Goal: Transaction & Acquisition: Purchase product/service

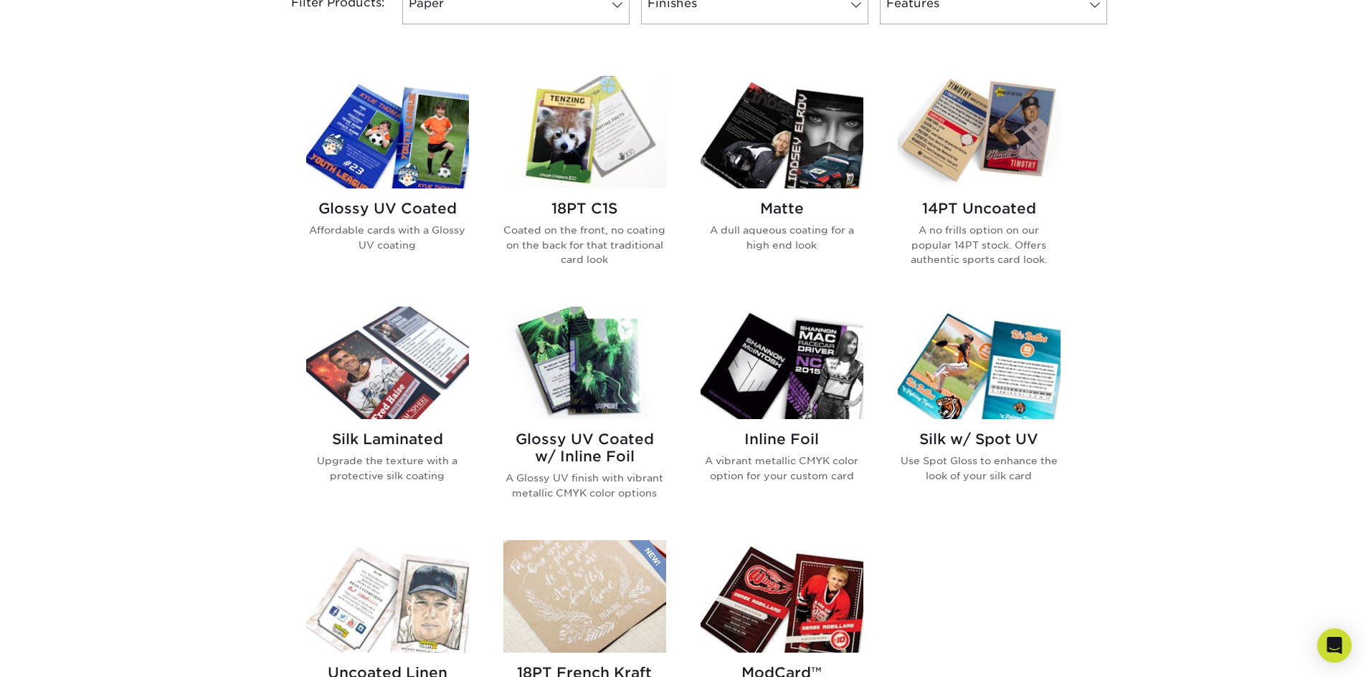
scroll to position [645, 0]
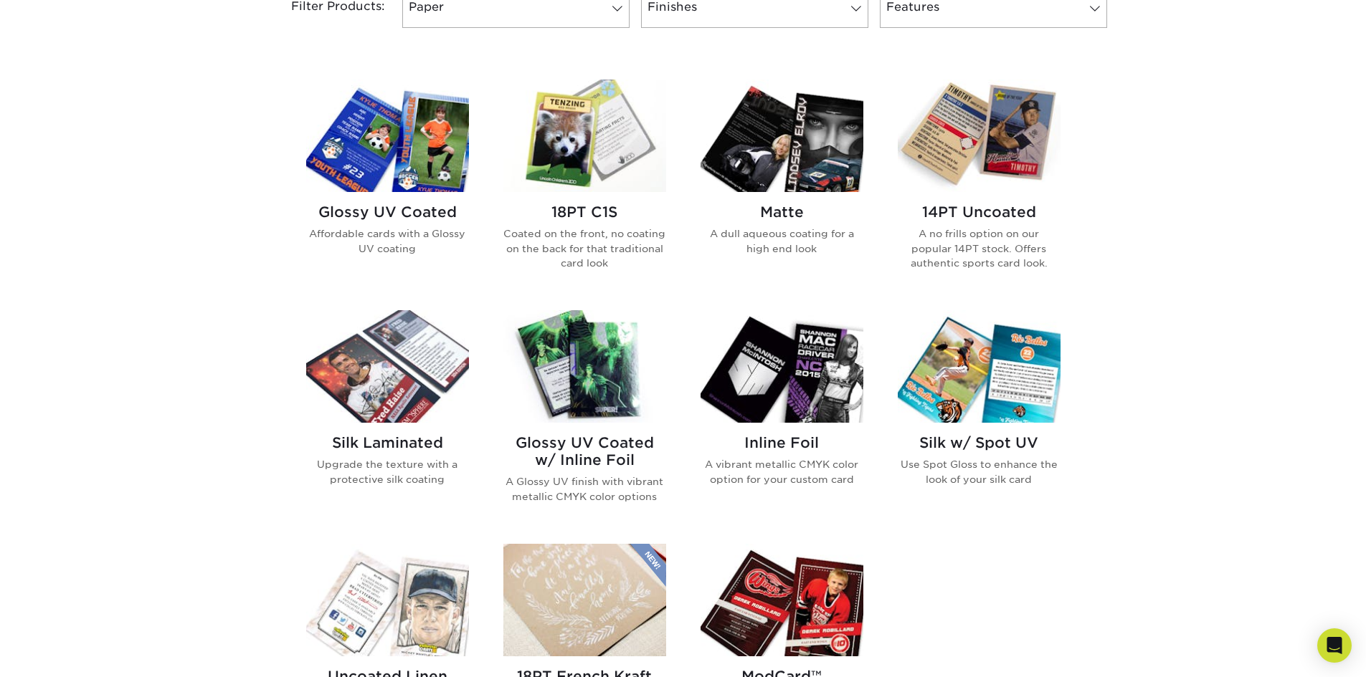
click at [561, 390] on img at bounding box center [584, 366] width 163 height 113
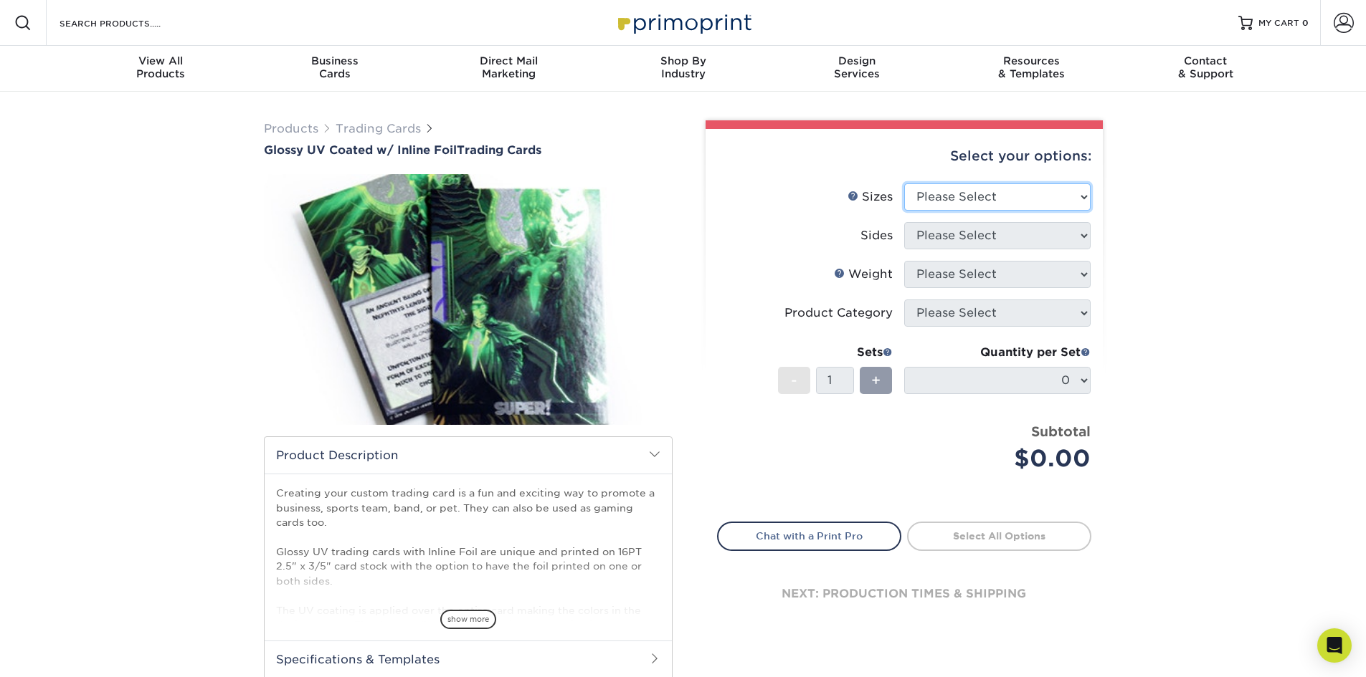
click at [1041, 194] on select "Please Select 2.5" x 3.5"" at bounding box center [997, 197] width 186 height 27
select select "2.50x3.50"
click at [904, 184] on select "Please Select 2.5" x 3.5"" at bounding box center [997, 197] width 186 height 27
click at [1007, 234] on select "Please Select Print Both Sides - Foil Back Only Print Both Sides - Foil Both Si…" at bounding box center [997, 235] width 186 height 27
select select "e9e9dfb3-fba1-4d60-972c-fd9ca5904d33"
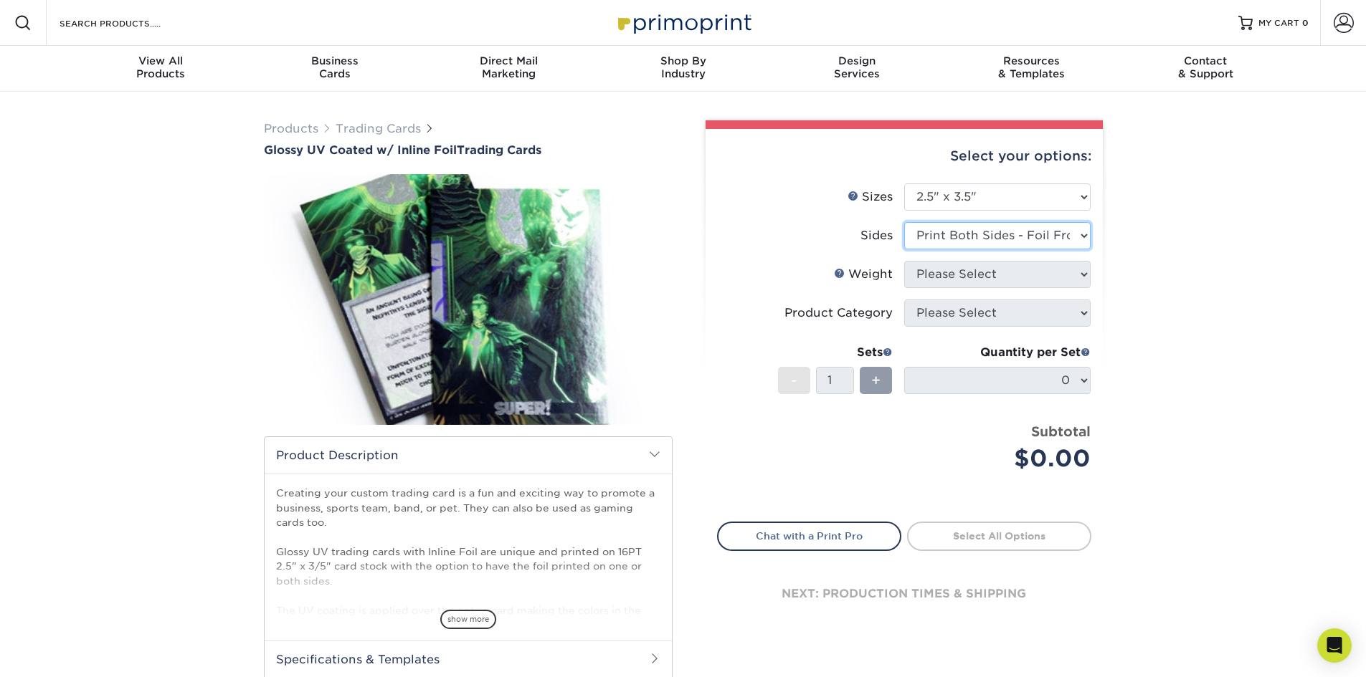
click at [904, 222] on select "Please Select Print Both Sides - Foil Back Only Print Both Sides - Foil Both Si…" at bounding box center [997, 235] width 186 height 27
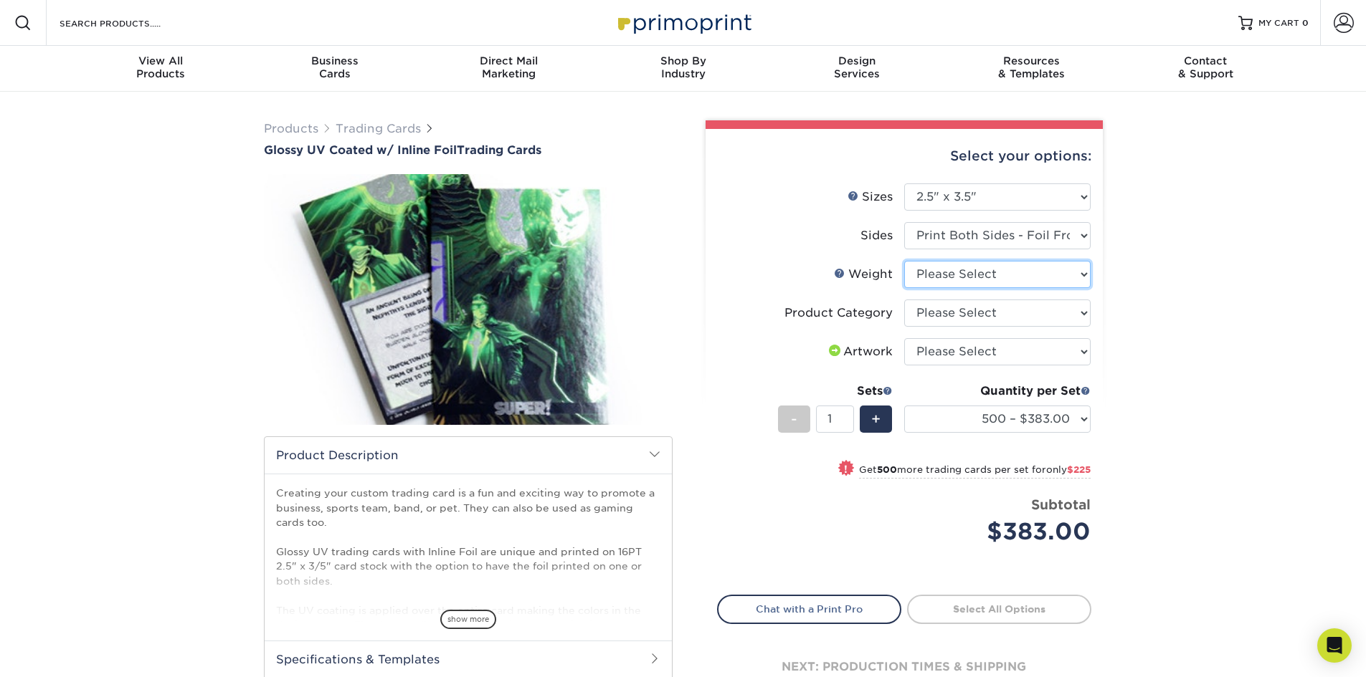
click at [961, 272] on select "Please Select 16PT" at bounding box center [997, 274] width 186 height 27
select select "16PT"
click at [904, 261] on select "Please Select 16PT" at bounding box center [997, 274] width 186 height 27
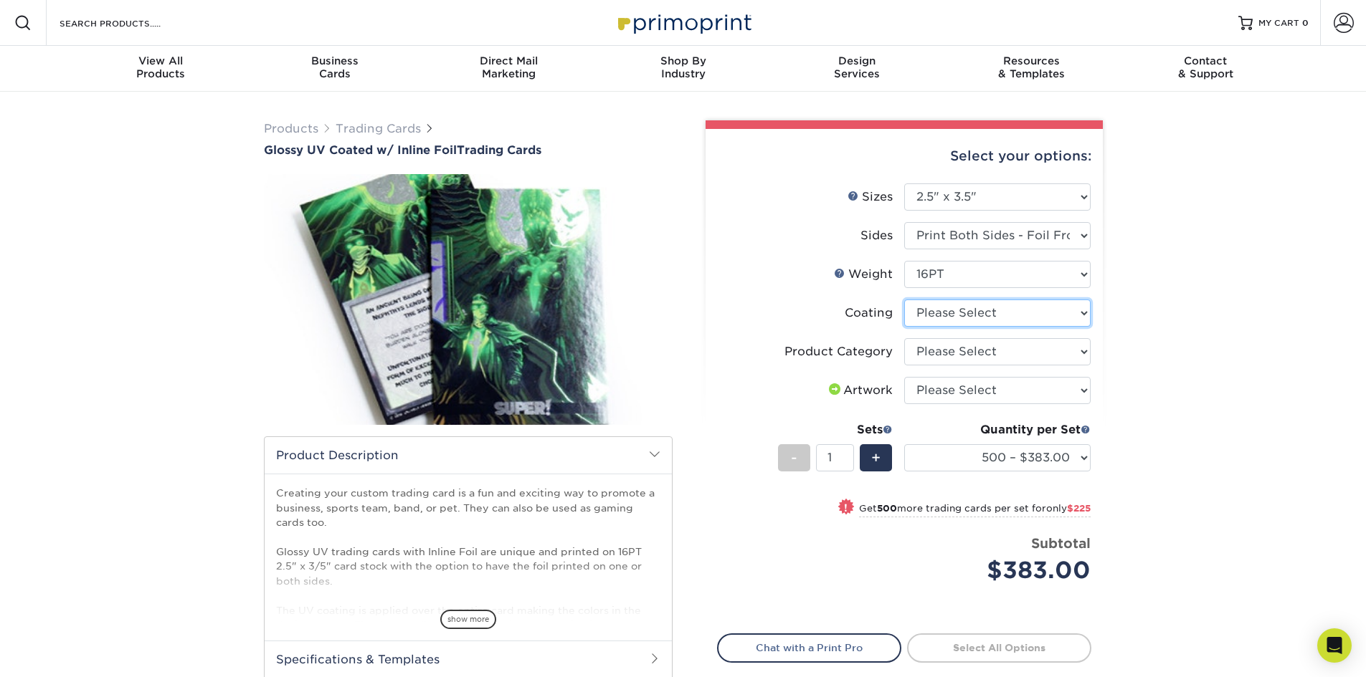
click at [970, 313] on select at bounding box center [997, 313] width 186 height 27
select select "ae367451-b2b8-45df-a344-0f05b6a12993"
click at [904, 300] on select at bounding box center [997, 313] width 186 height 27
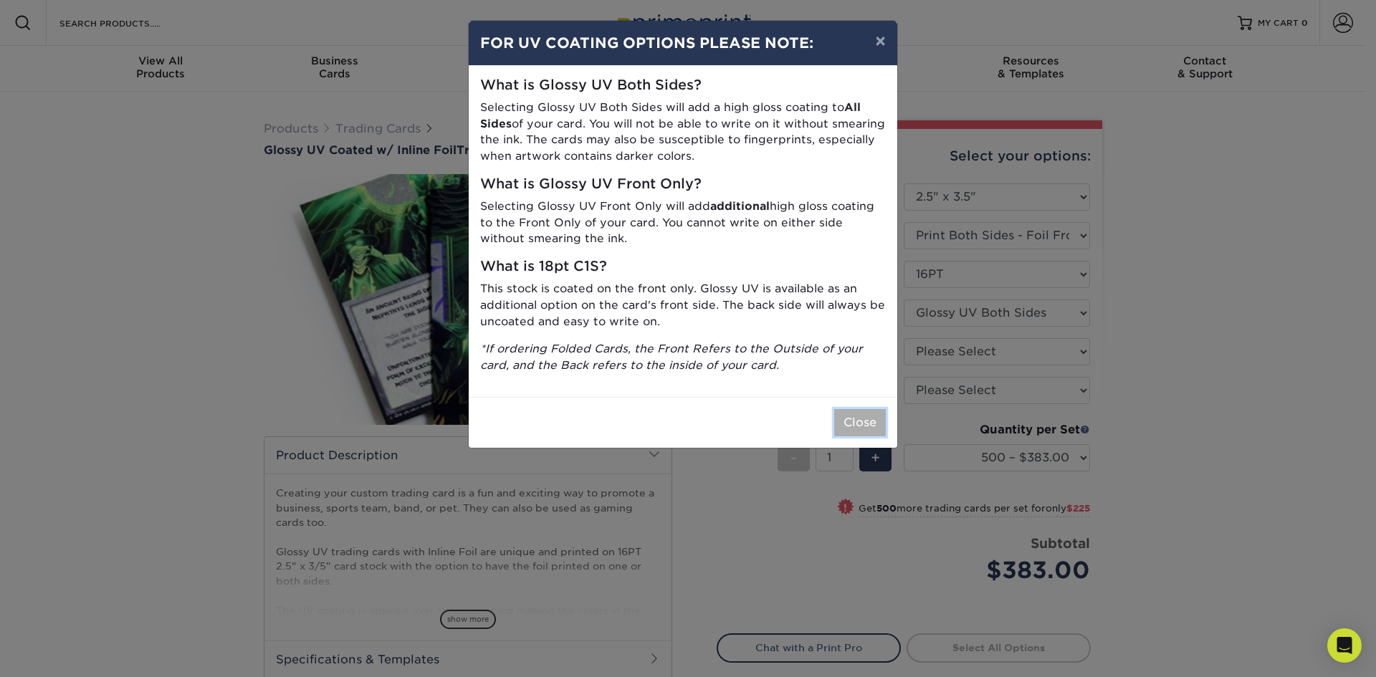
click at [863, 419] on button "Close" at bounding box center [860, 422] width 52 height 27
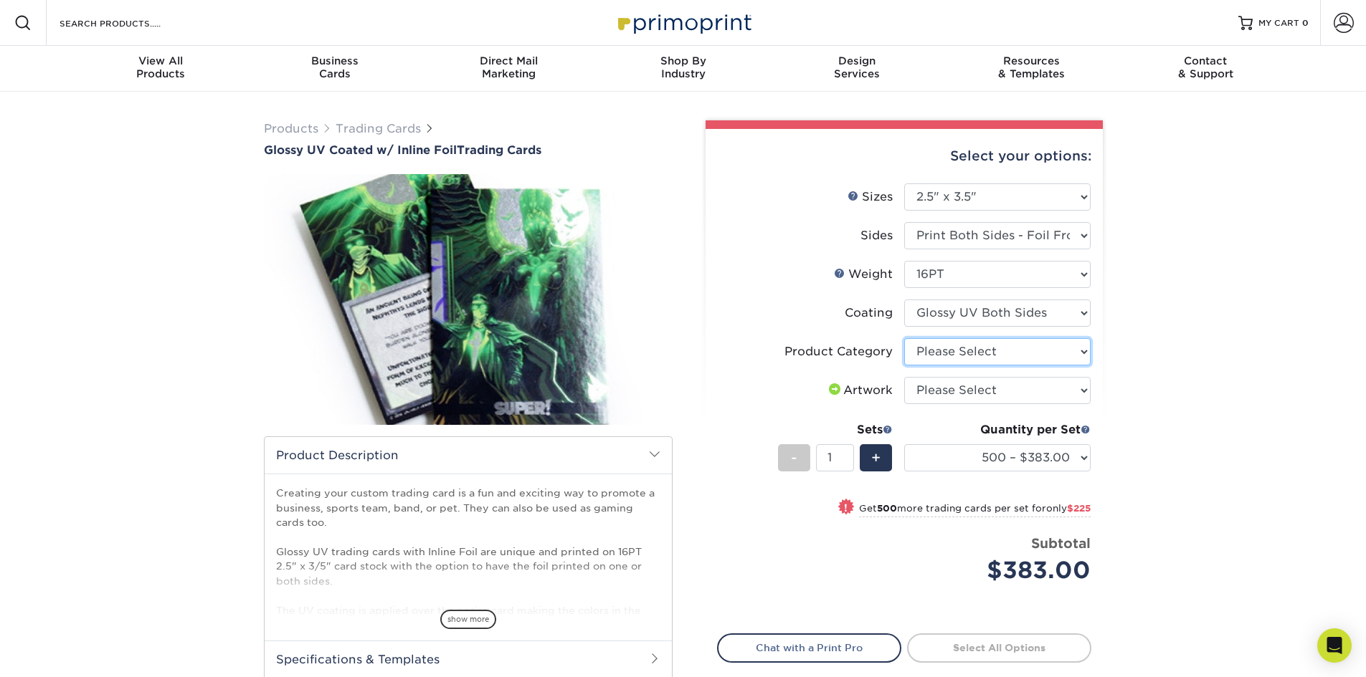
click at [976, 354] on select "Please Select Trading Cards" at bounding box center [997, 351] width 186 height 27
select select "c2f9bce9-36c2-409d-b101-c29d9d031e18"
click at [904, 338] on select "Please Select Trading Cards" at bounding box center [997, 351] width 186 height 27
click at [972, 393] on select "Please Select I will upload files I need a design - $100" at bounding box center [997, 390] width 186 height 27
select select "upload"
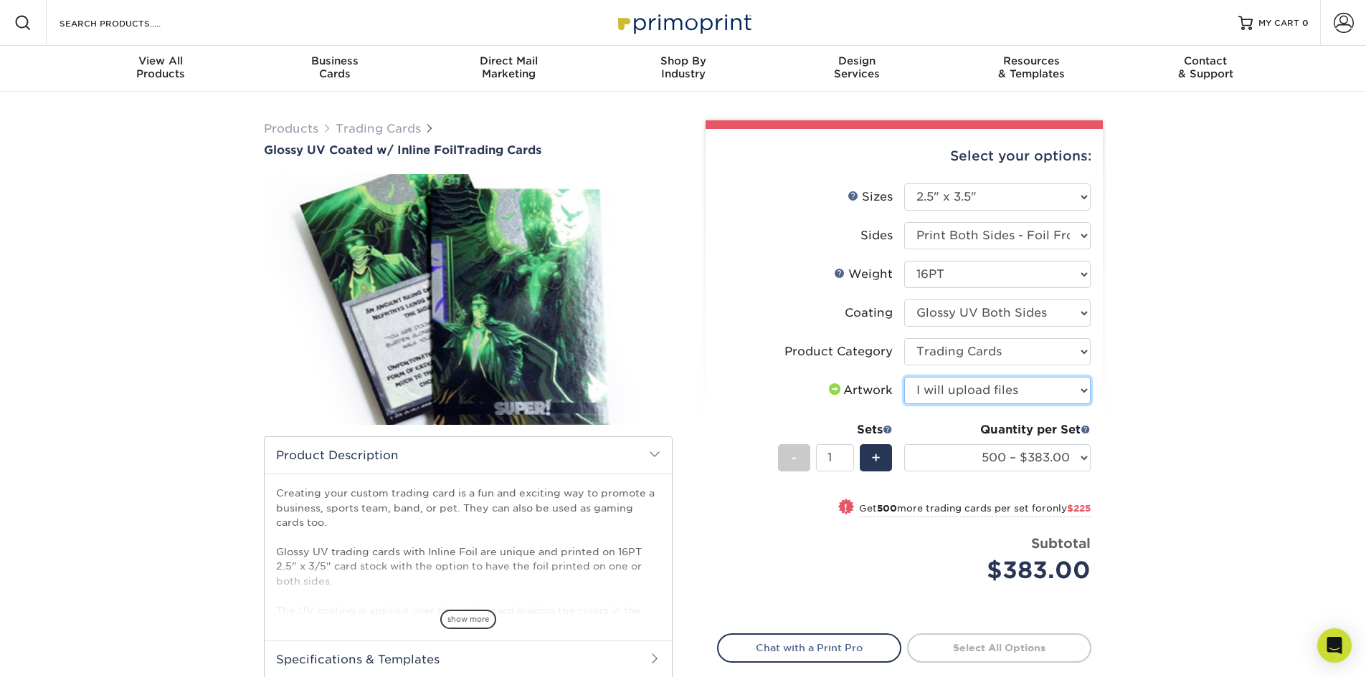
click at [904, 377] on select "Please Select I will upload files I need a design - $100" at bounding box center [997, 390] width 186 height 27
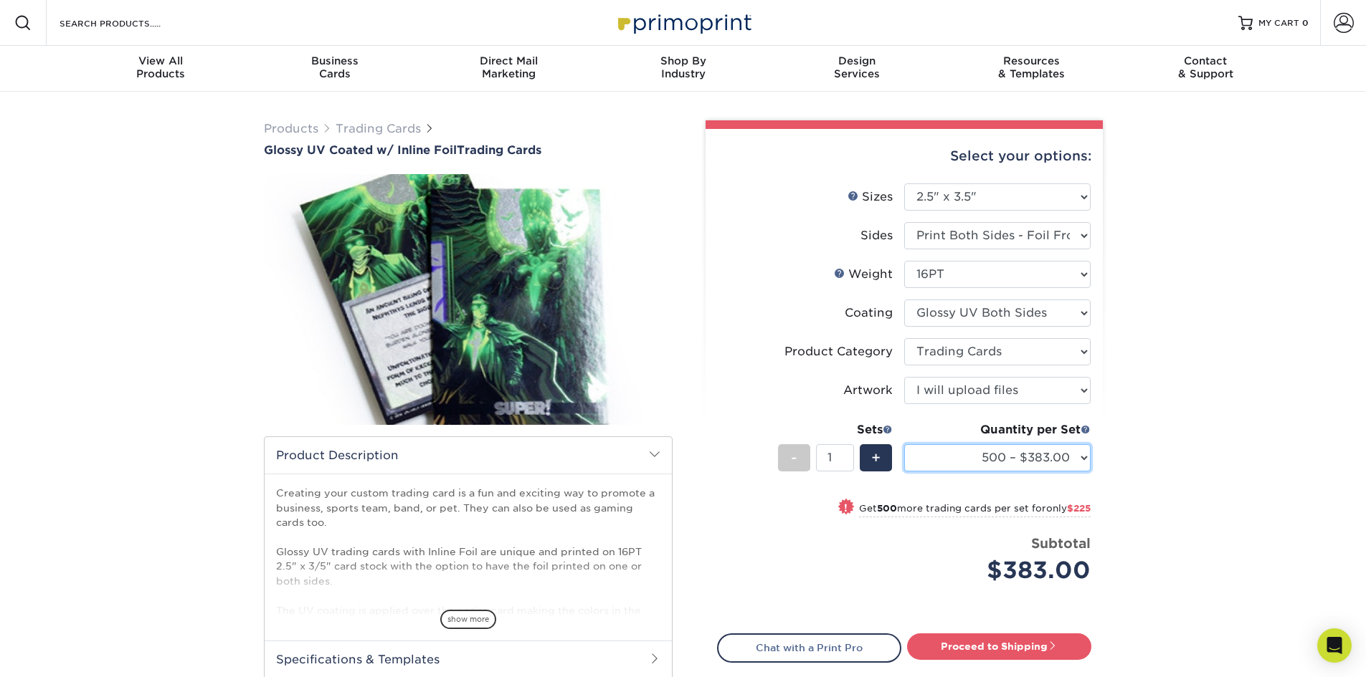
click at [1024, 455] on select "500 – $383.00 1000 – $608.00 2500 – $883.00 5000 – $1252.00" at bounding box center [997, 457] width 186 height 27
click at [1032, 455] on select "500 – $383.00 1000 – $608.00 2500 – $883.00 5000 – $1252.00" at bounding box center [997, 457] width 186 height 27
click at [1037, 313] on select at bounding box center [997, 313] width 186 height 27
click at [1035, 312] on select at bounding box center [997, 313] width 186 height 27
click at [353, 128] on link "Trading Cards" at bounding box center [378, 129] width 85 height 14
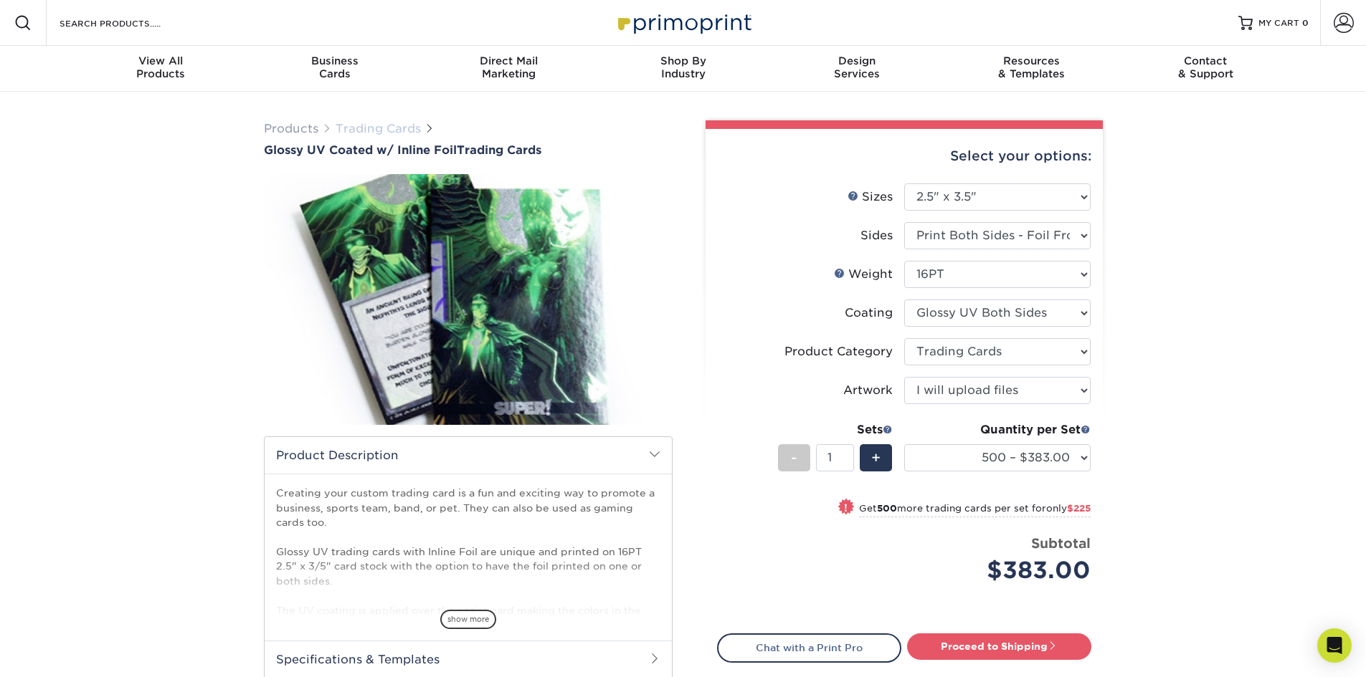
click at [389, 125] on link "Trading Cards" at bounding box center [378, 129] width 85 height 14
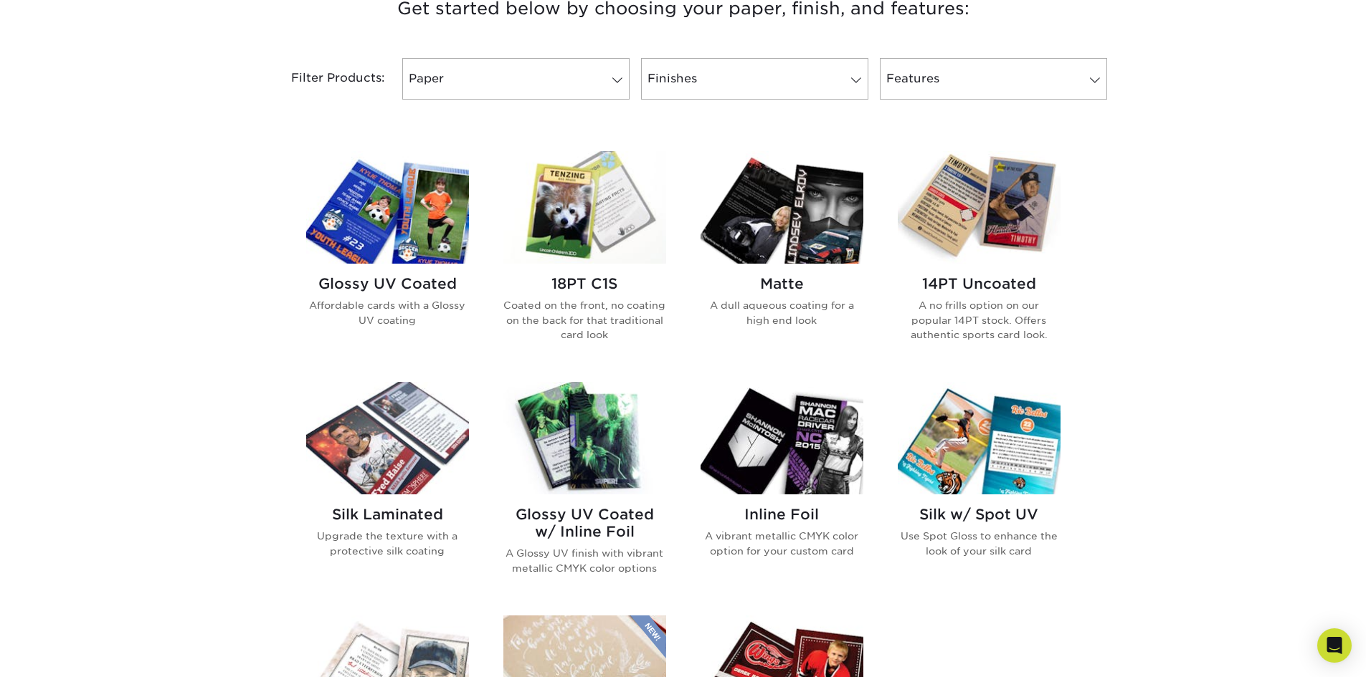
scroll to position [430, 0]
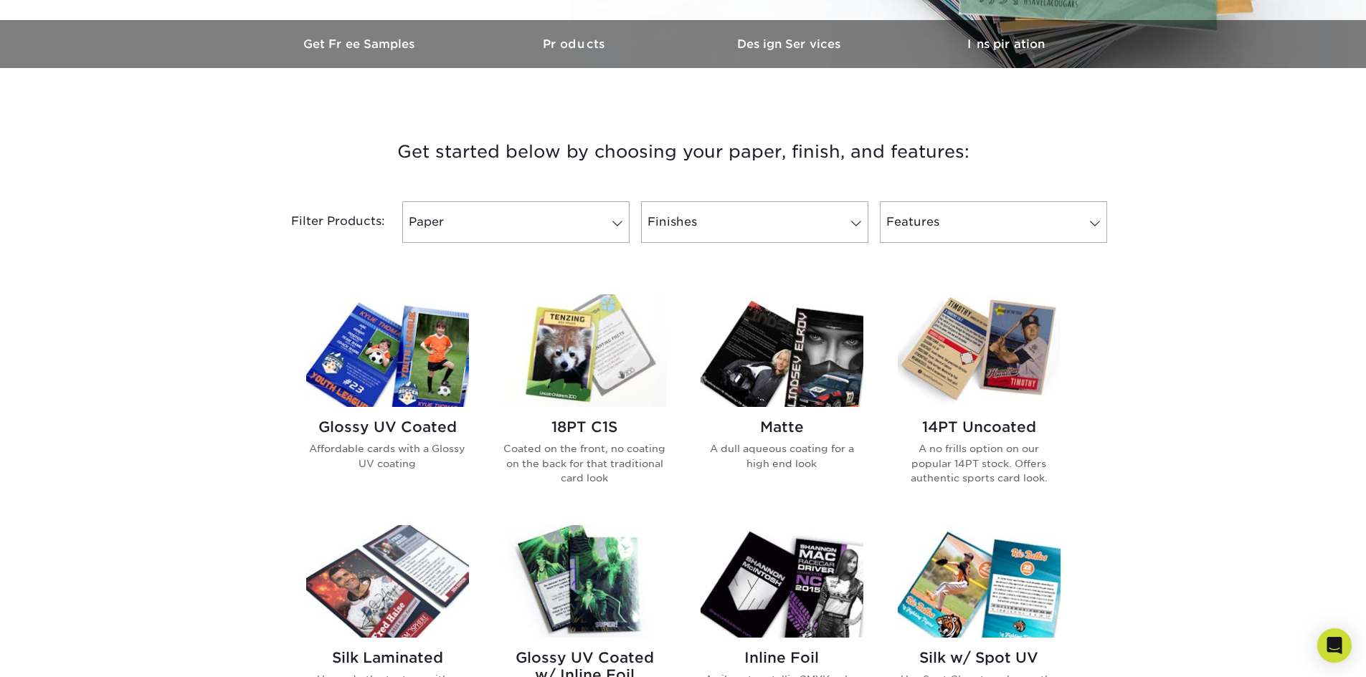
click at [384, 356] on img at bounding box center [387, 351] width 163 height 113
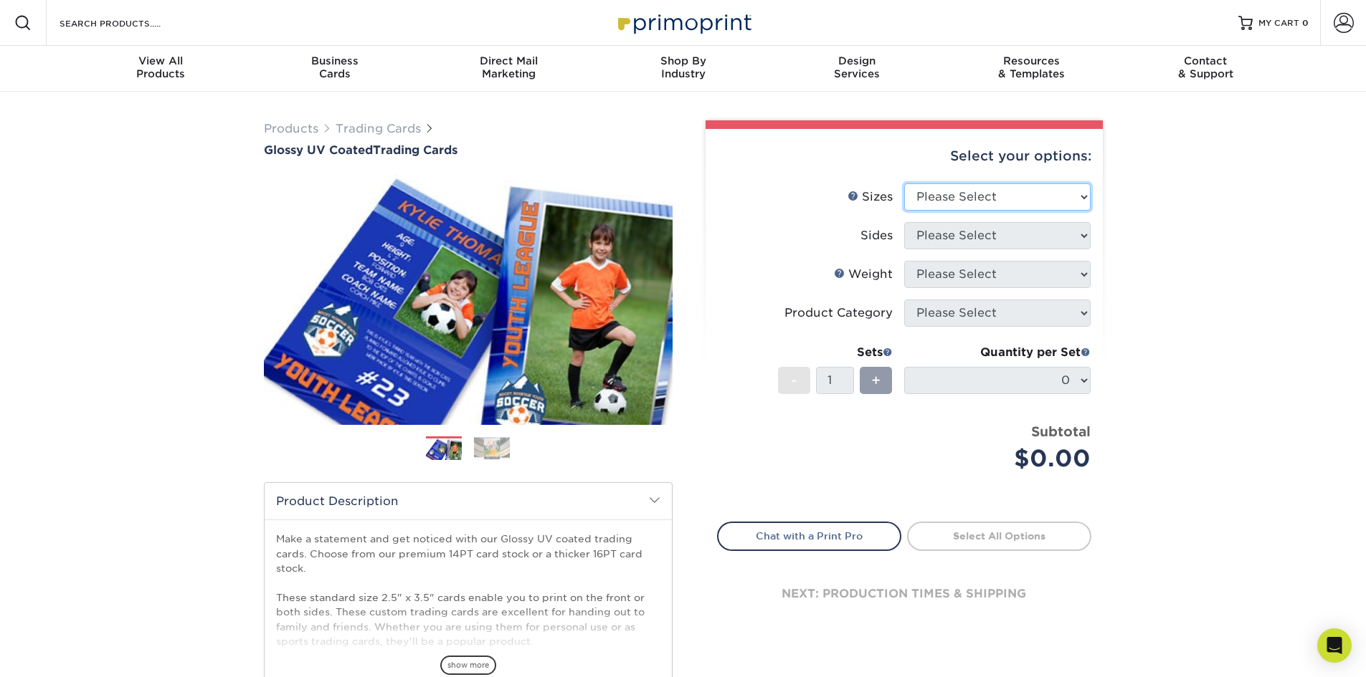
click at [1063, 201] on select "Please Select 2.5" x 3.5"" at bounding box center [997, 197] width 186 height 27
select select "2.50x3.50"
click at [904, 184] on select "Please Select 2.5" x 3.5"" at bounding box center [997, 197] width 186 height 27
click at [1008, 244] on select "Please Select Print Both Sides Print Front Only" at bounding box center [997, 235] width 186 height 27
select select "13abbda7-1d64-4f25-8bb2-c179b224825d"
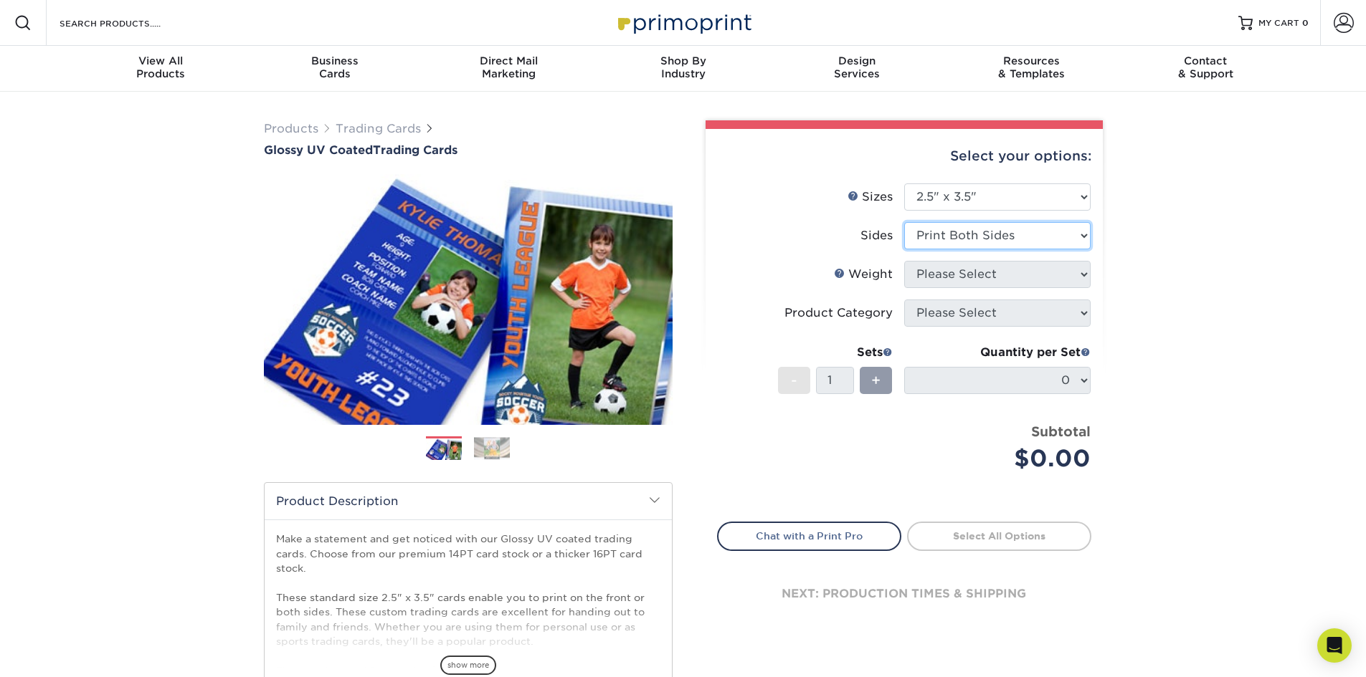
click at [904, 222] on select "Please Select Print Both Sides Print Front Only" at bounding box center [997, 235] width 186 height 27
click at [975, 275] on select "Please Select 16PT 14PT 18PT C1S" at bounding box center [997, 274] width 186 height 27
select select "16PT"
click at [904, 261] on select "Please Select 16PT 14PT 18PT C1S" at bounding box center [997, 274] width 186 height 27
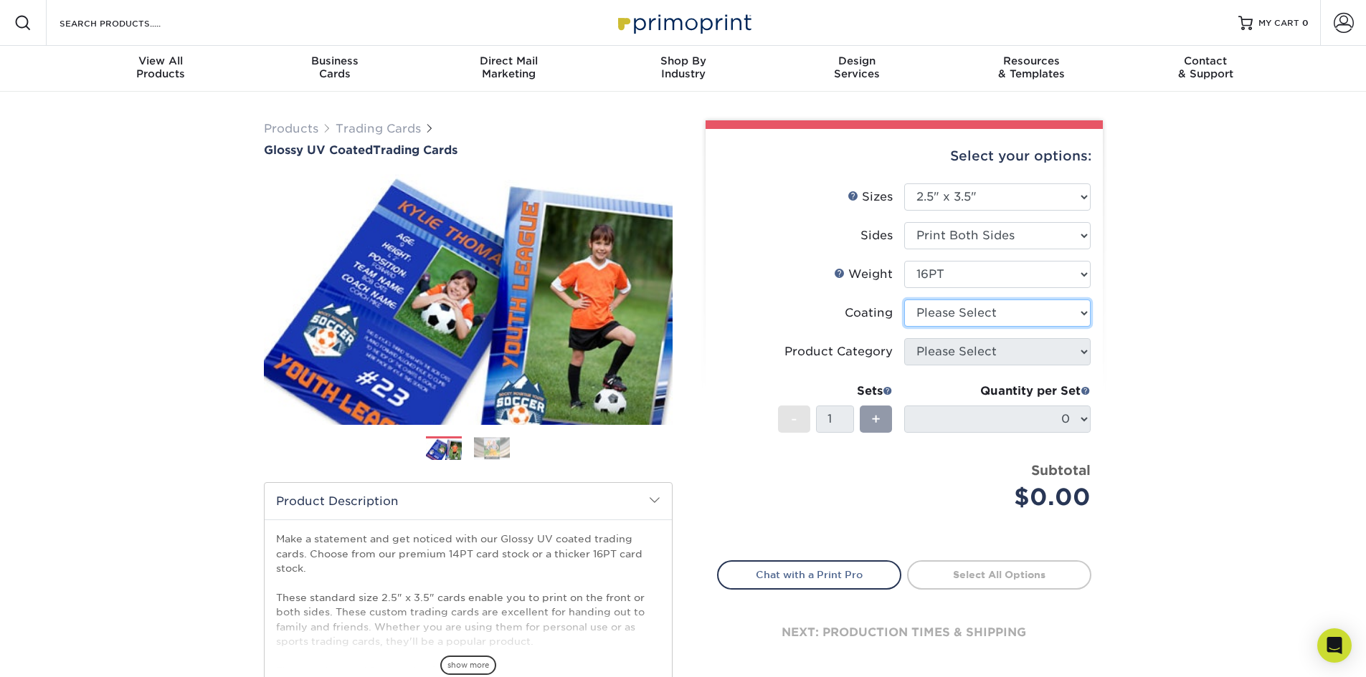
click at [966, 306] on select at bounding box center [997, 313] width 186 height 27
select select "ae367451-b2b8-45df-a344-0f05b6a12993"
click at [904, 300] on select at bounding box center [997, 313] width 186 height 27
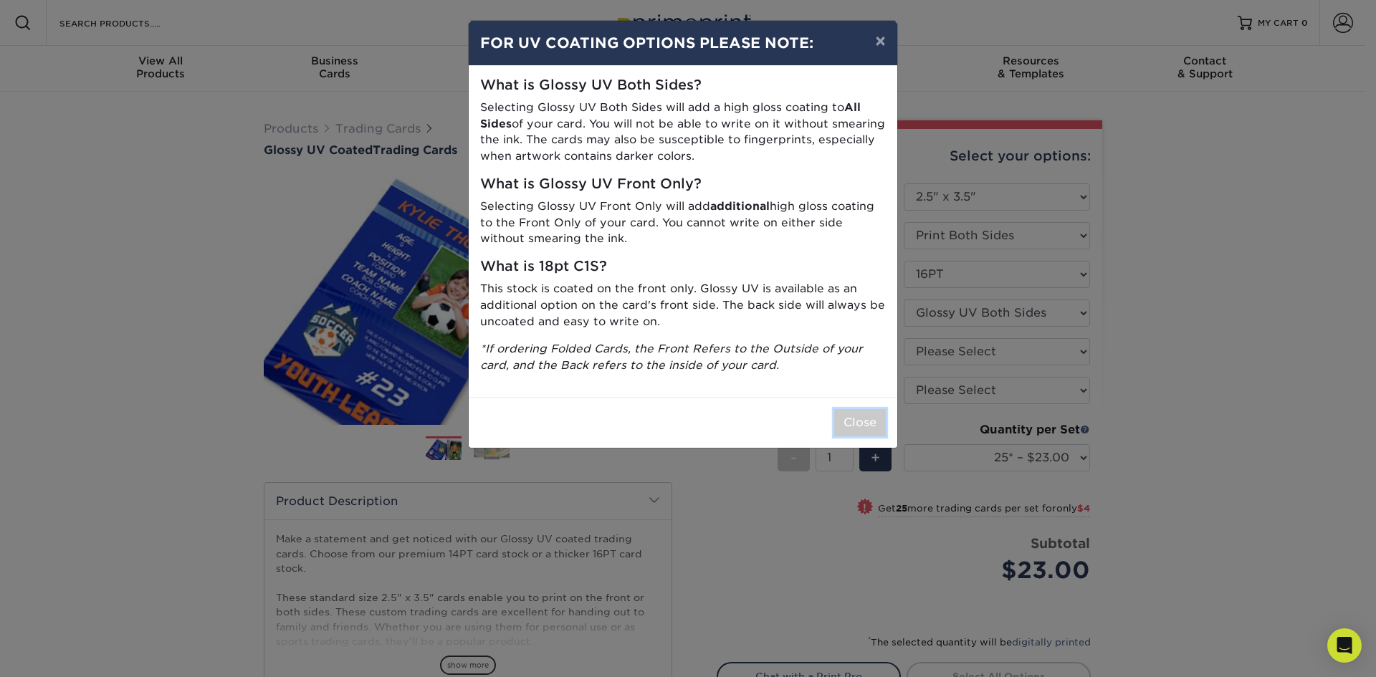
click at [862, 414] on button "Close" at bounding box center [860, 422] width 52 height 27
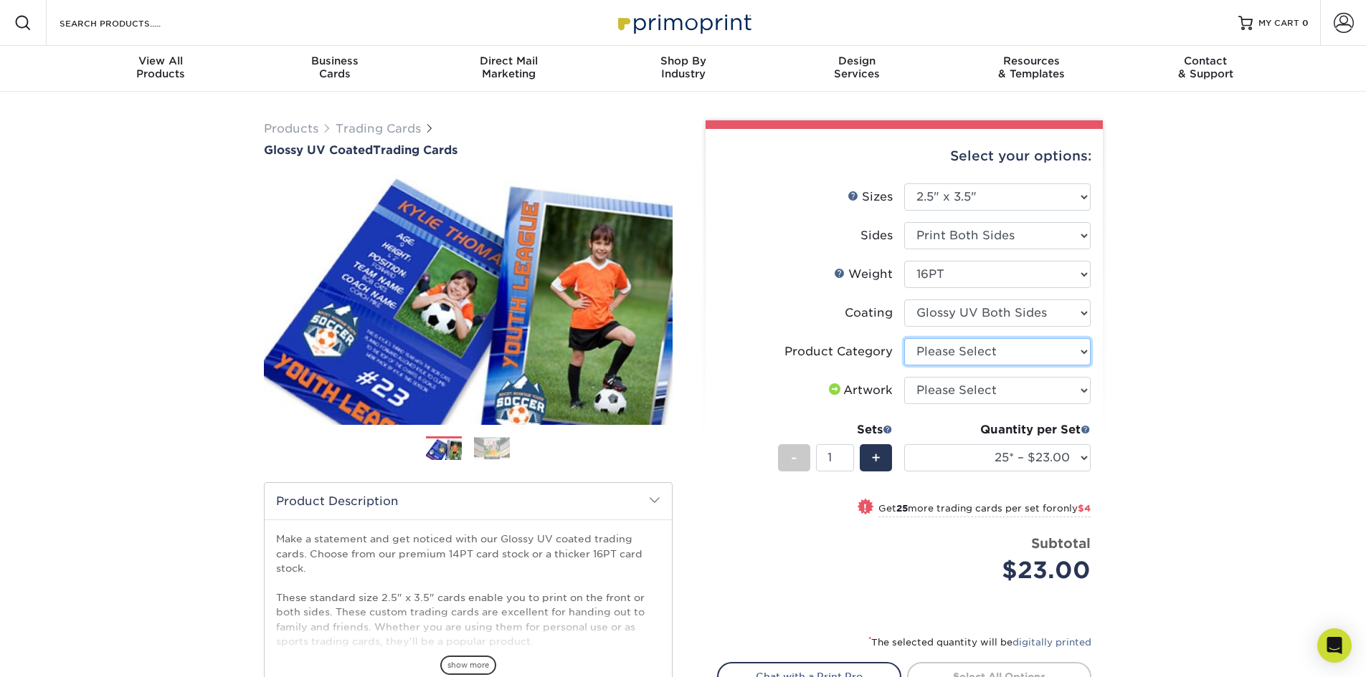
click at [971, 351] on select "Please Select Trading Cards" at bounding box center [997, 351] width 186 height 27
select select "c2f9bce9-36c2-409d-b101-c29d9d031e18"
click at [904, 338] on select "Please Select Trading Cards" at bounding box center [997, 351] width 186 height 27
click at [969, 384] on select "Please Select I will upload files I need a design - $100" at bounding box center [997, 390] width 186 height 27
select select "upload"
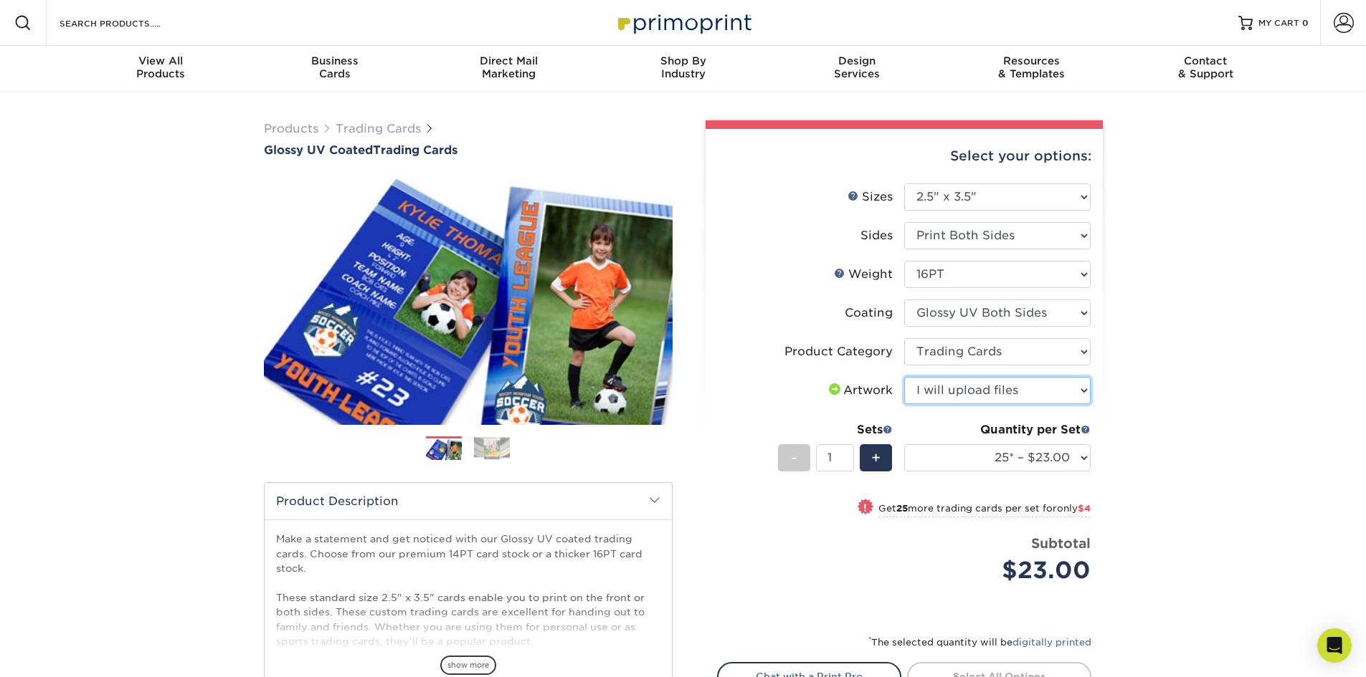
click at [904, 377] on select "Please Select I will upload files I need a design - $100" at bounding box center [997, 390] width 186 height 27
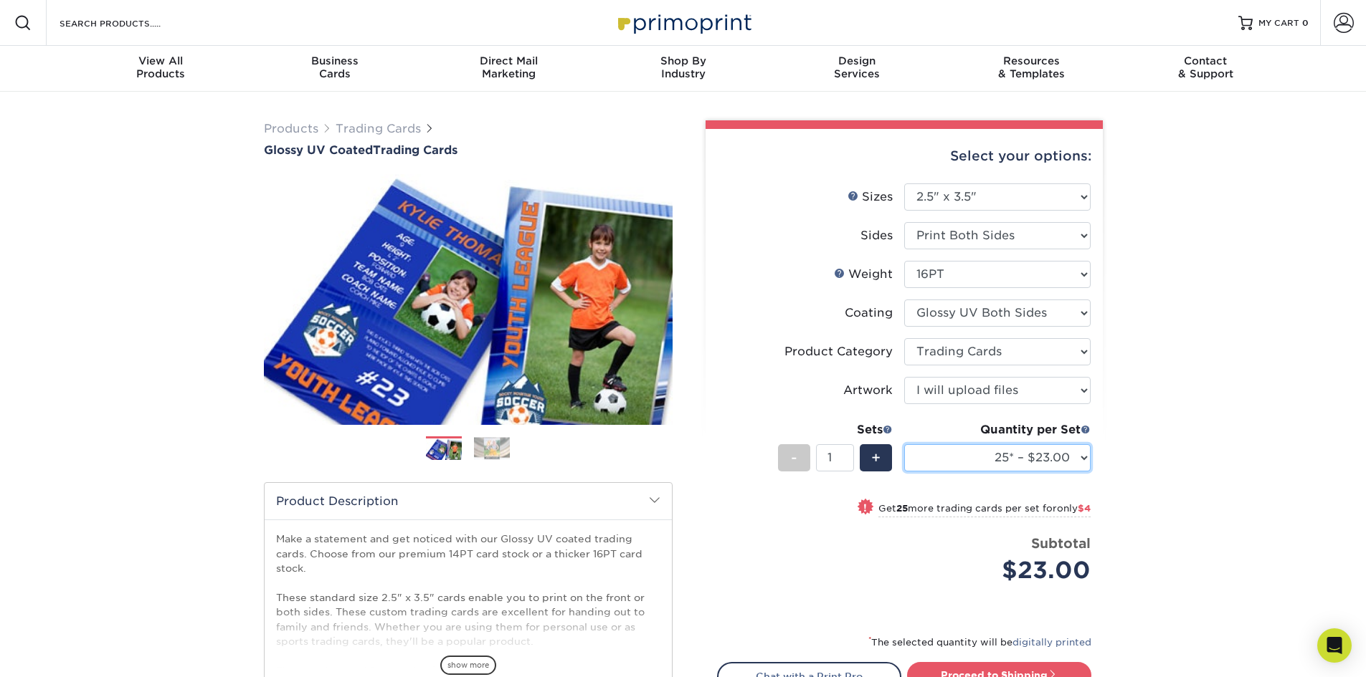
click at [959, 469] on select "25* – $23.00 50* – $27.00 75* – $33.00 100* – $37.00 250* – $47.00 500 – $58.00…" at bounding box center [997, 457] width 186 height 27
click at [959, 468] on select "25* – $23.00 50* – $27.00 75* – $33.00 100* – $37.00 250* – $47.00 500 – $58.00…" at bounding box center [997, 457] width 186 height 27
click at [975, 462] on select "25* – $23.00 50* – $27.00 75* – $33.00 100* – $37.00 250* – $47.00 500 – $58.00…" at bounding box center [997, 457] width 186 height 27
select select "500 – $58.00"
click at [904, 444] on select "25* – $23.00 50* – $27.00 75* – $33.00 100* – $37.00 250* – $47.00 500 – $58.00…" at bounding box center [997, 457] width 186 height 27
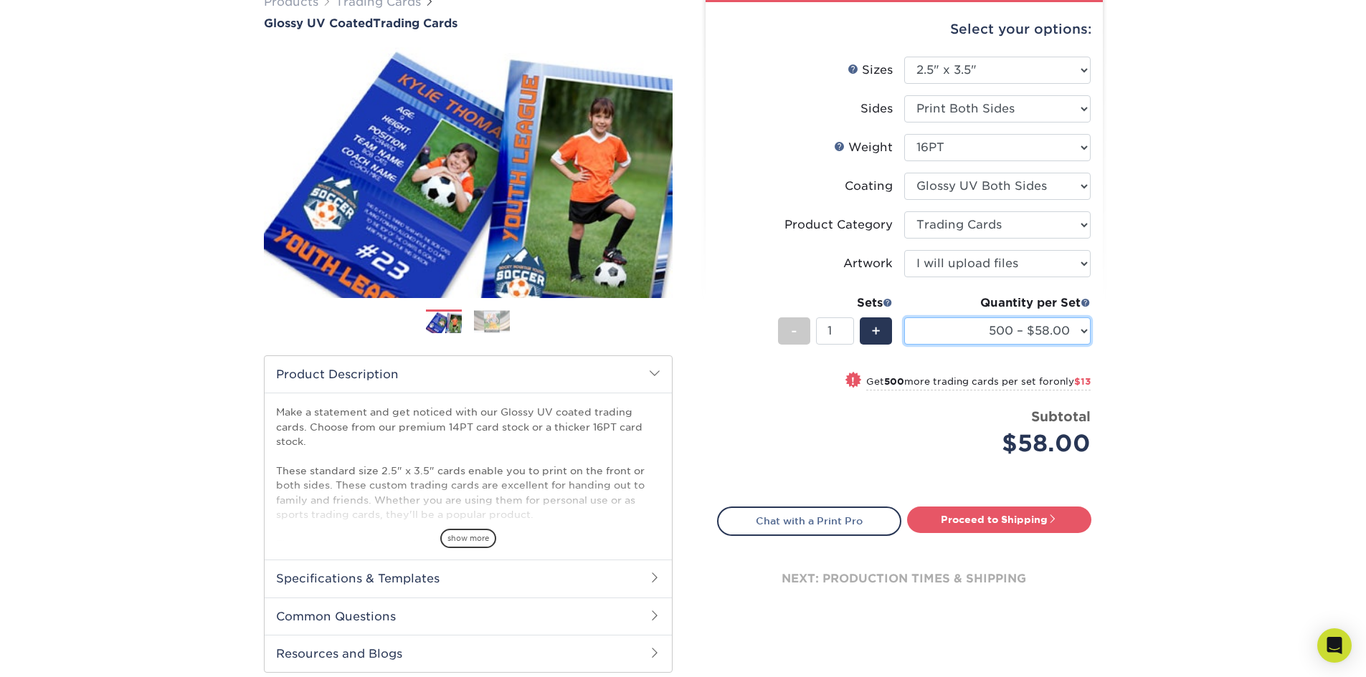
scroll to position [143, 0]
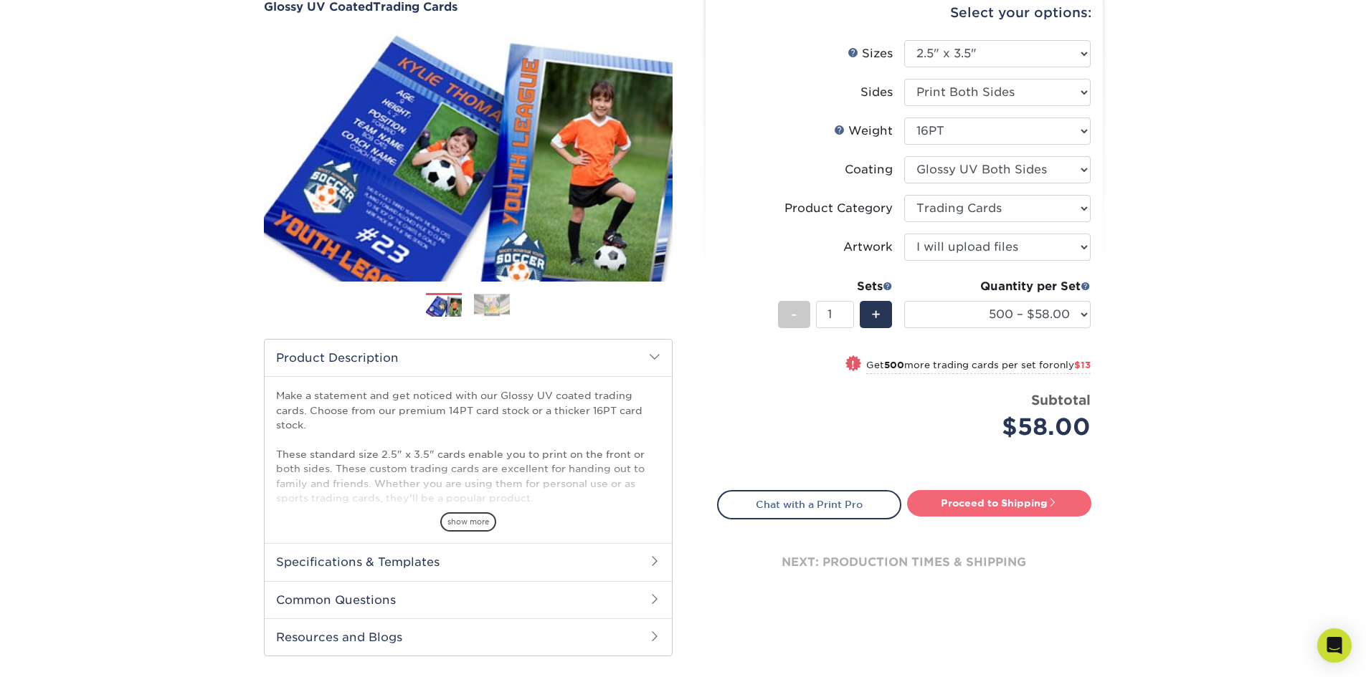
click at [969, 501] on link "Proceed to Shipping" at bounding box center [999, 503] width 184 height 26
type input "Set 1"
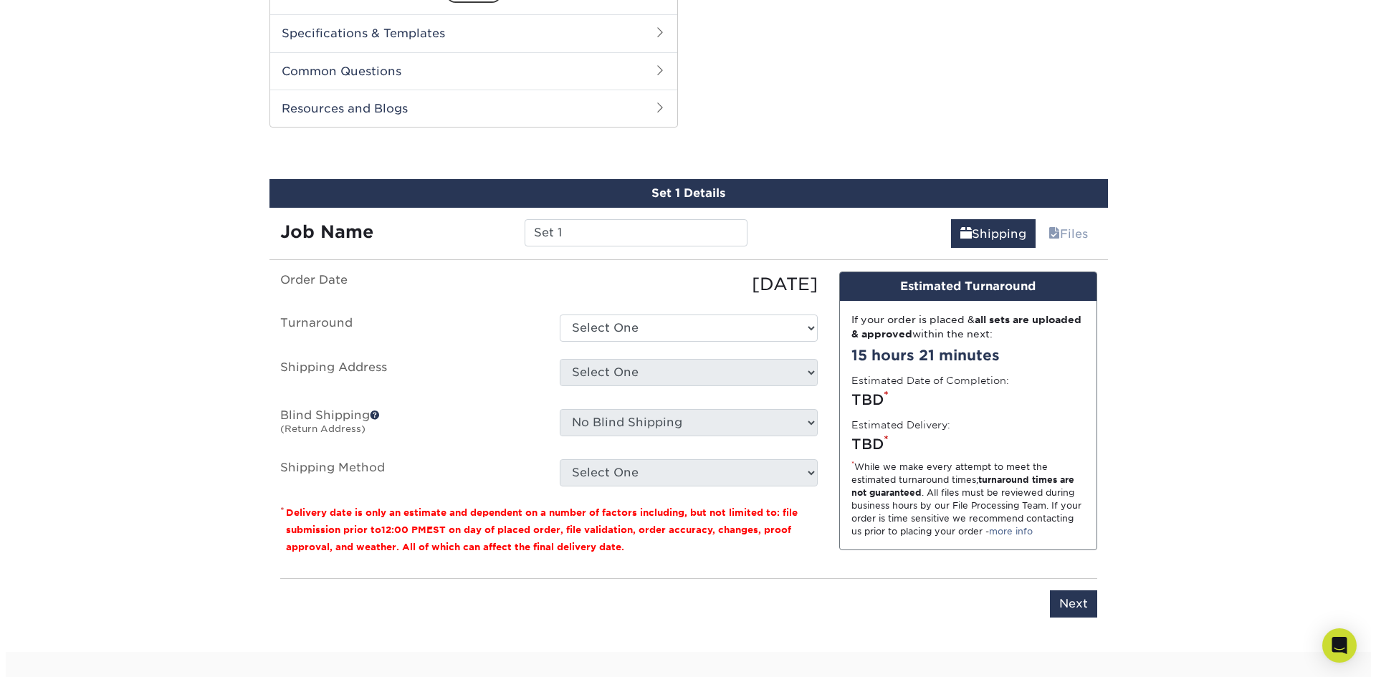
scroll to position [730, 0]
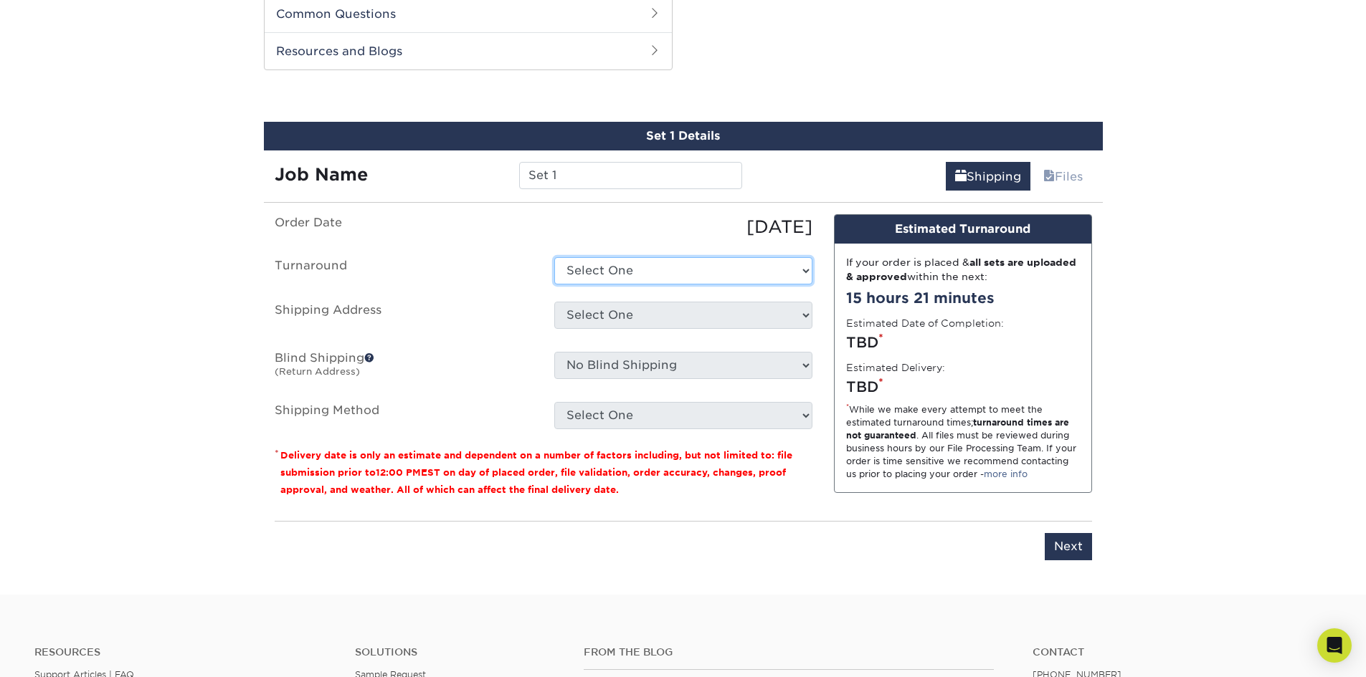
click at [647, 265] on select "Select One 2-4 Business Days 2 Day Next Business Day" at bounding box center [683, 270] width 258 height 27
select select "011ce049-c86c-4d74-aa65-d0af92689019"
click at [554, 257] on select "Select One 2-4 Business Days 2 Day Next Business Day" at bounding box center [683, 270] width 258 height 27
click at [637, 312] on select "Select One + Add New Address - Login" at bounding box center [683, 315] width 258 height 27
select select "newaddress"
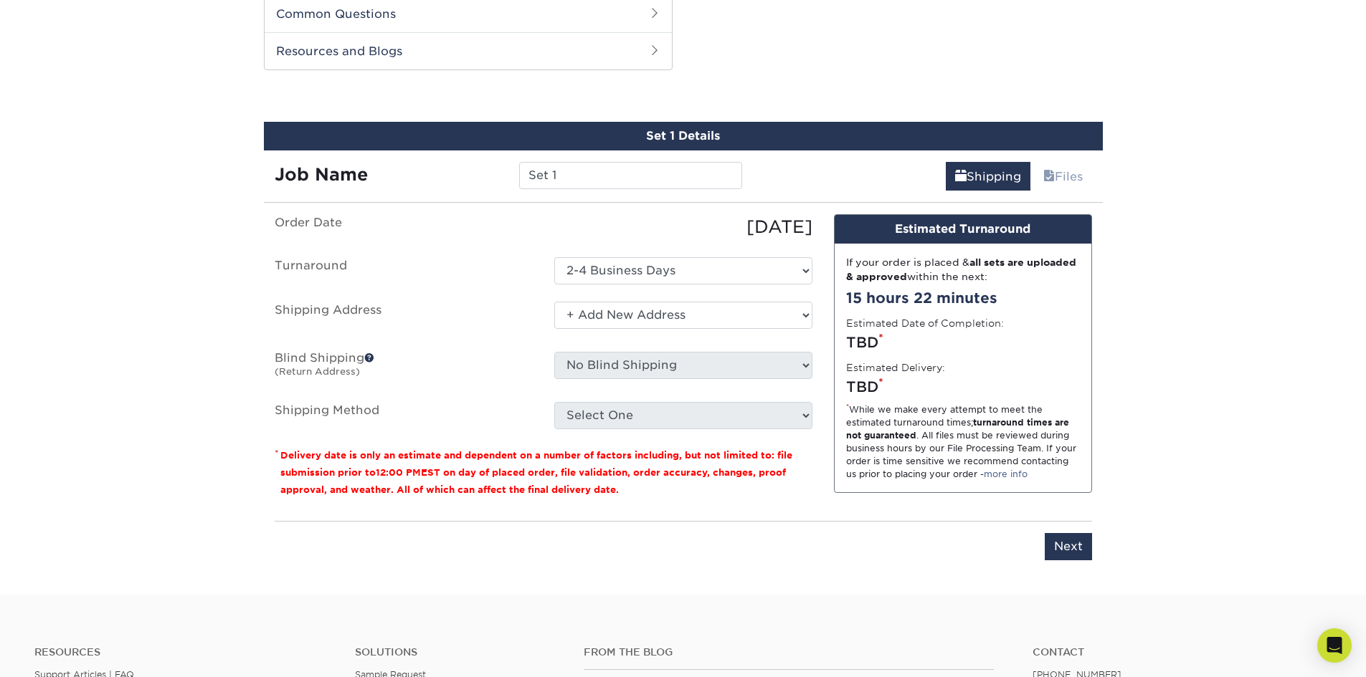
click at [554, 302] on select "Select One + Add New Address - Login" at bounding box center [683, 315] width 258 height 27
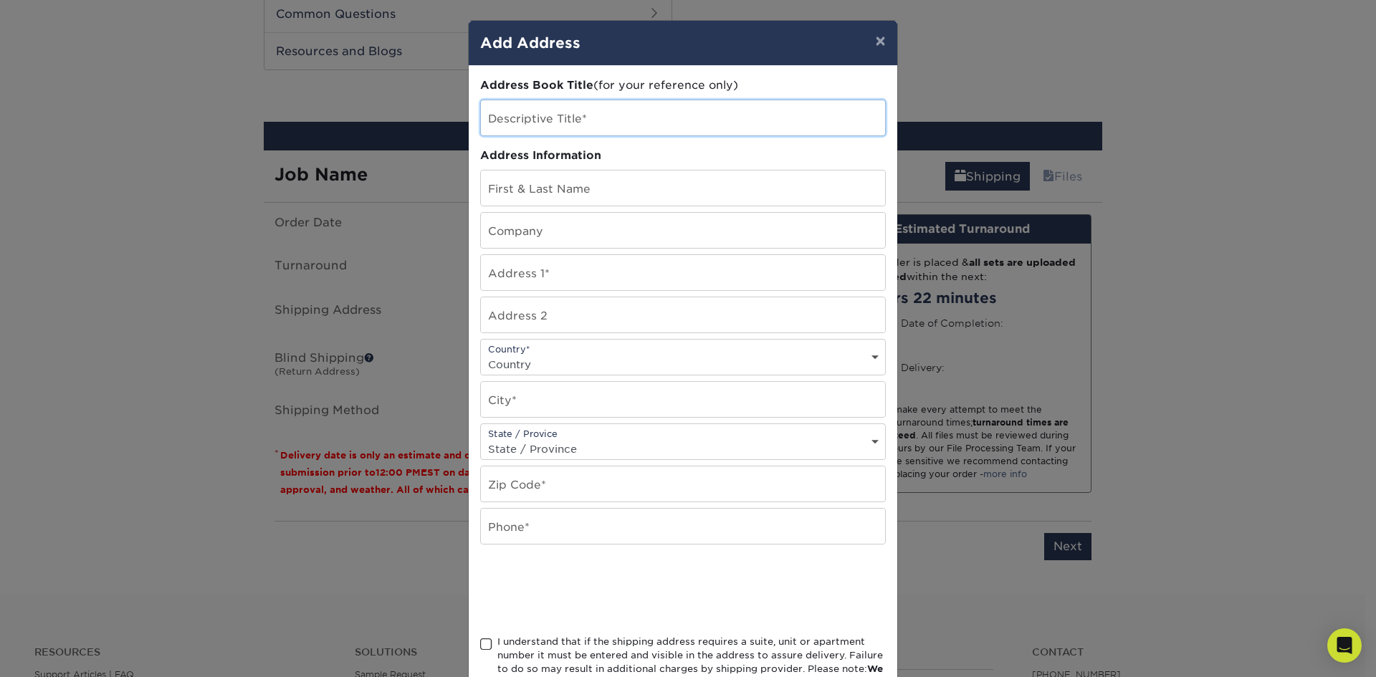
click at [574, 117] on input "text" at bounding box center [683, 117] width 404 height 35
type input "Home"
type input "TREVOR WEIDNERHOLLAND"
type input "3081 Hermitage Road"
select select "US"
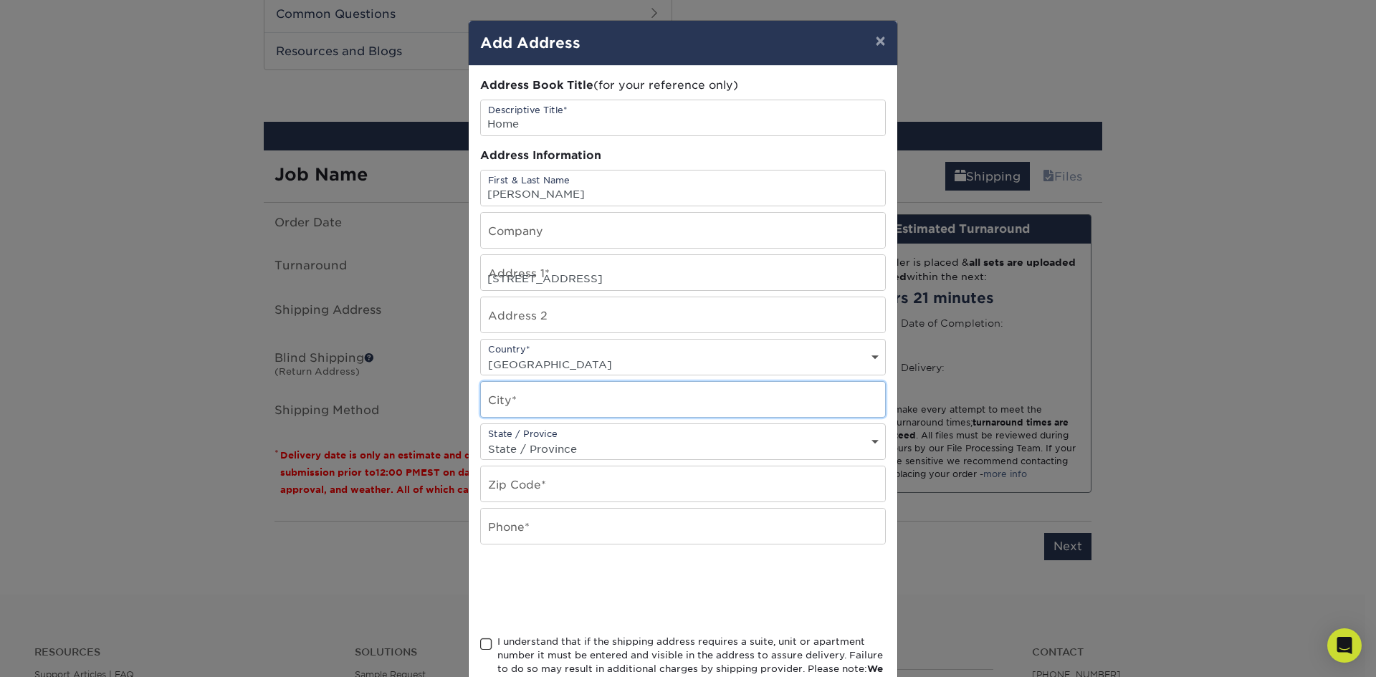
type input "Del Monte Forest"
select select "CA"
type input "93953"
type input "8312771353"
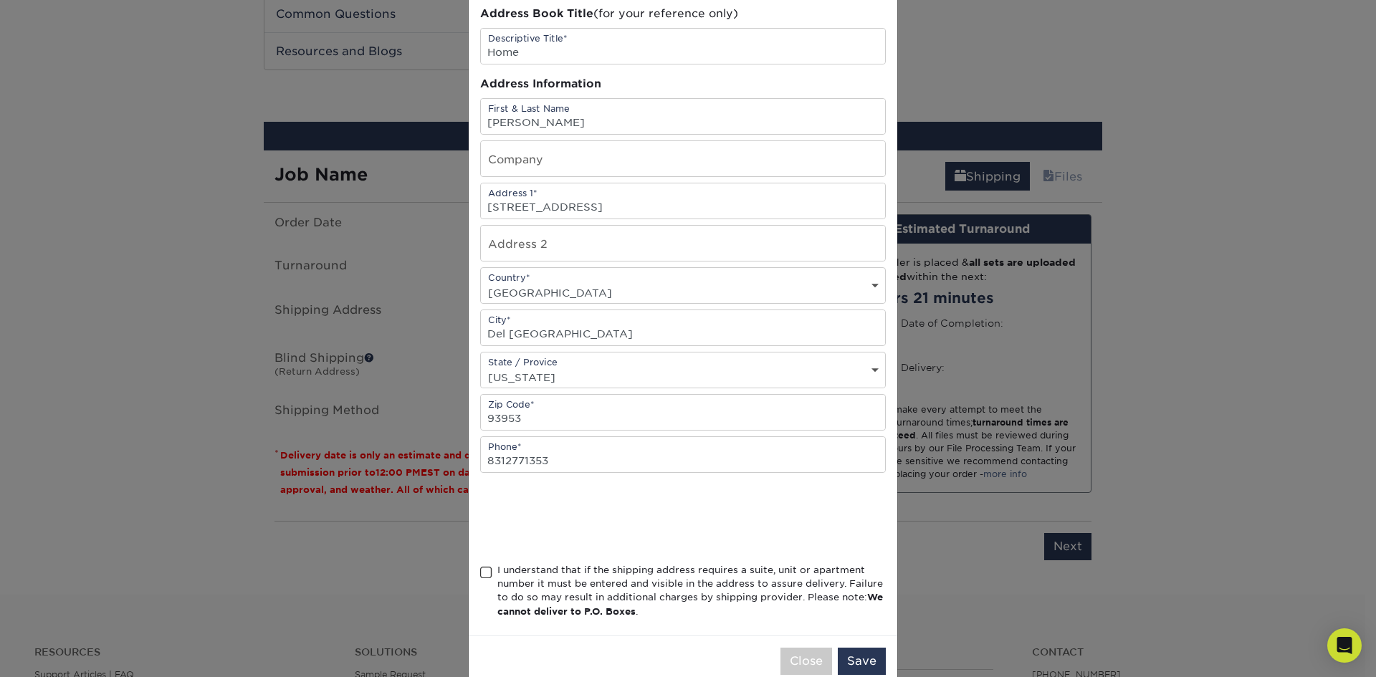
click at [480, 577] on span at bounding box center [486, 573] width 12 height 14
click at [0, 0] on input "I understand that if the shipping address requires a suite, unit or apartment n…" at bounding box center [0, 0] width 0 height 0
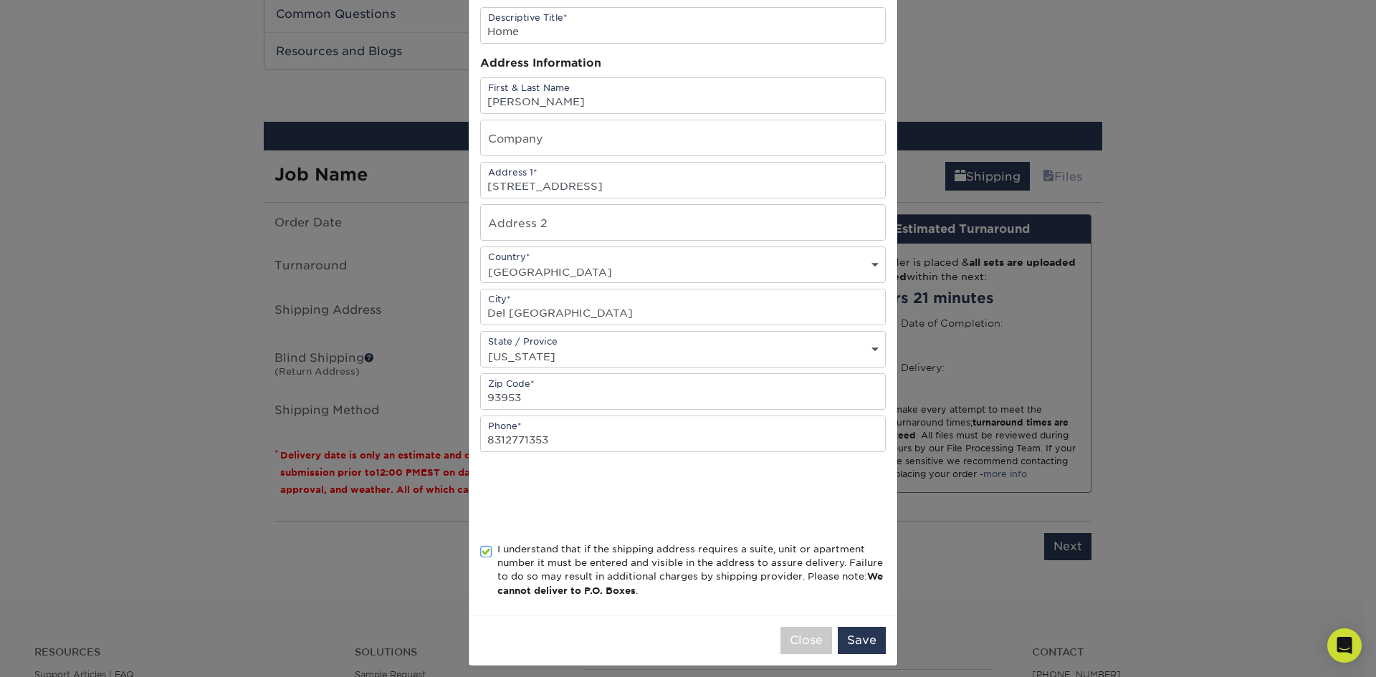
scroll to position [102, 0]
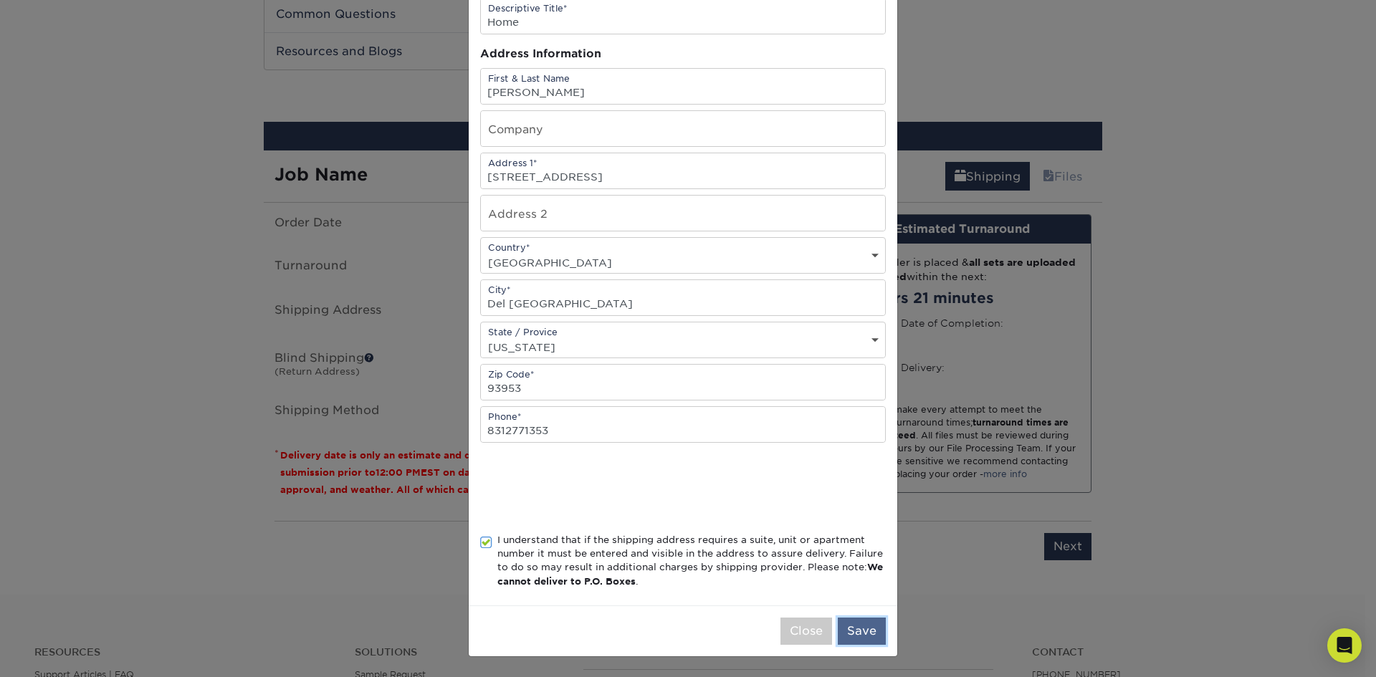
click at [849, 629] on button "Save" at bounding box center [862, 631] width 48 height 27
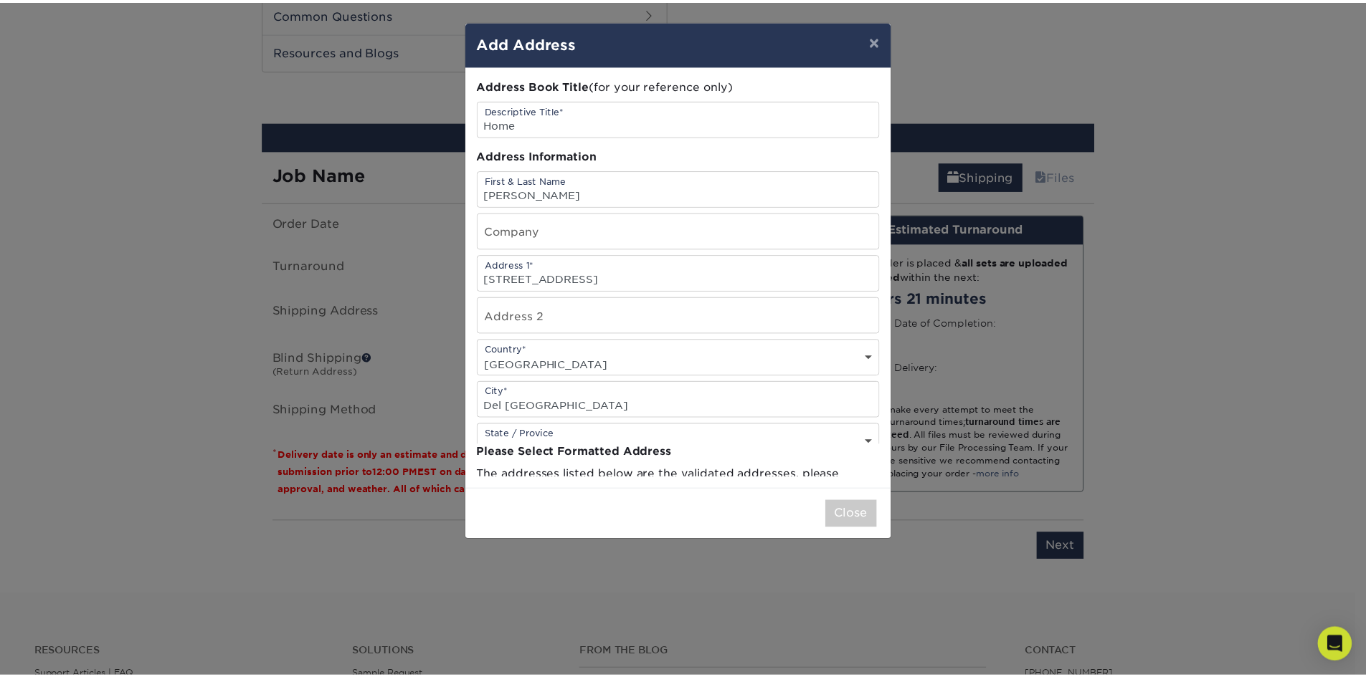
scroll to position [0, 0]
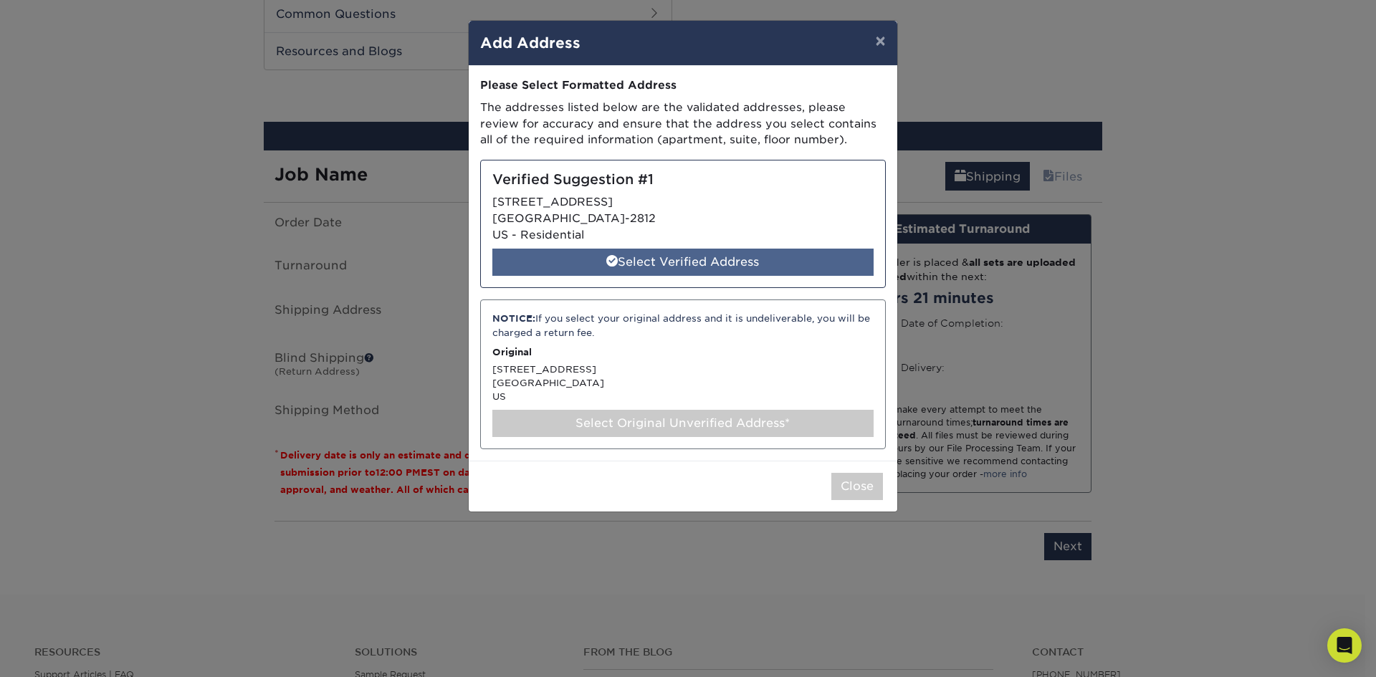
click at [649, 259] on div "Select Verified Address" at bounding box center [683, 262] width 381 height 27
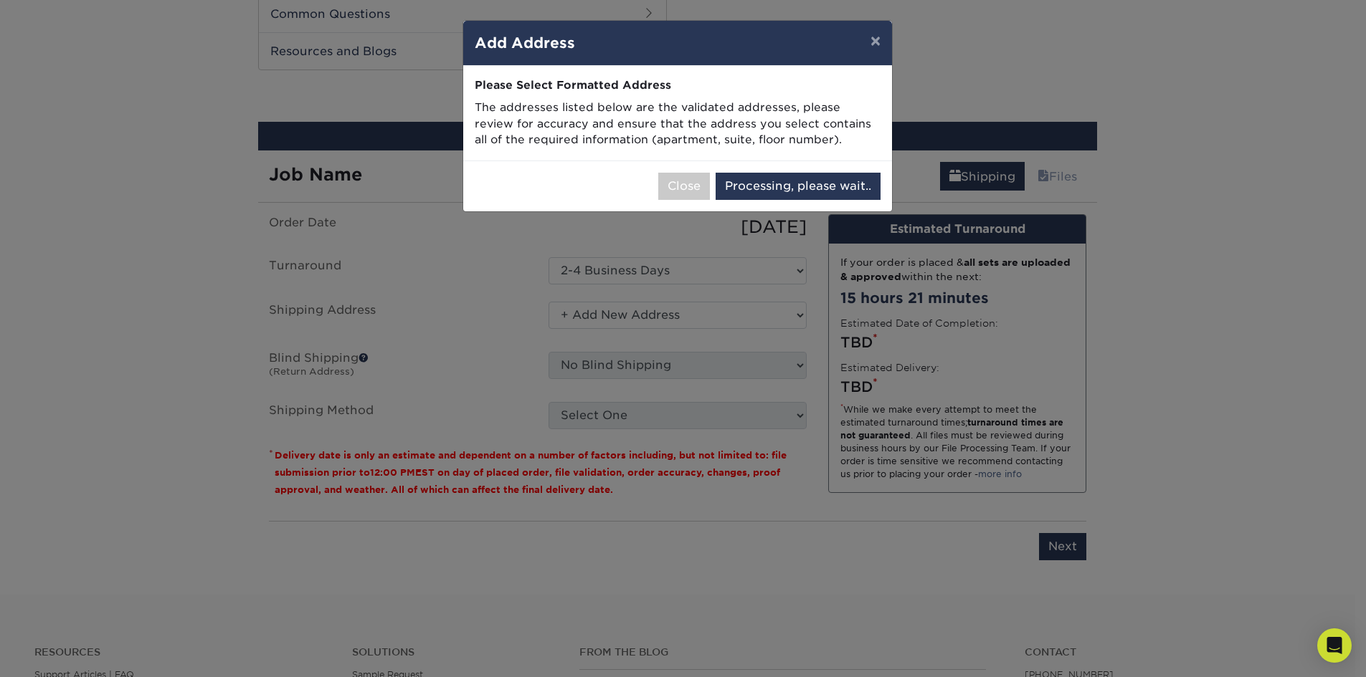
select select "286605"
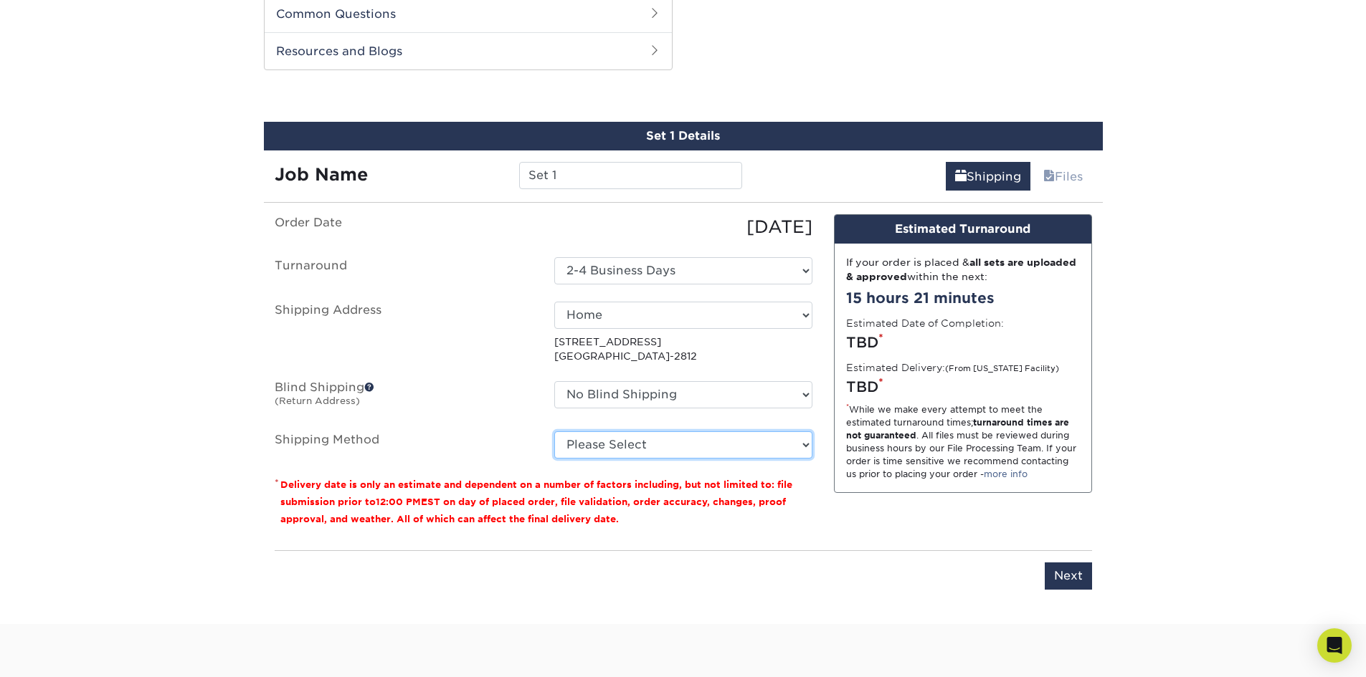
click at [607, 439] on select "Please Select 3 Day Shipping Service (+$18.92) Ground Shipping (+$19.16) 2 Day …" at bounding box center [683, 445] width 258 height 27
select select "12"
click at [554, 432] on select "Please Select 3 Day Shipping Service (+$18.92) Ground Shipping (+$19.16) 2 Day …" at bounding box center [683, 445] width 258 height 27
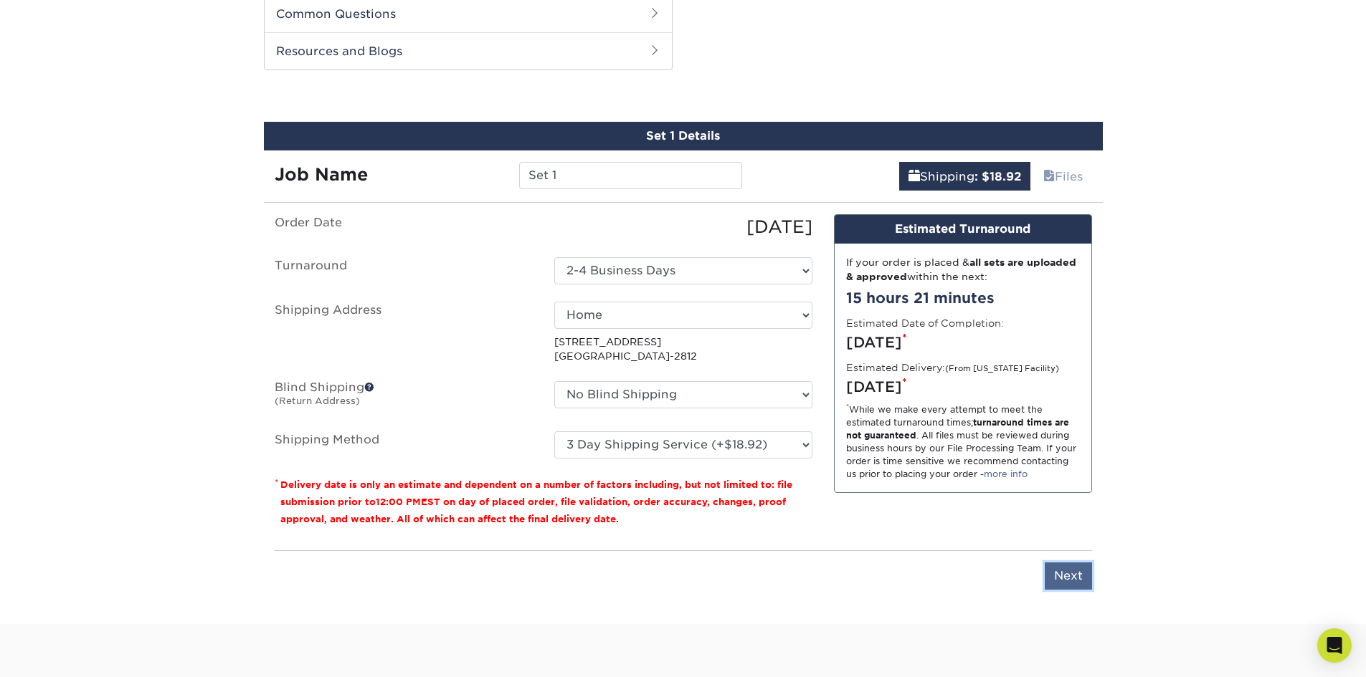
click at [1068, 576] on input "Next" at bounding box center [1068, 576] width 47 height 27
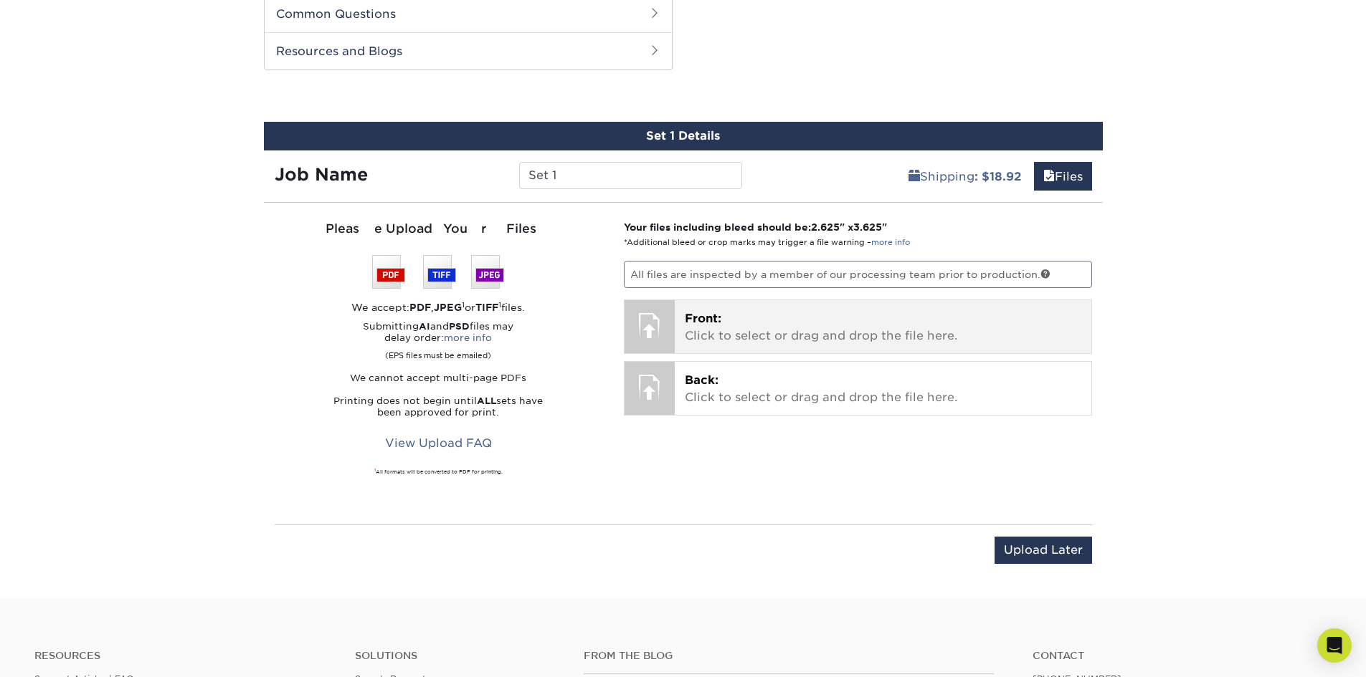
click at [750, 315] on p "Front: Click to select or drag and drop the file here." at bounding box center [883, 327] width 396 height 34
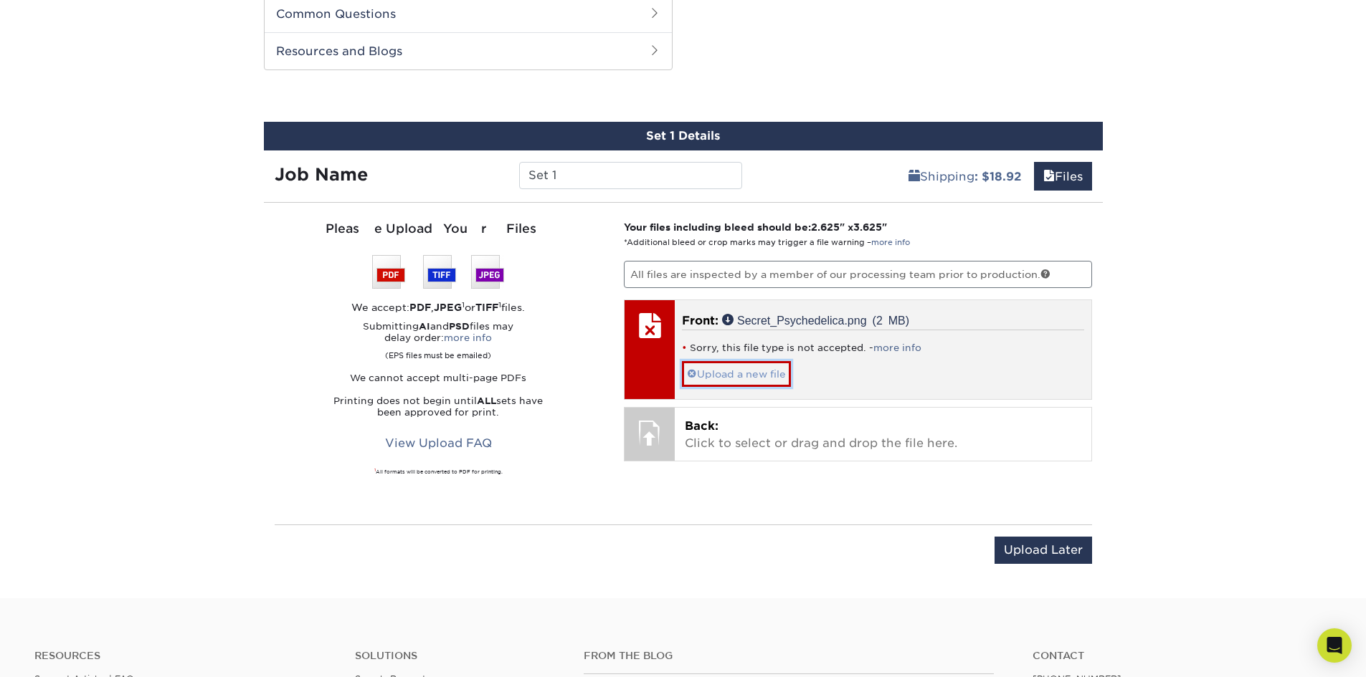
click at [692, 373] on span at bounding box center [692, 373] width 10 height 11
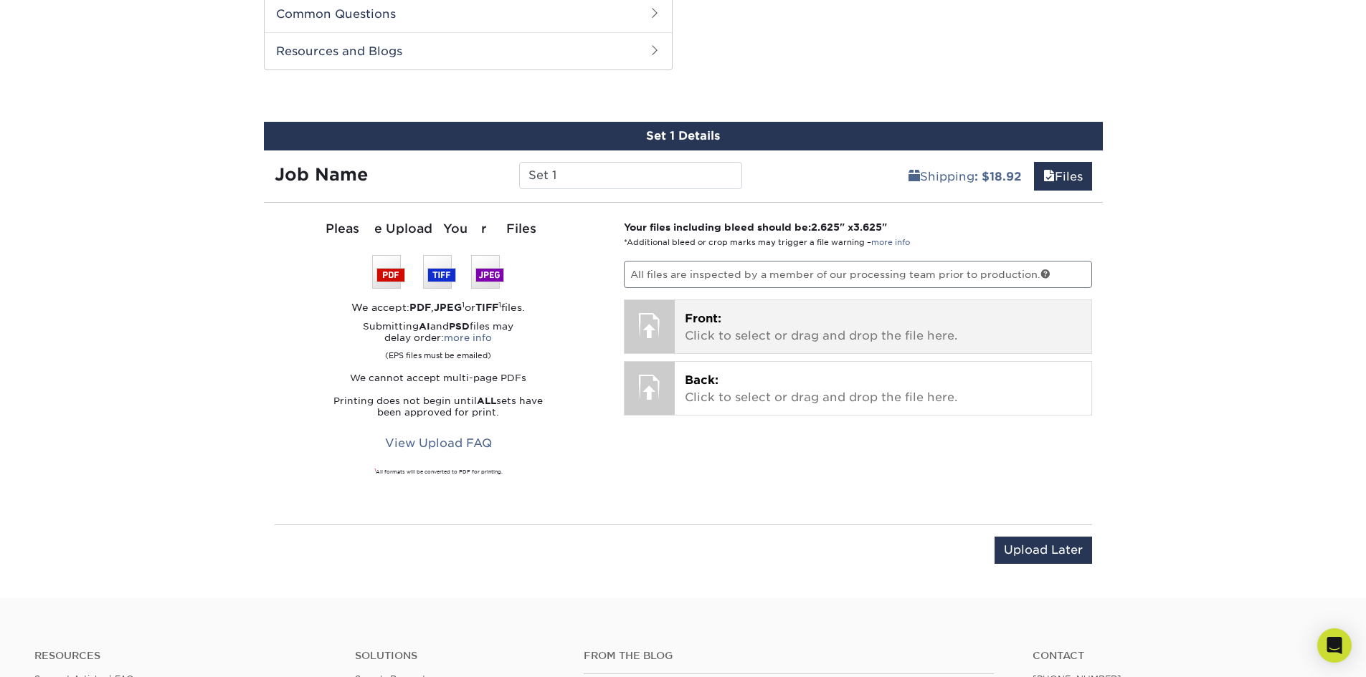
click at [701, 318] on span "Front:" at bounding box center [703, 319] width 37 height 14
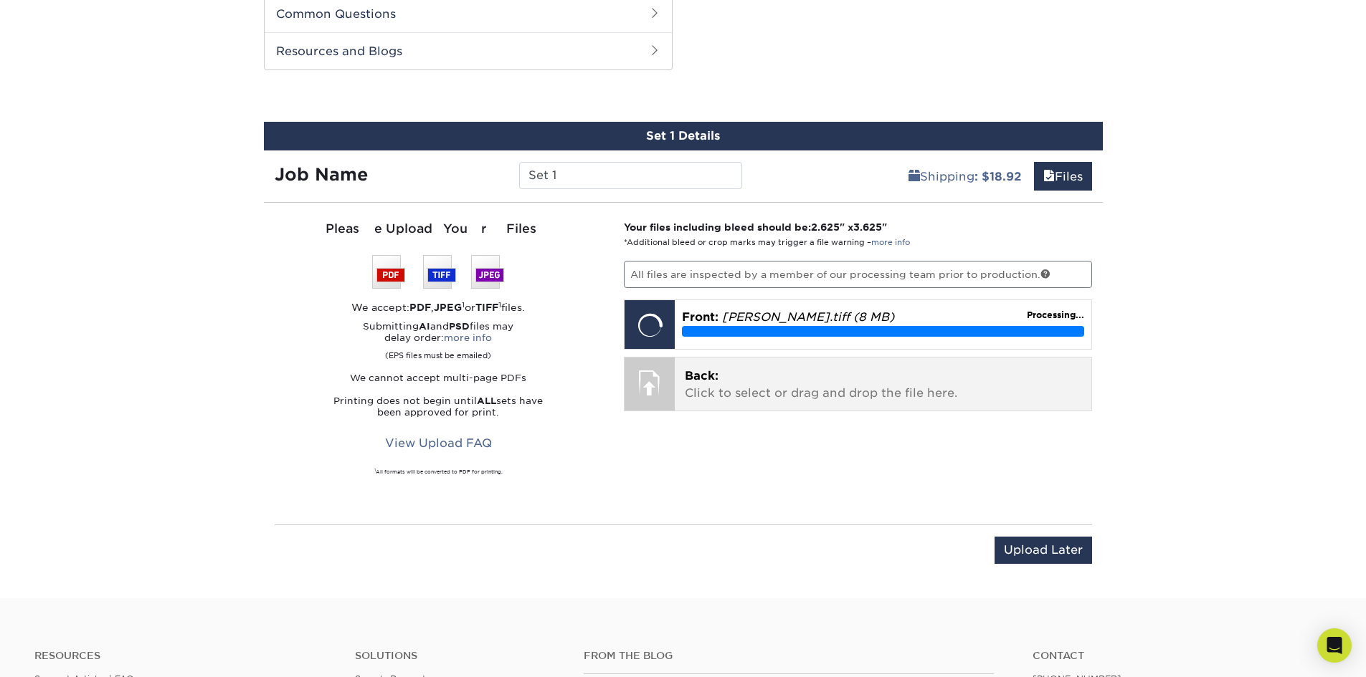
click at [783, 375] on p "Back: Click to select or drag and drop the file here." at bounding box center [883, 385] width 396 height 34
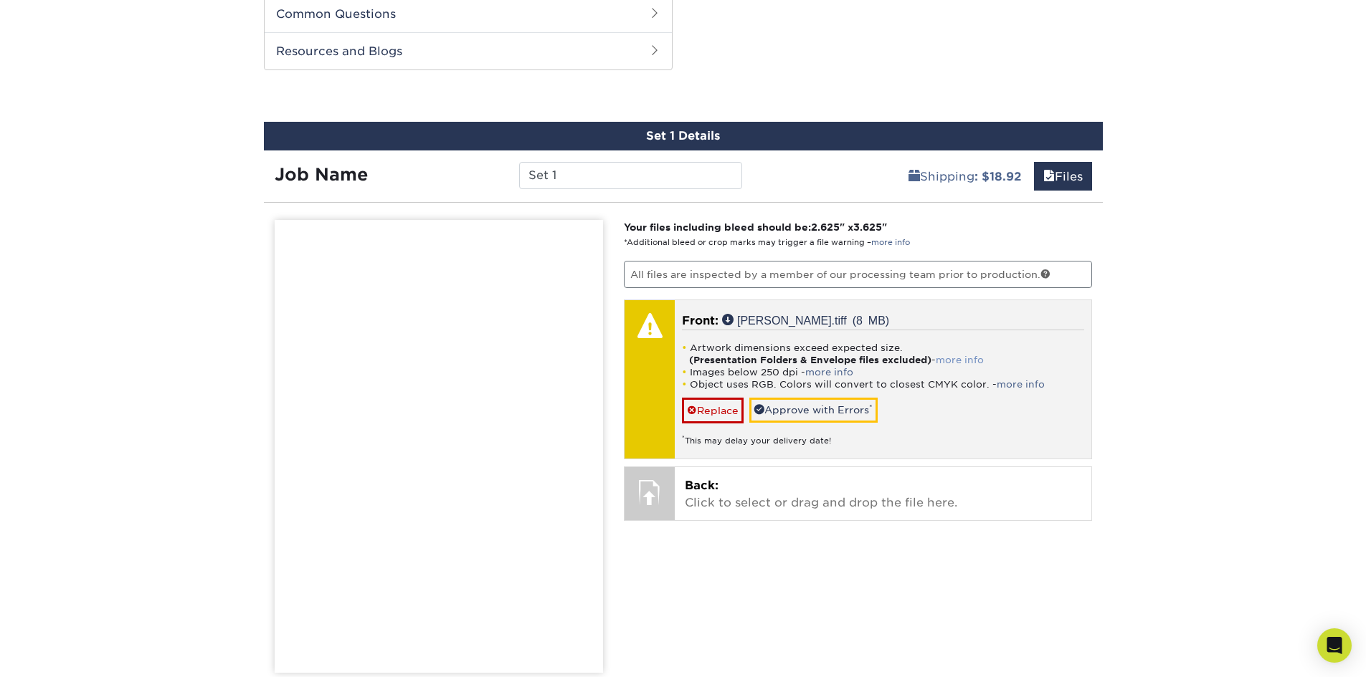
click at [968, 359] on link "more info" at bounding box center [960, 360] width 48 height 11
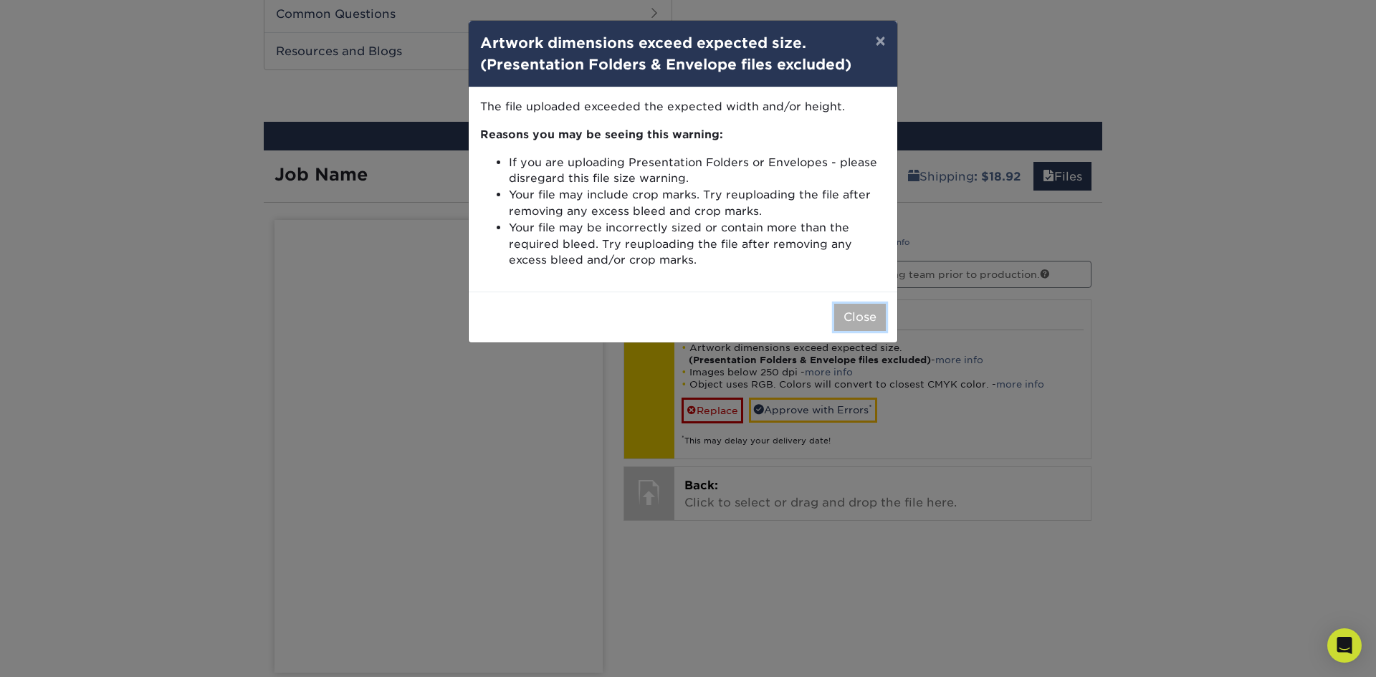
click at [863, 310] on button "Close" at bounding box center [860, 317] width 52 height 27
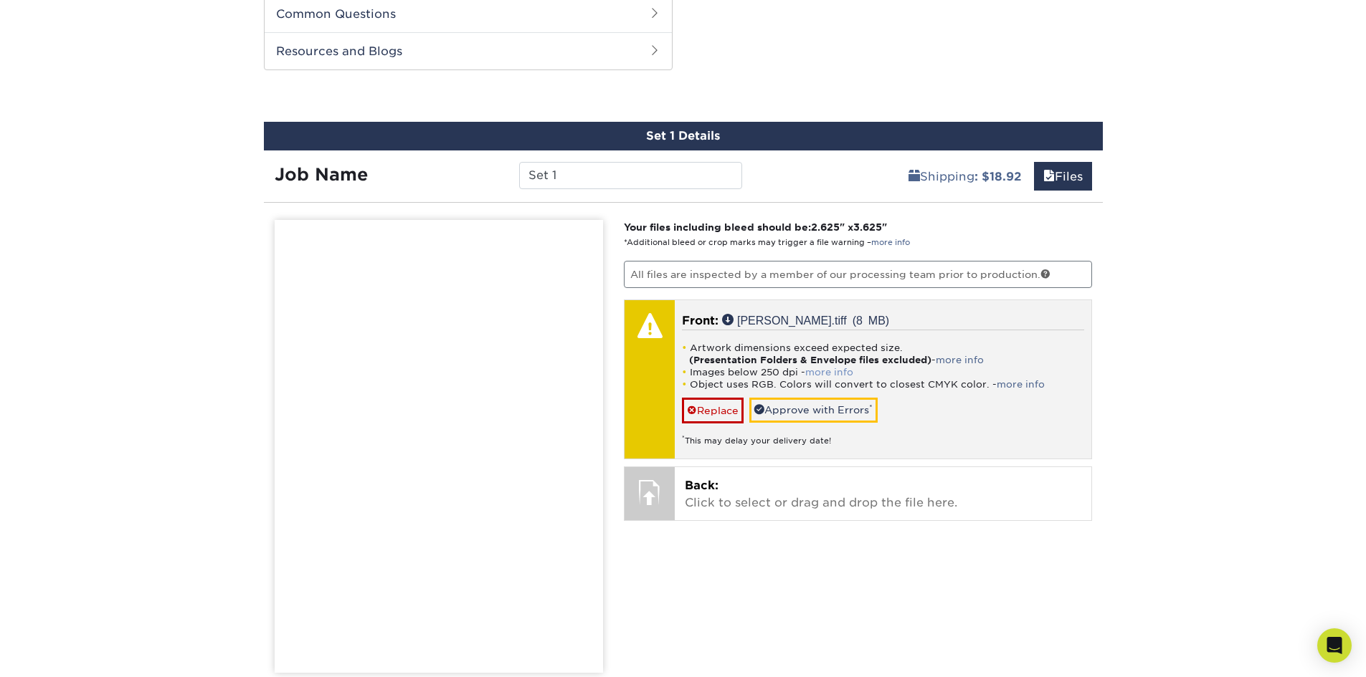
click at [834, 372] on link "more info" at bounding box center [829, 372] width 48 height 11
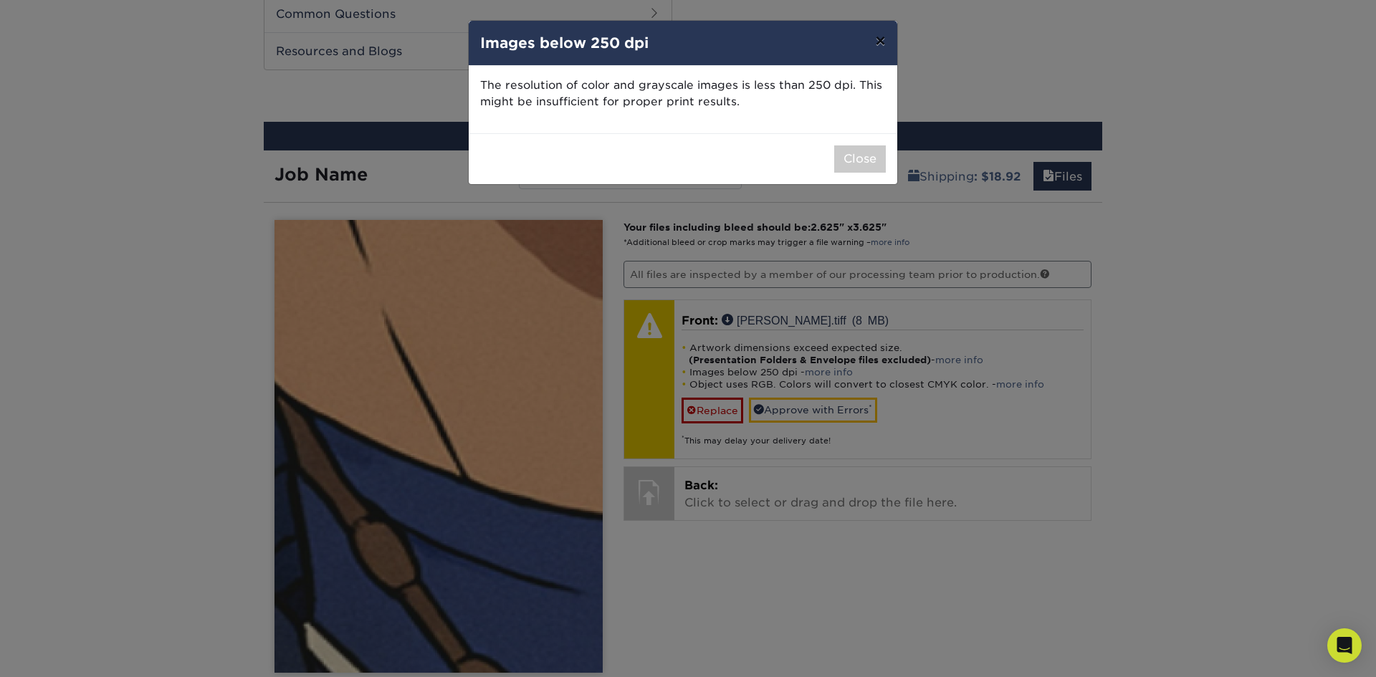
click at [885, 35] on button "×" at bounding box center [880, 41] width 33 height 40
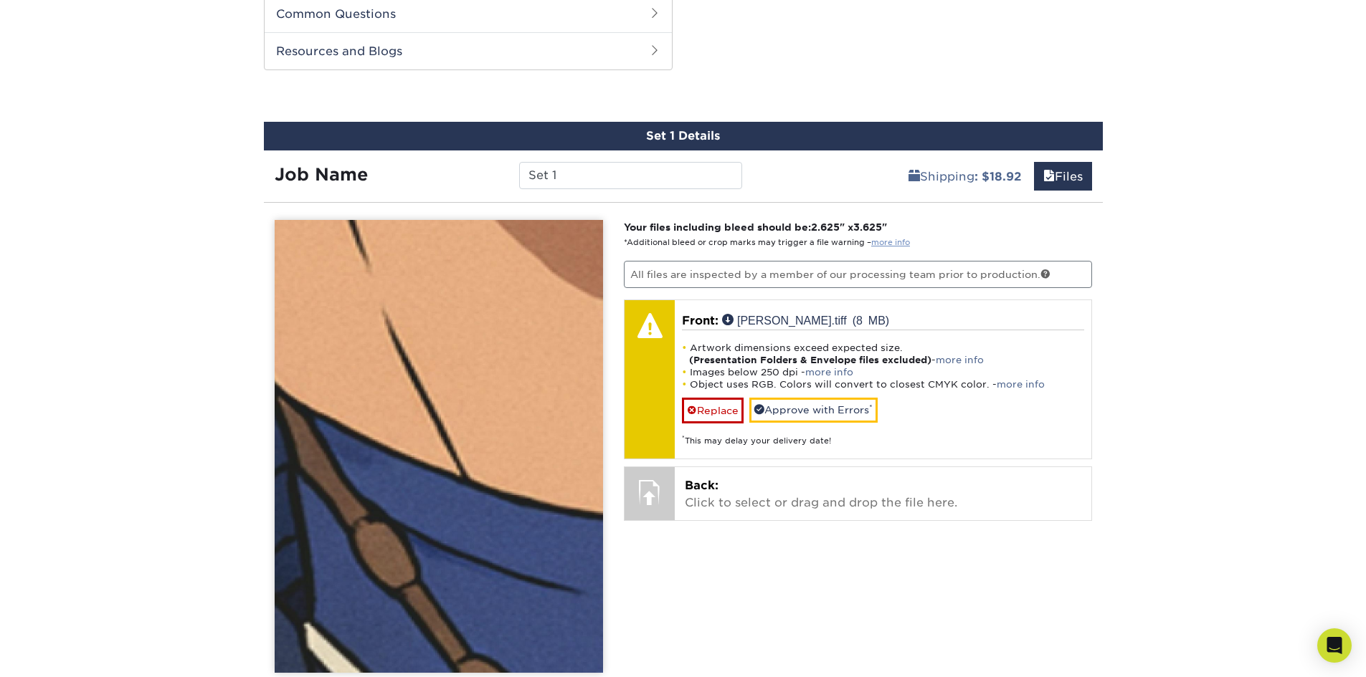
click at [883, 243] on link "more info" at bounding box center [890, 242] width 39 height 9
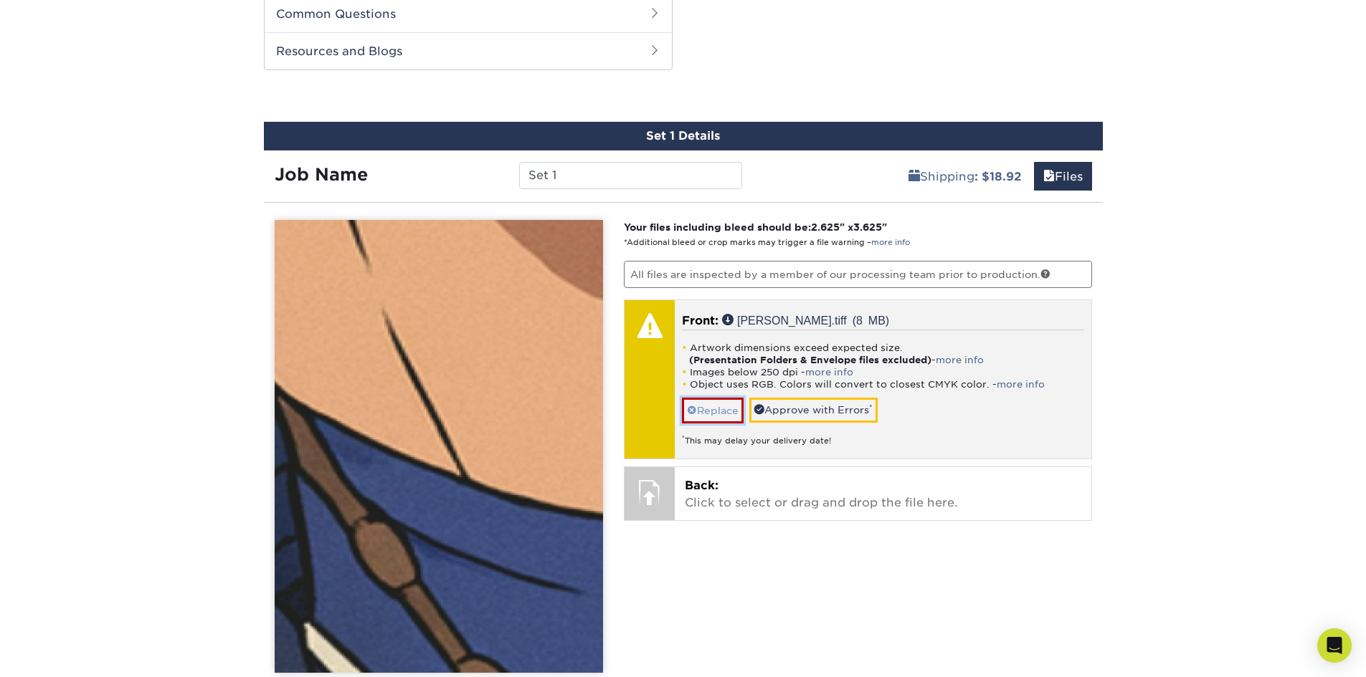
click at [717, 412] on link "Replace" at bounding box center [713, 410] width 62 height 25
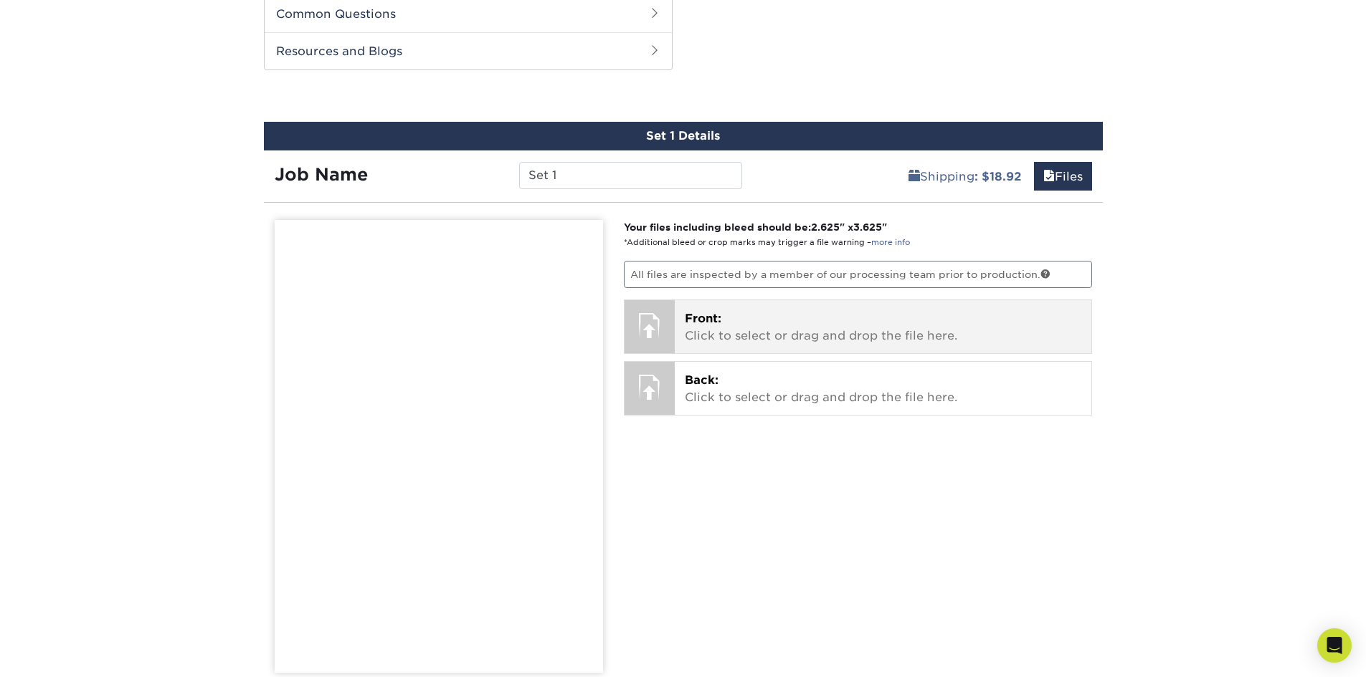
click at [726, 325] on p "Front: Click to select or drag and drop the file here." at bounding box center [883, 327] width 396 height 34
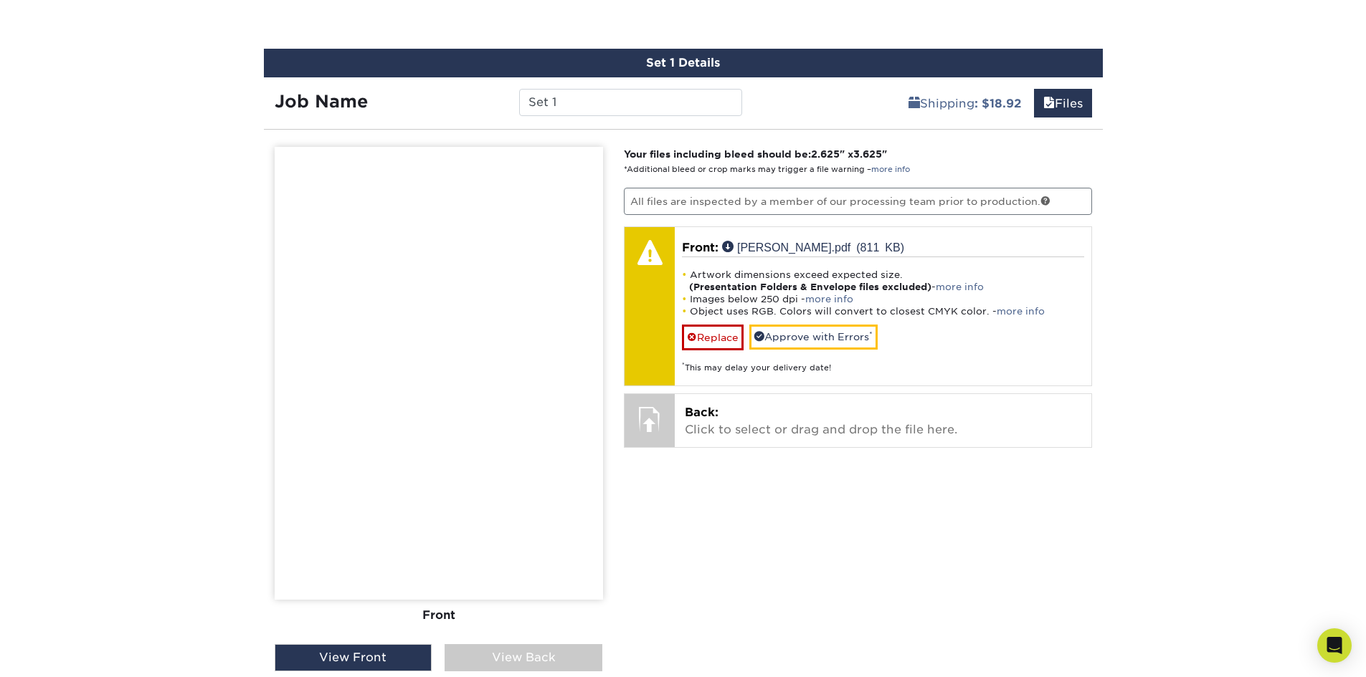
scroll to position [802, 0]
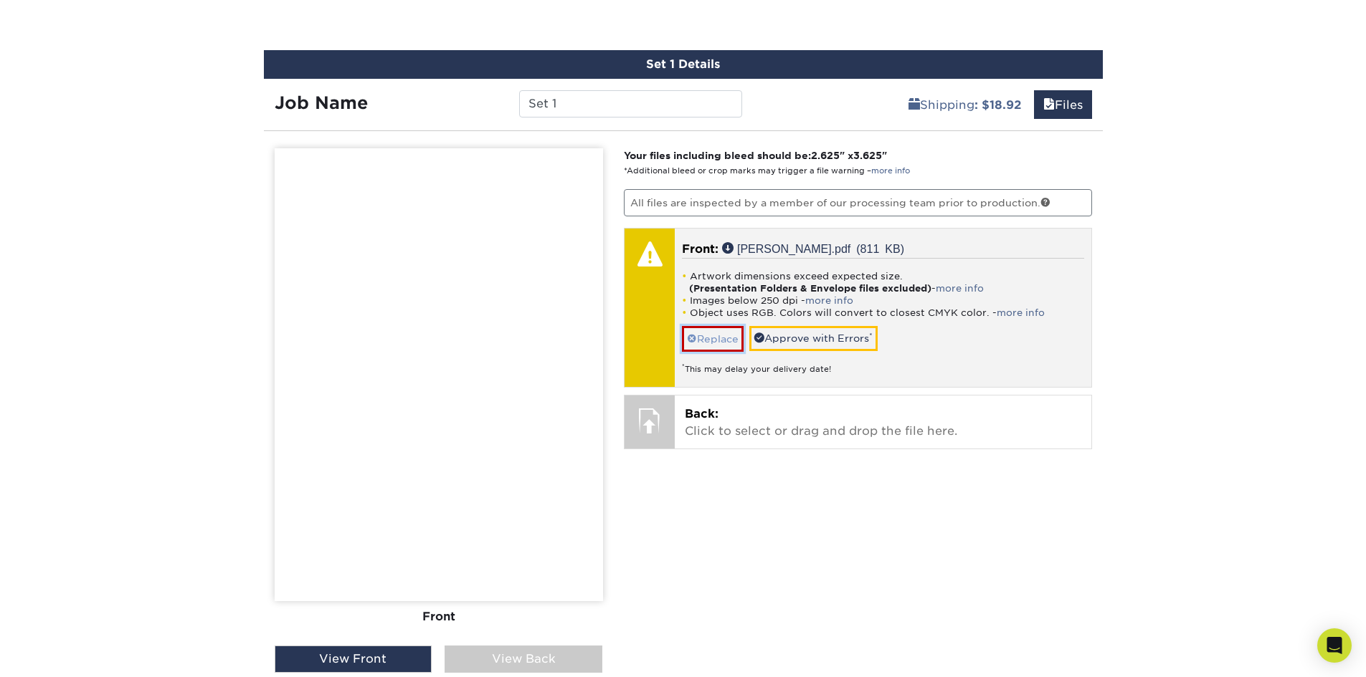
click at [702, 341] on link "Replace" at bounding box center [713, 338] width 62 height 25
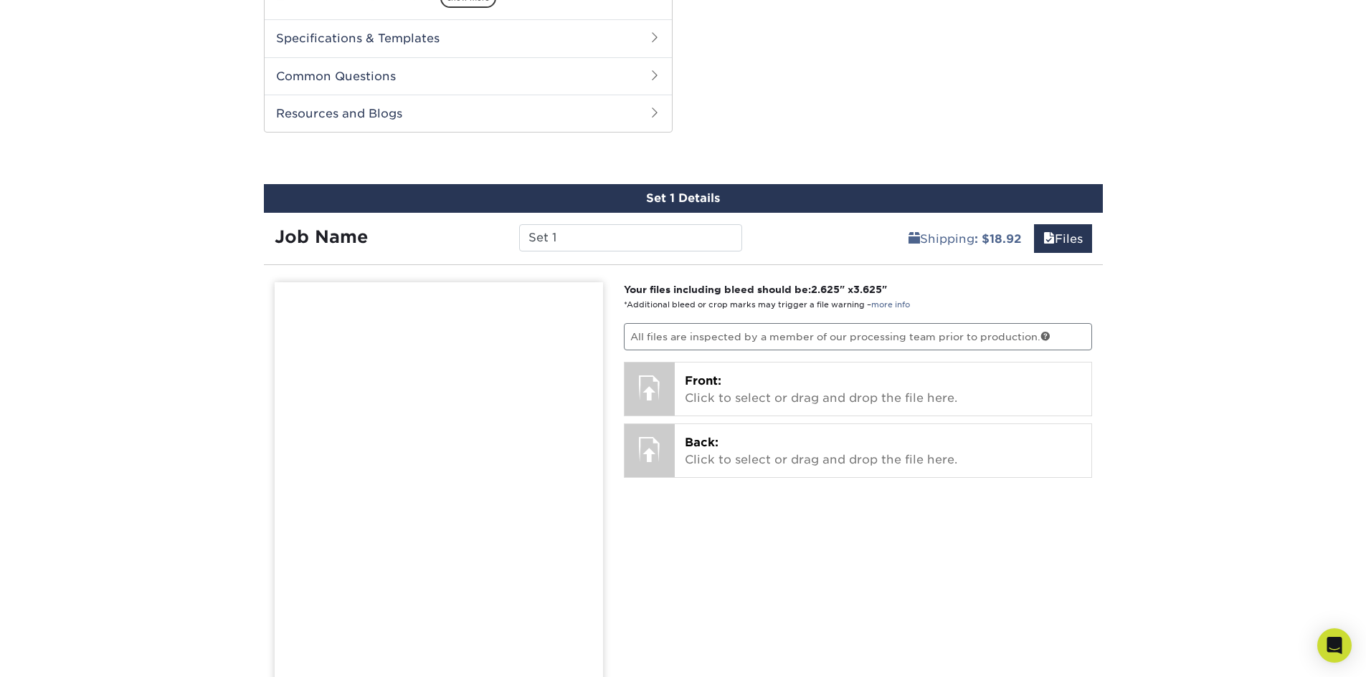
scroll to position [586, 0]
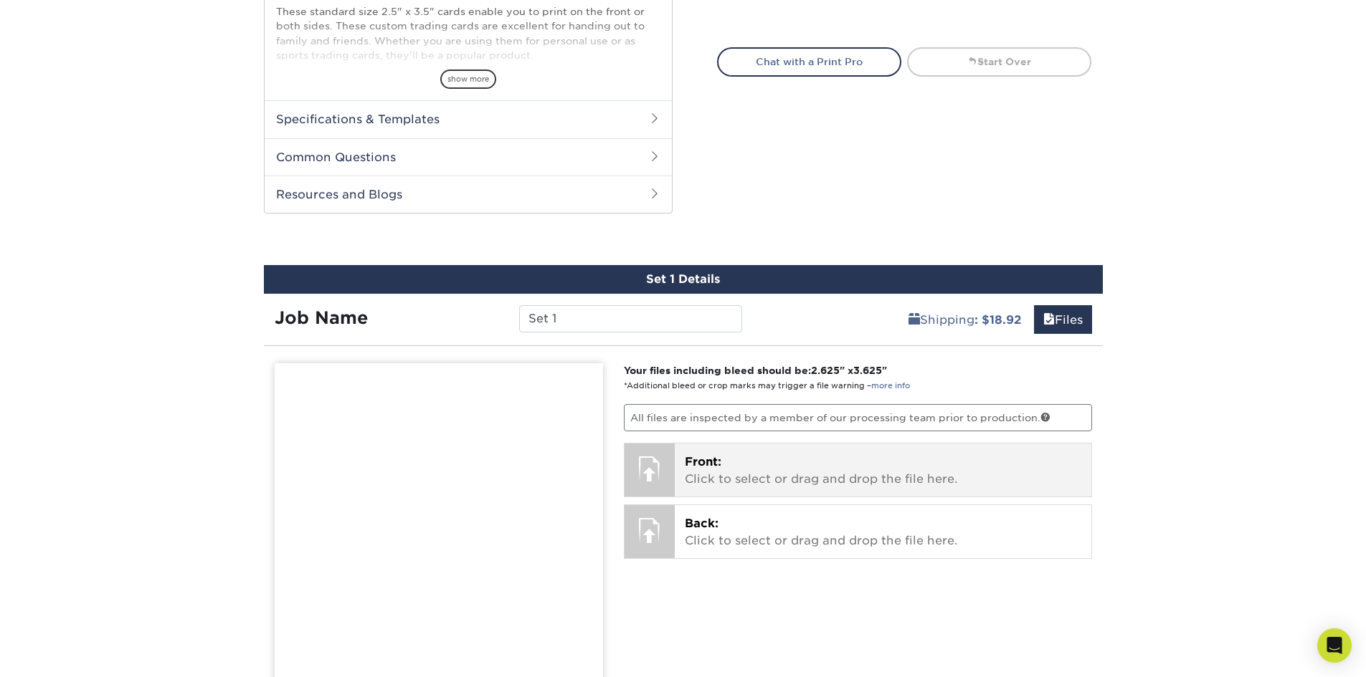
click at [741, 467] on p "Front: Click to select or drag and drop the file here." at bounding box center [883, 471] width 396 height 34
click at [790, 469] on p "Front: Click to select or drag and drop the file here." at bounding box center [883, 471] width 396 height 34
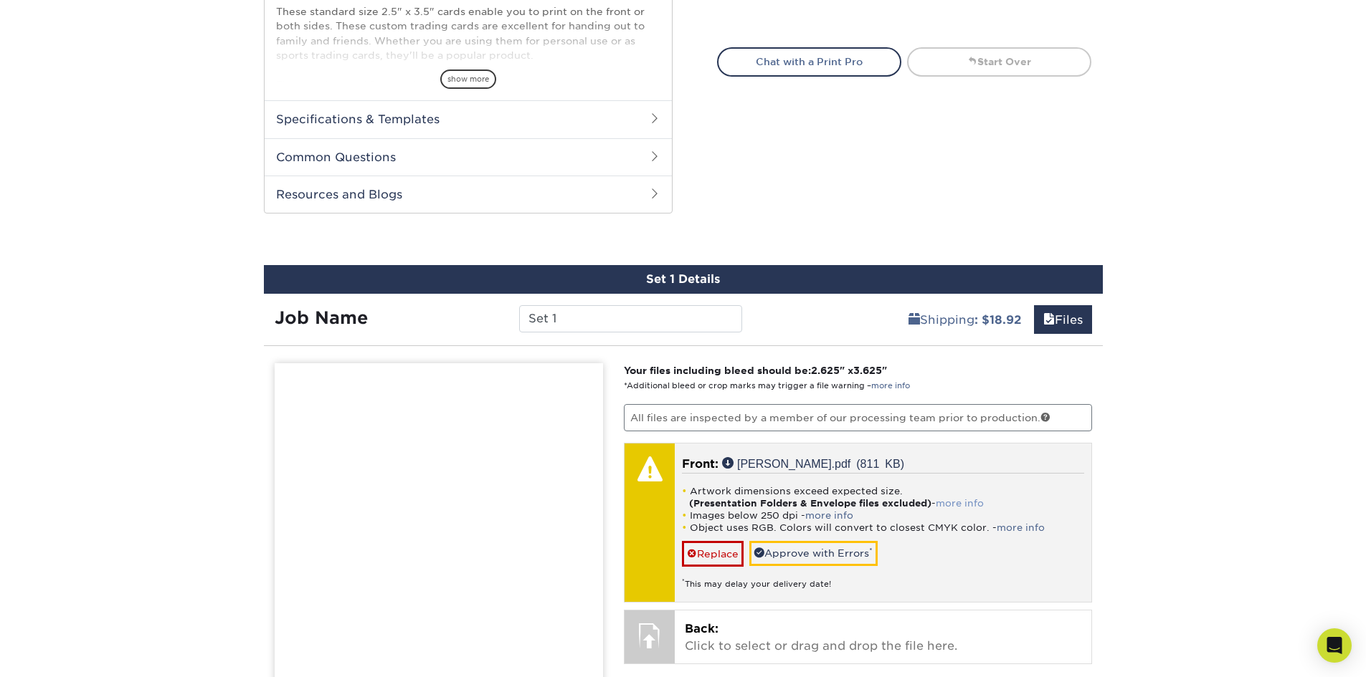
click at [967, 503] on link "more info" at bounding box center [960, 503] width 48 height 11
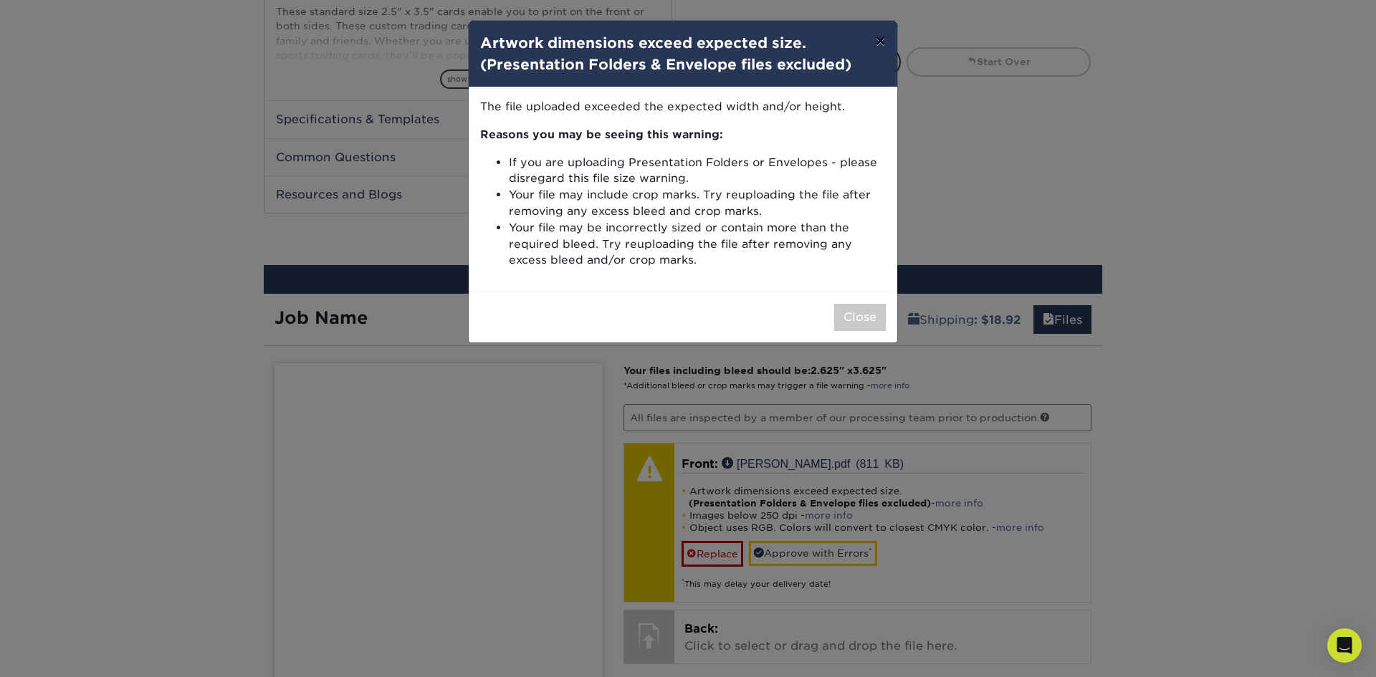
click at [882, 42] on button "×" at bounding box center [880, 41] width 33 height 40
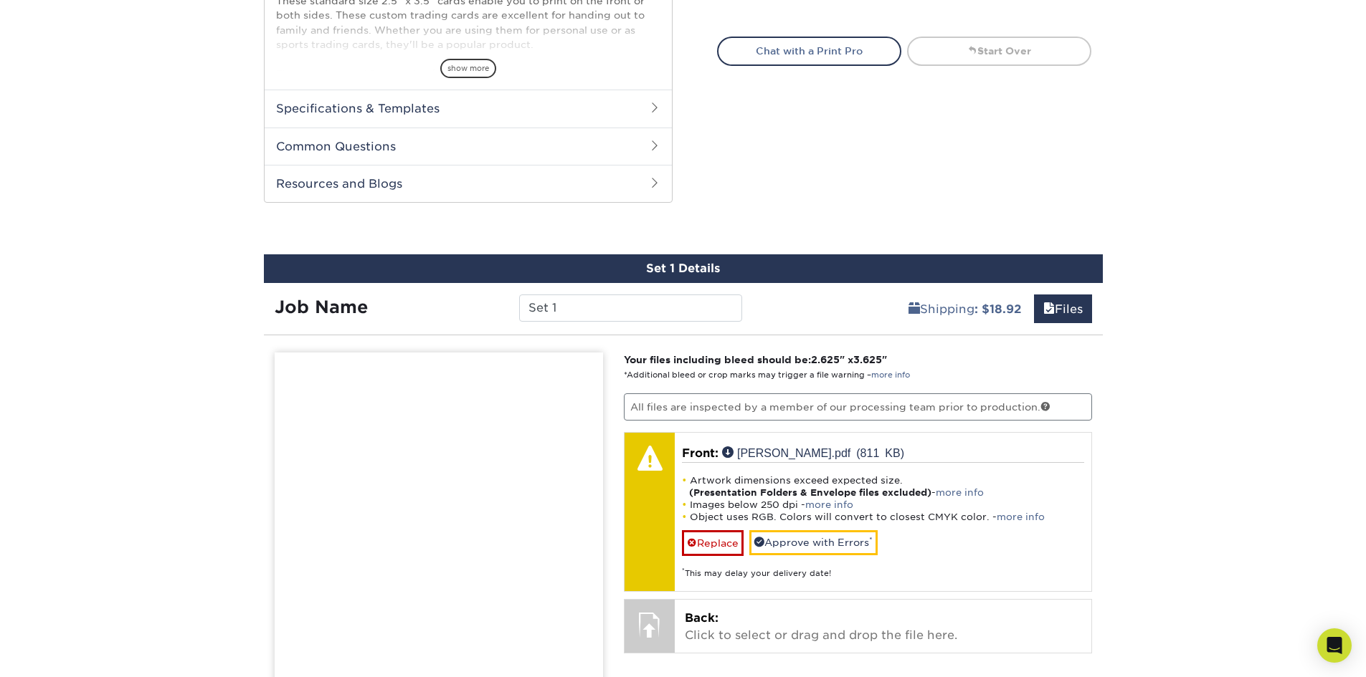
scroll to position [730, 0]
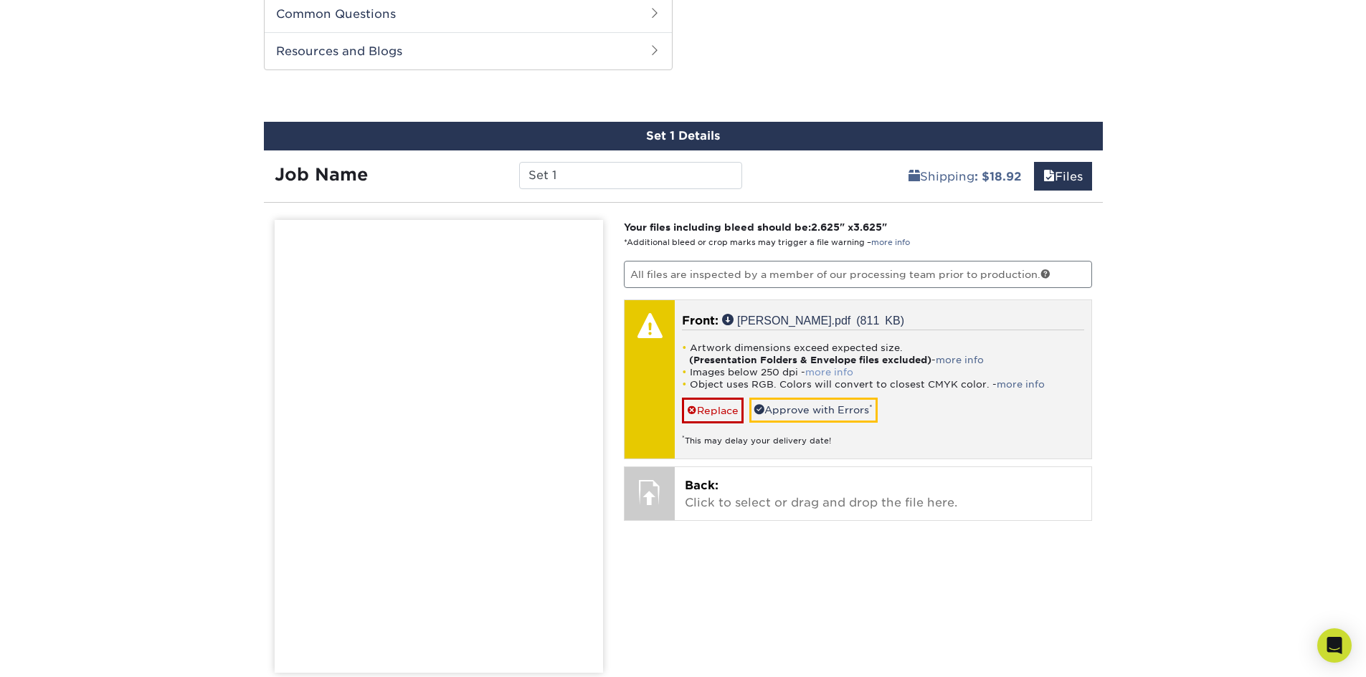
click at [847, 371] on link "more info" at bounding box center [829, 372] width 48 height 11
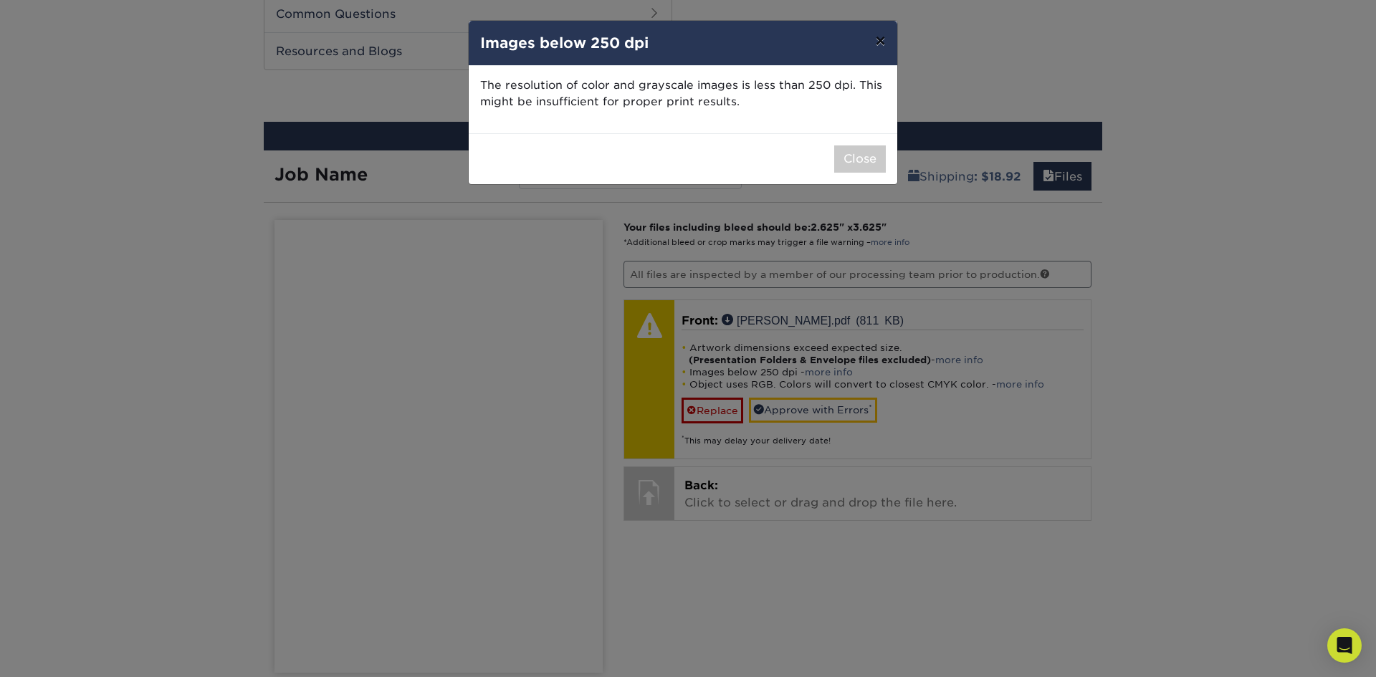
click at [875, 42] on button "×" at bounding box center [880, 41] width 33 height 40
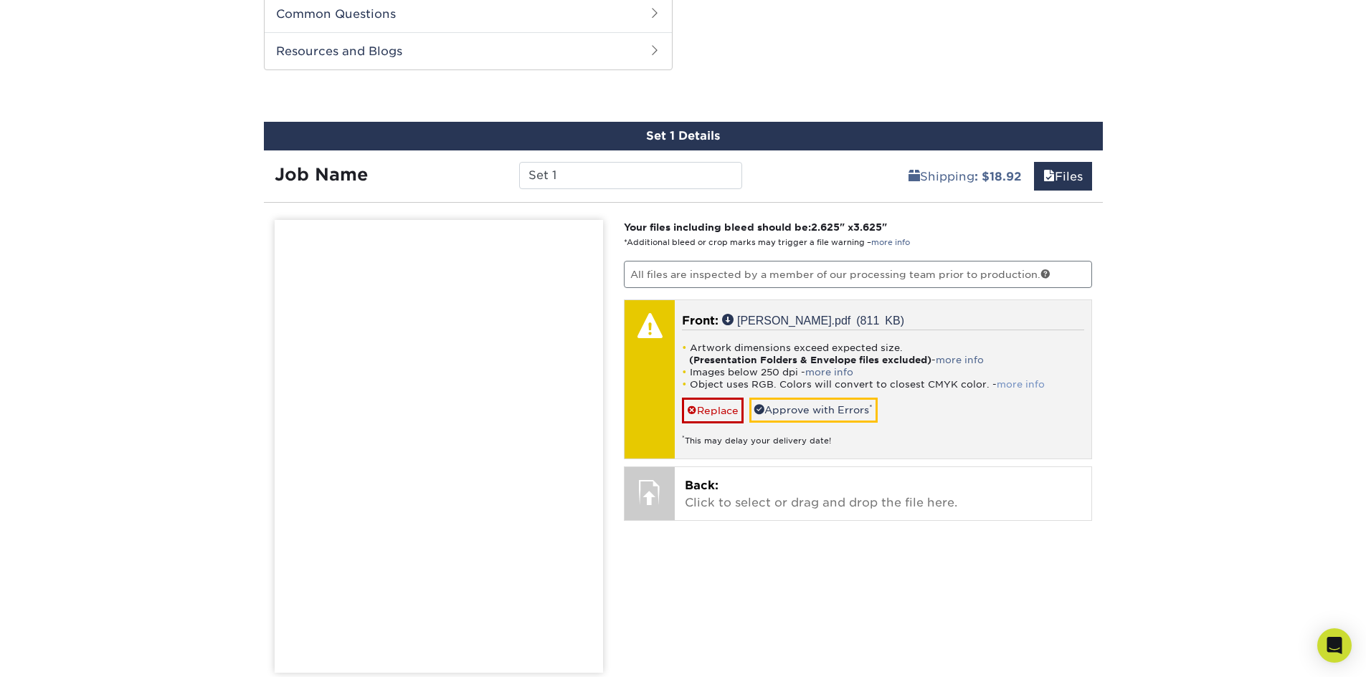
click at [1019, 383] on link "more info" at bounding box center [1021, 384] width 48 height 11
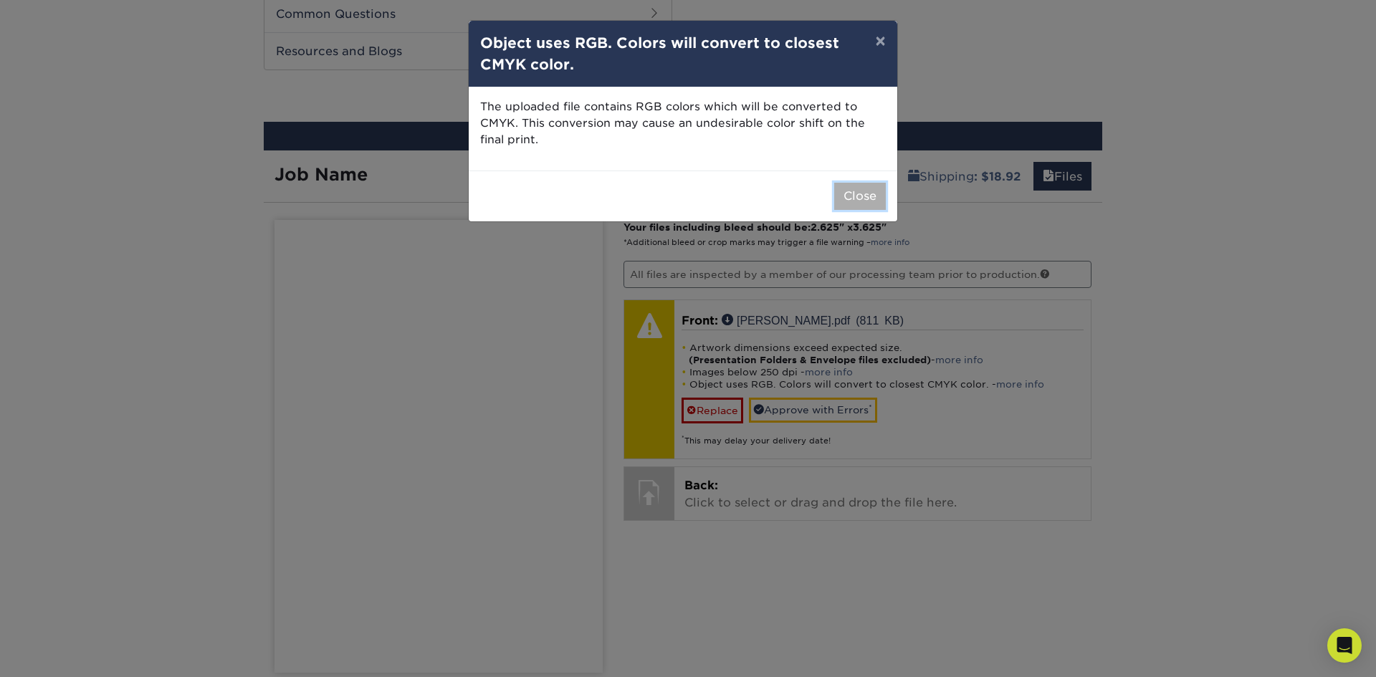
click at [860, 193] on button "Close" at bounding box center [860, 196] width 52 height 27
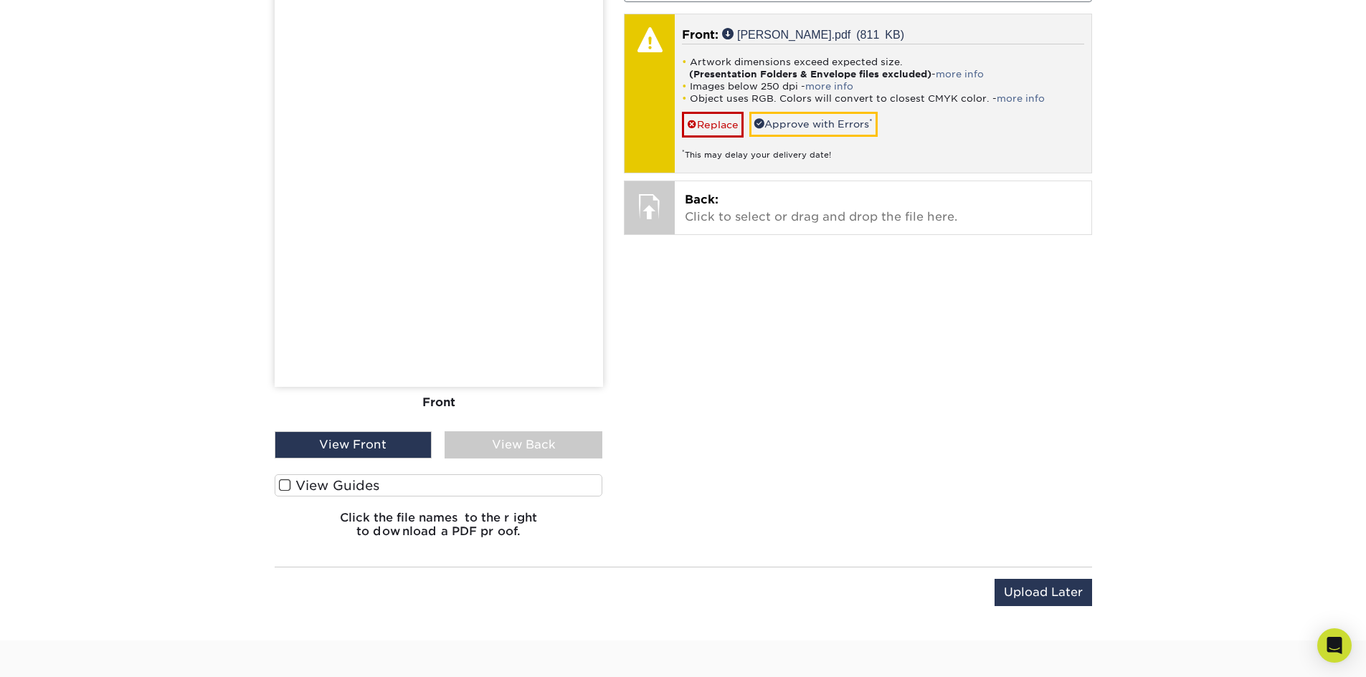
scroll to position [1017, 0]
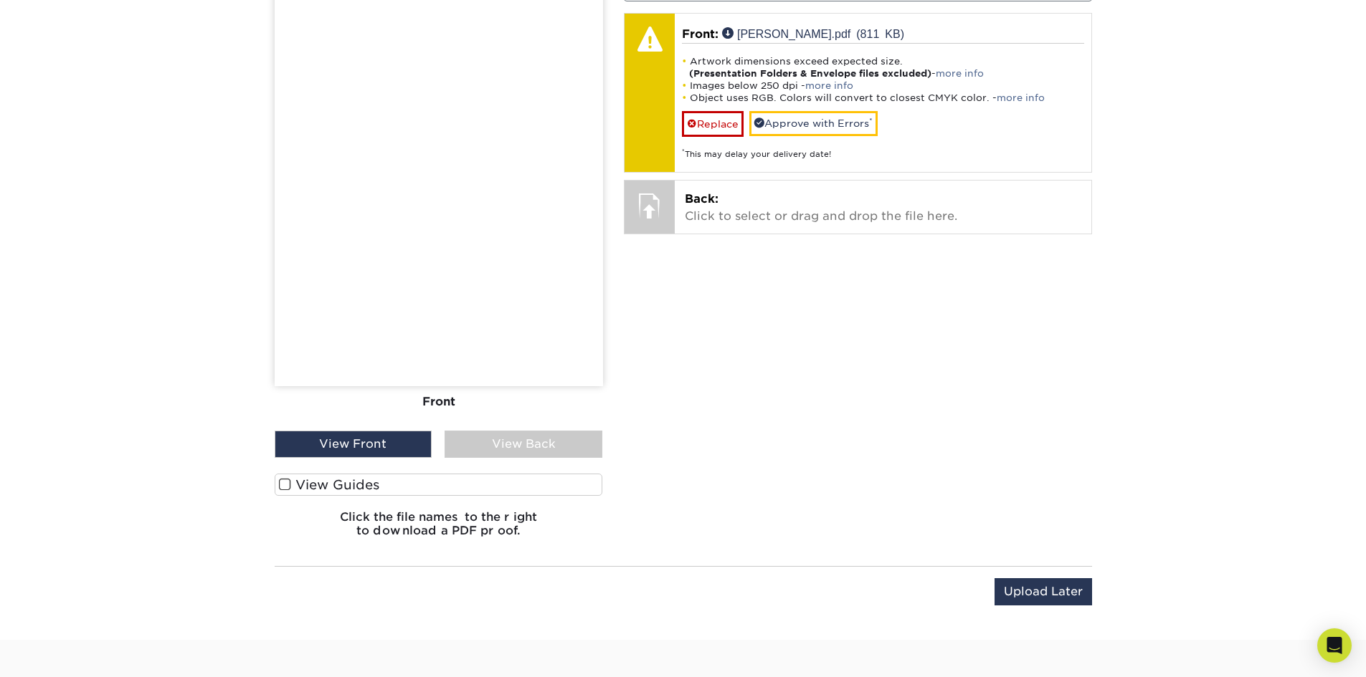
click at [313, 483] on label "View Guides" at bounding box center [439, 485] width 328 height 22
click at [0, 0] on input "View Guides" at bounding box center [0, 0] width 0 height 0
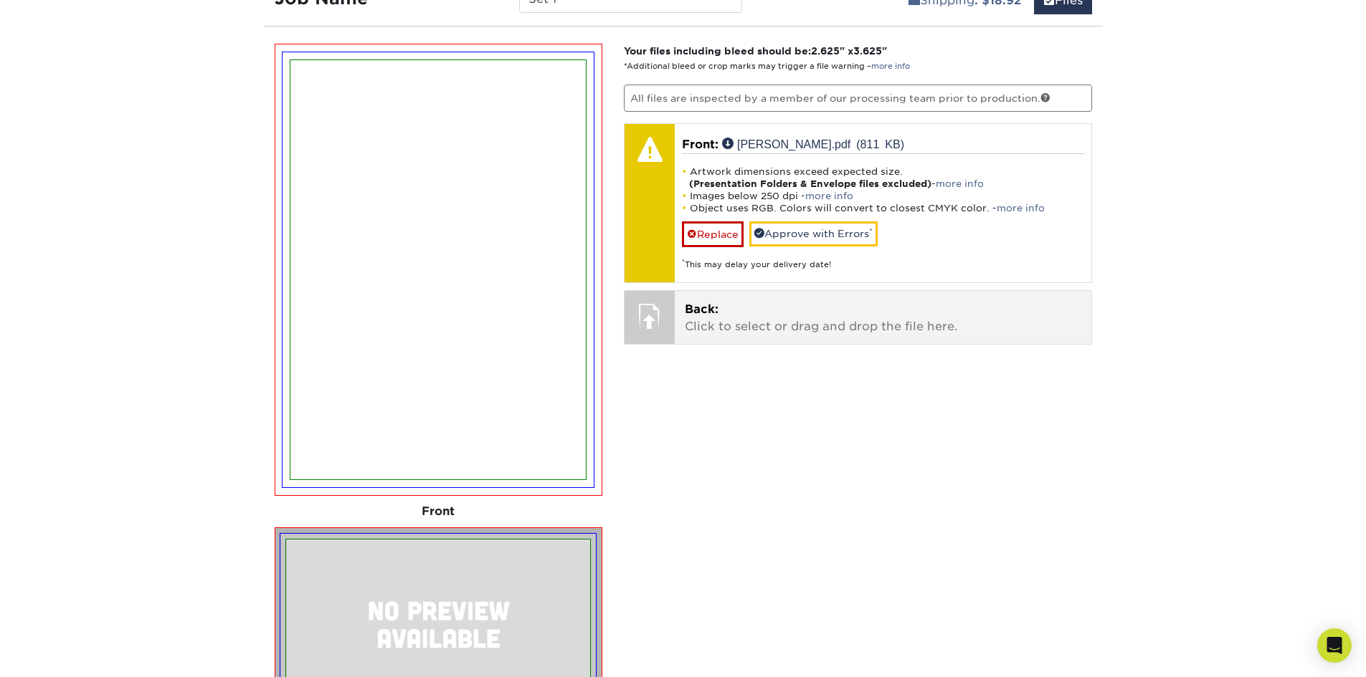
scroll to position [880, 0]
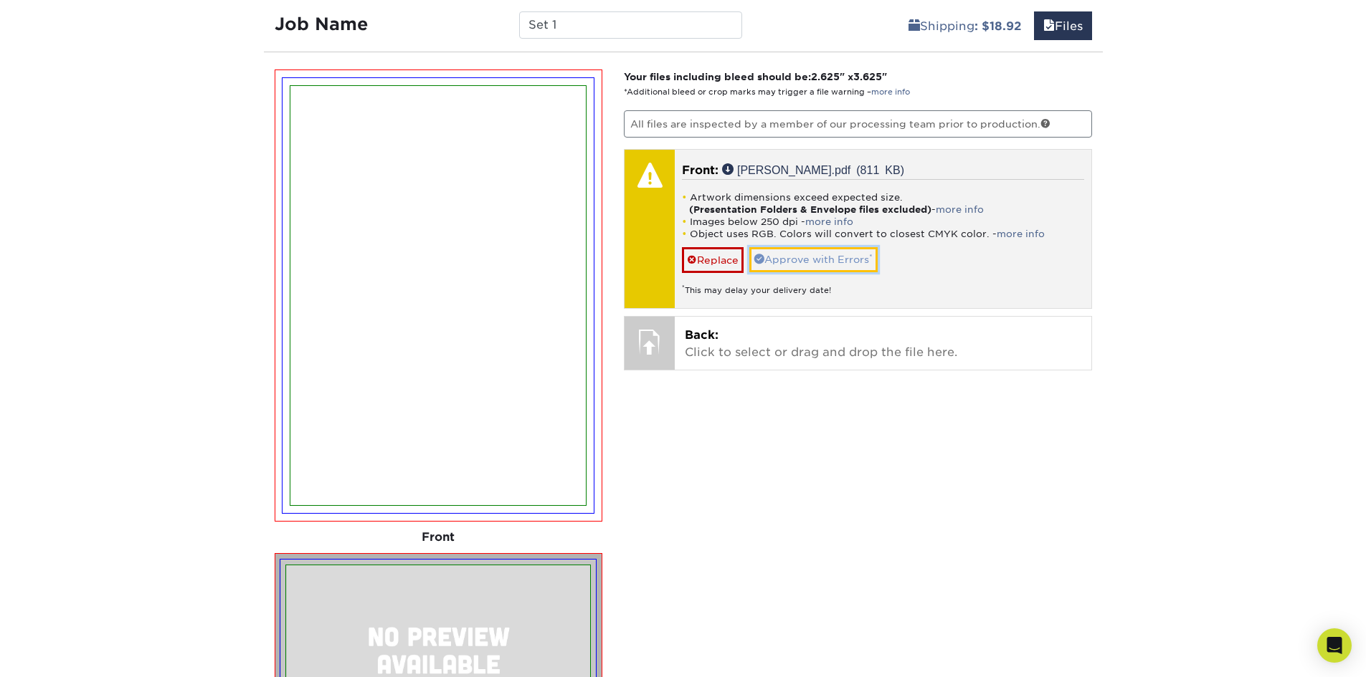
click at [779, 267] on link "Approve with Errors *" at bounding box center [813, 259] width 128 height 24
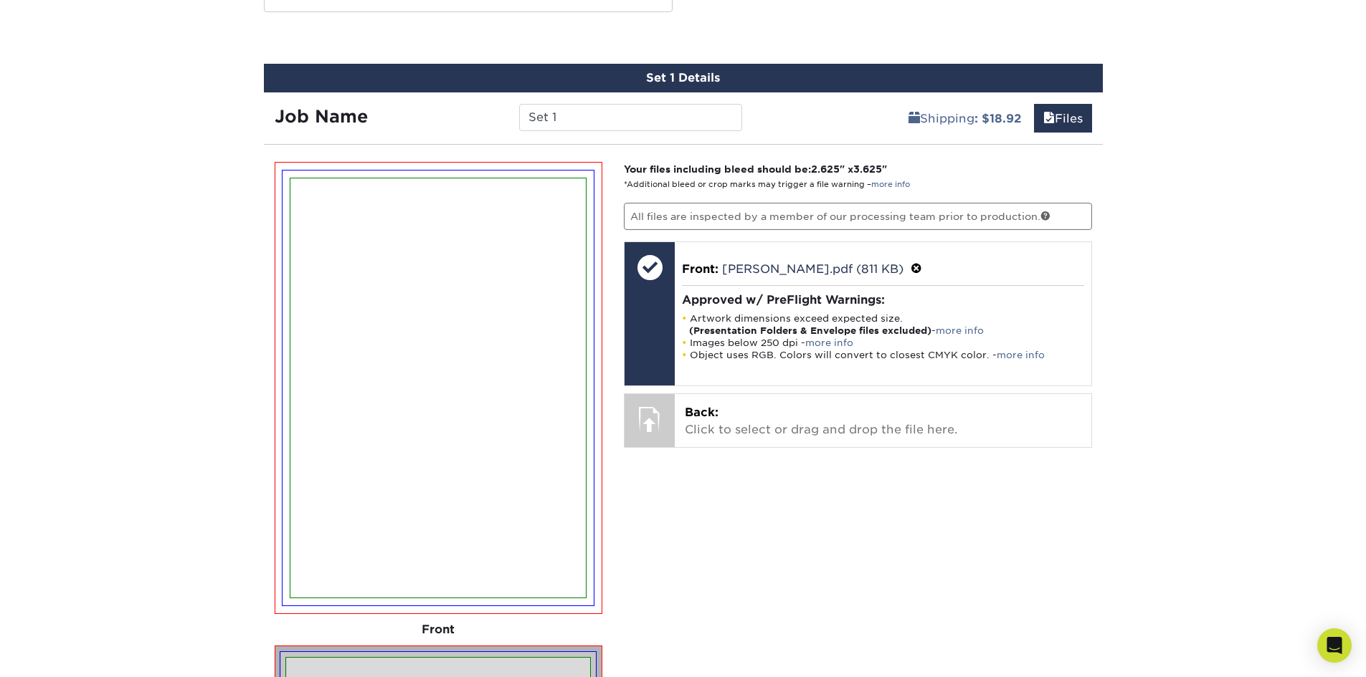
scroll to position [1024, 0]
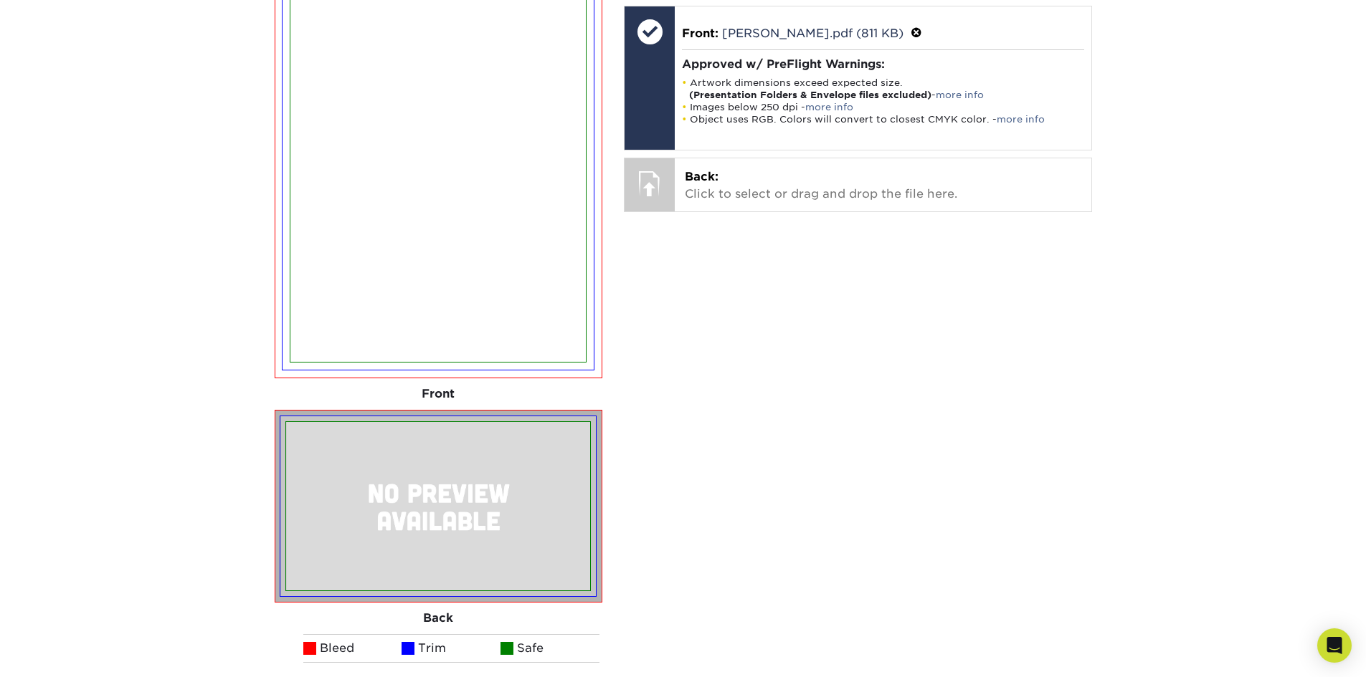
click at [488, 267] on img at bounding box center [437, 152] width 295 height 419
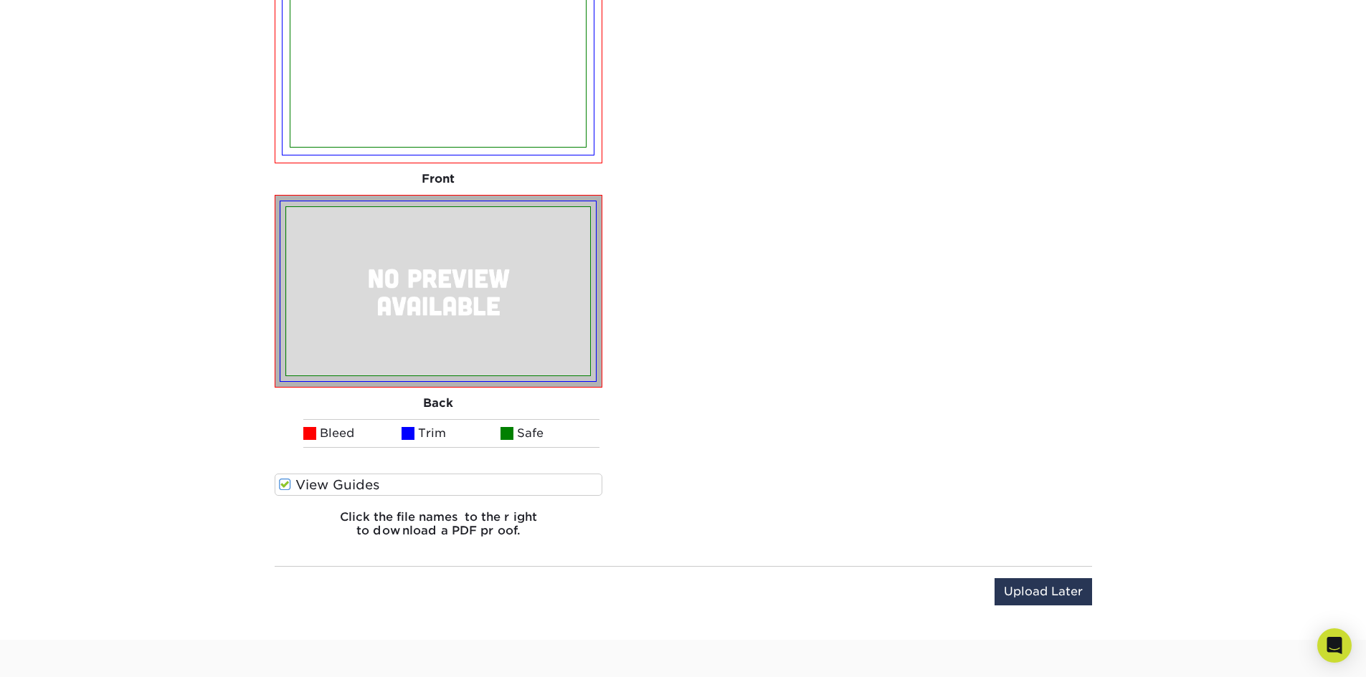
scroll to position [1095, 0]
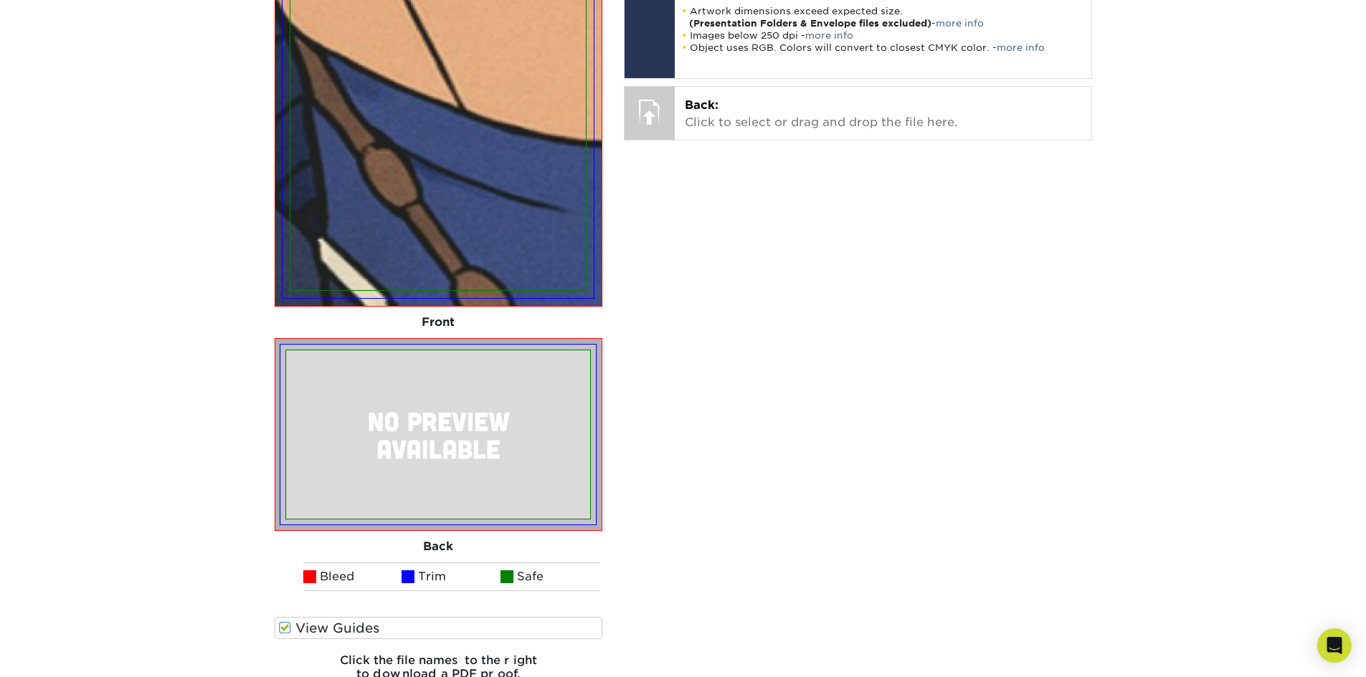
click at [465, 364] on img at bounding box center [438, 435] width 304 height 168
click at [462, 428] on img at bounding box center [438, 435] width 304 height 168
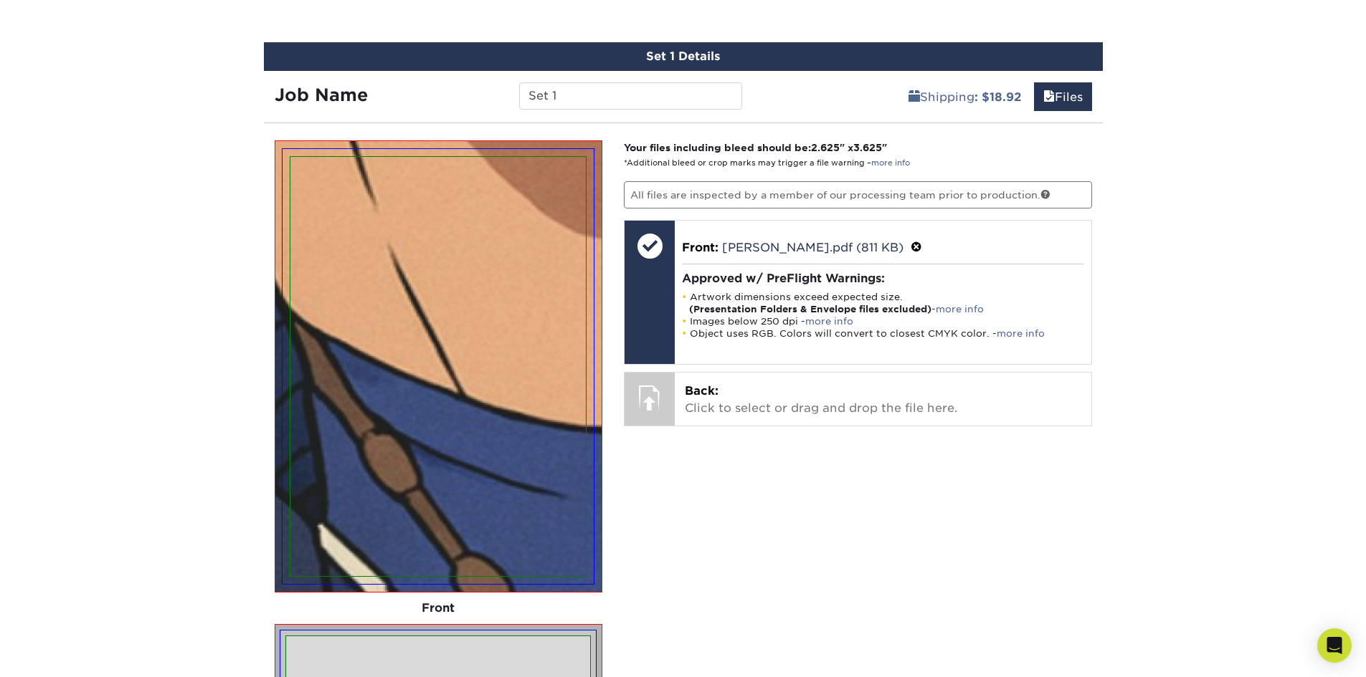
scroll to position [809, 0]
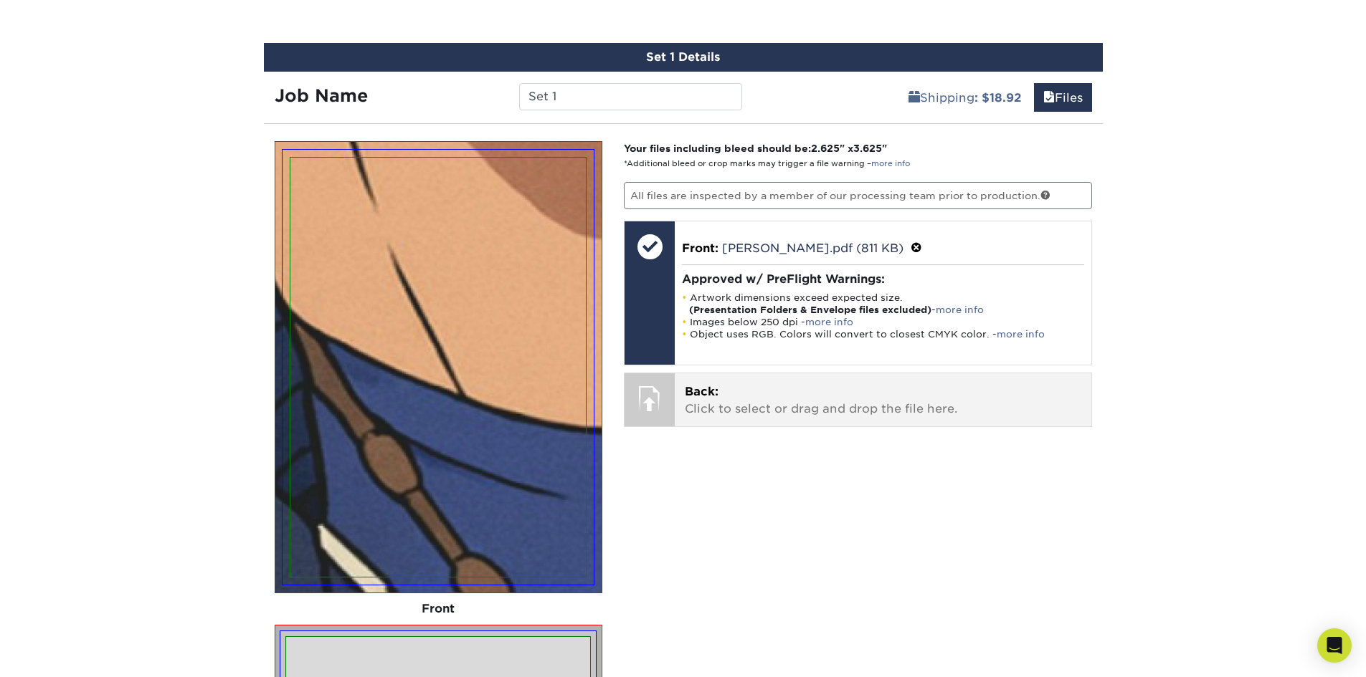
click at [721, 399] on p "Back: Click to select or drag and drop the file here." at bounding box center [883, 401] width 396 height 34
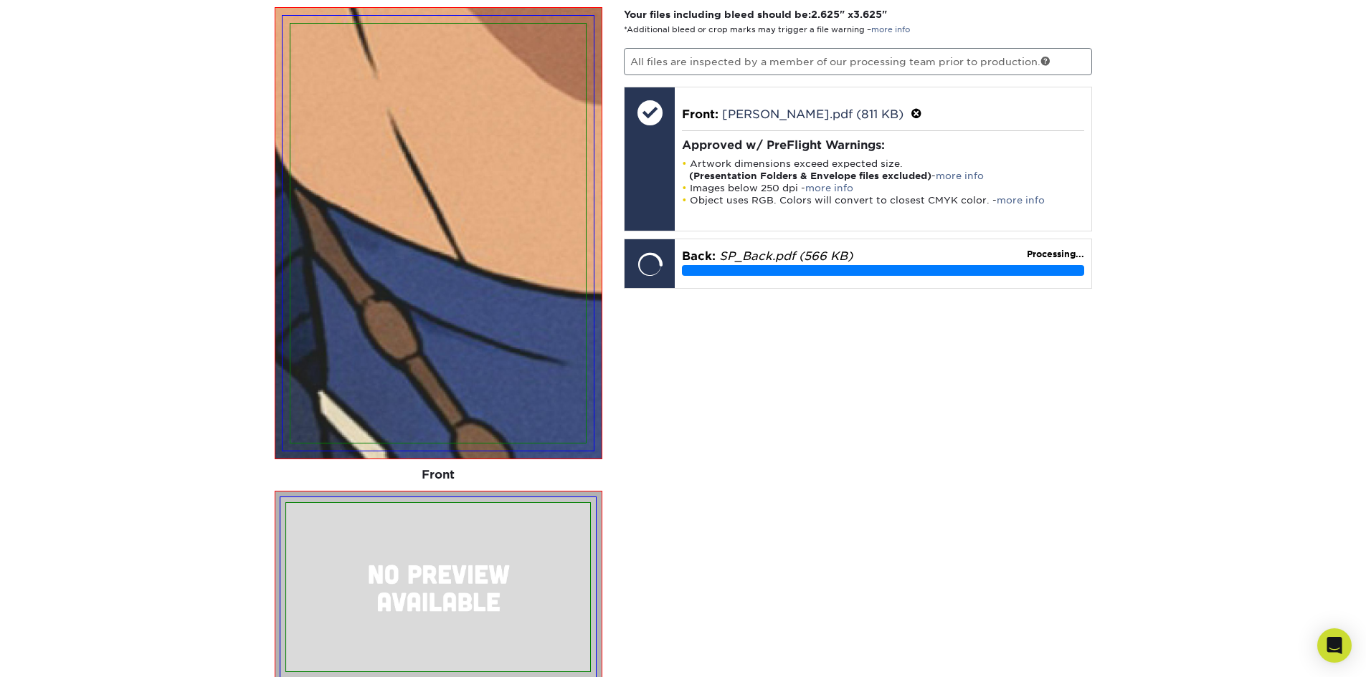
scroll to position [1167, 0]
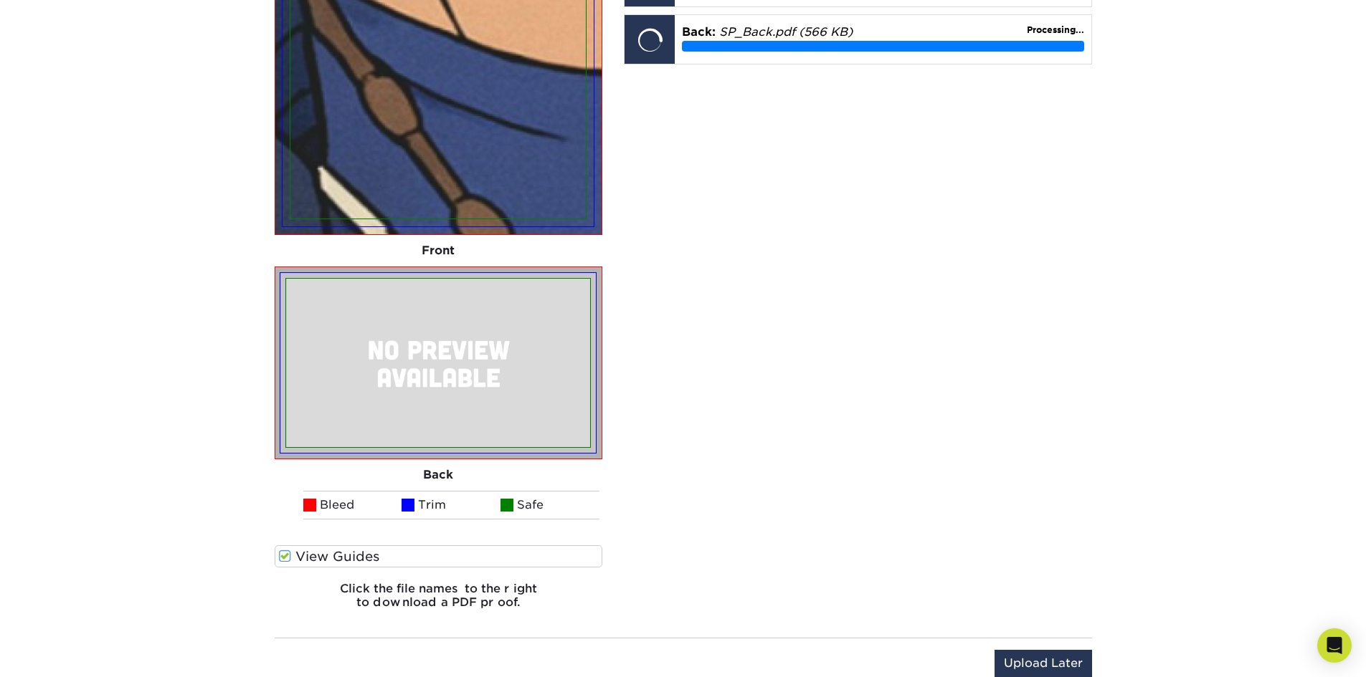
click at [345, 556] on label "View Guides" at bounding box center [439, 557] width 328 height 22
click at [0, 0] on input "View Guides" at bounding box center [0, 0] width 0 height 0
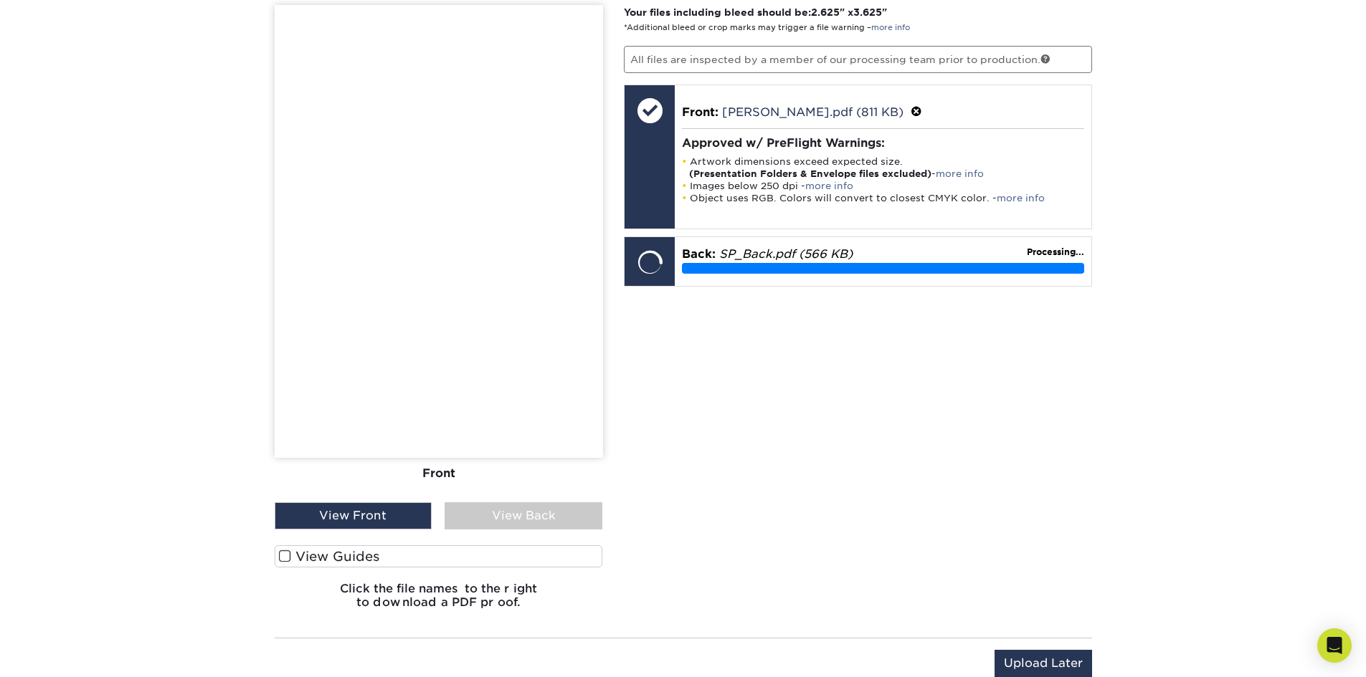
click at [293, 553] on label "View Guides" at bounding box center [439, 557] width 328 height 22
click at [0, 0] on input "View Guides" at bounding box center [0, 0] width 0 height 0
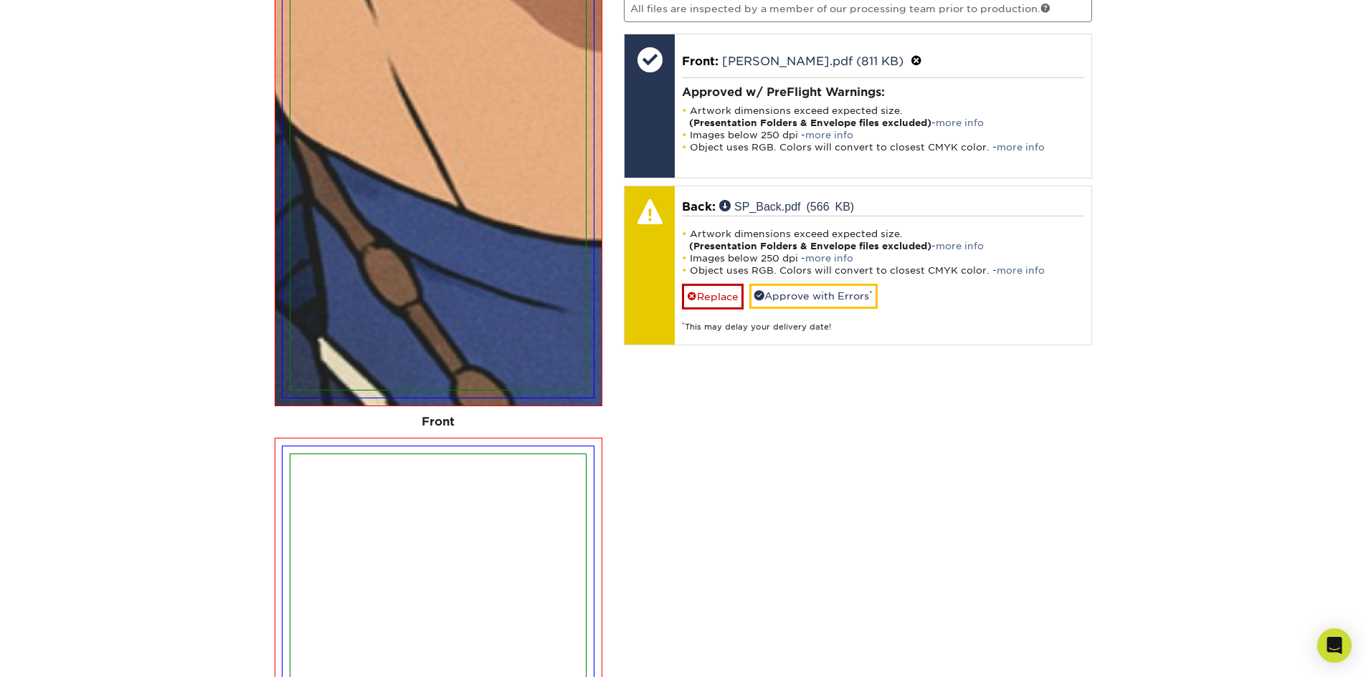
scroll to position [1095, 0]
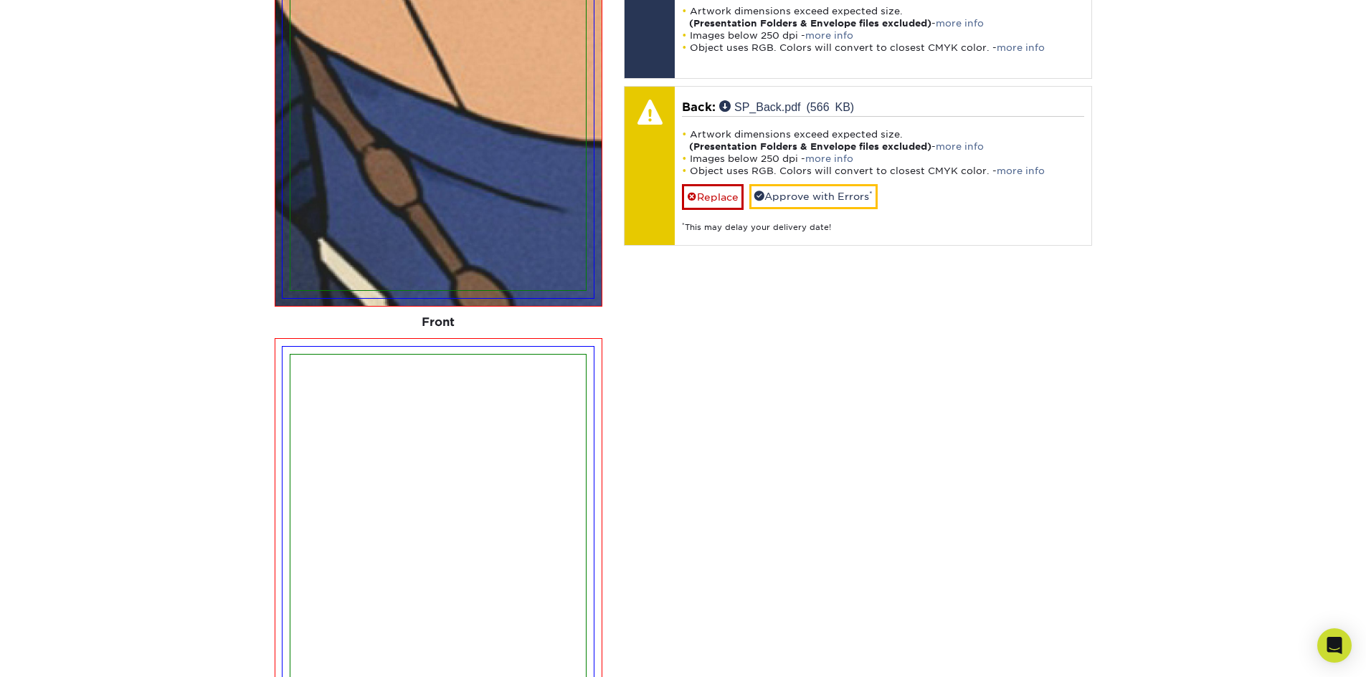
click at [440, 447] on img at bounding box center [437, 564] width 295 height 419
click at [389, 318] on div "Front" at bounding box center [439, 323] width 328 height 32
click at [392, 214] on img at bounding box center [437, 80] width 295 height 419
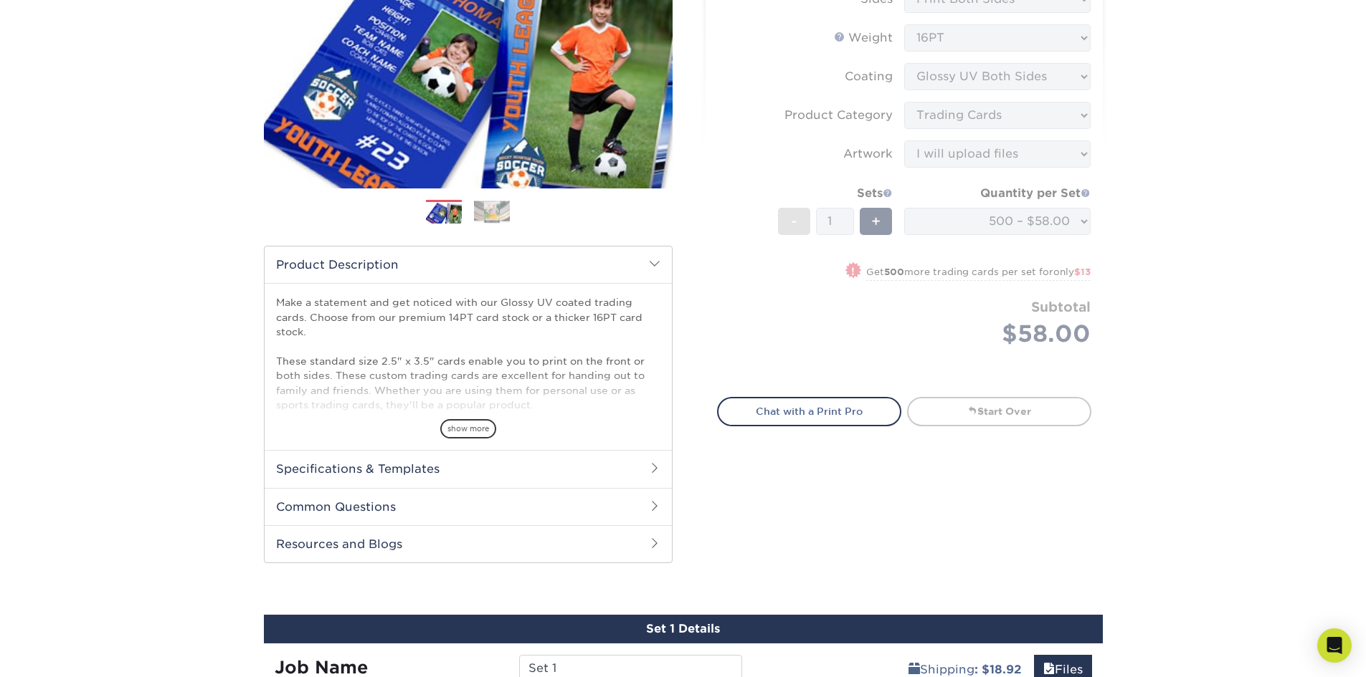
scroll to position [307, 0]
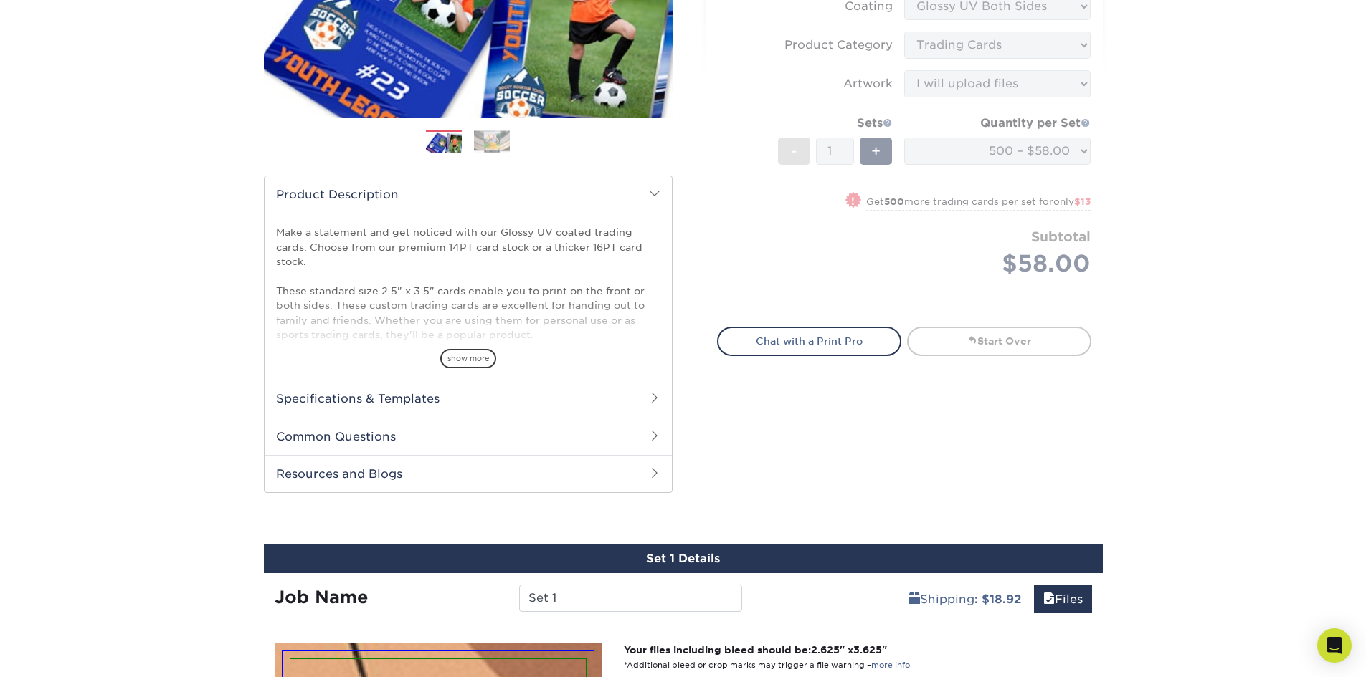
click at [591, 400] on h2 "Specifications & Templates" at bounding box center [468, 398] width 407 height 37
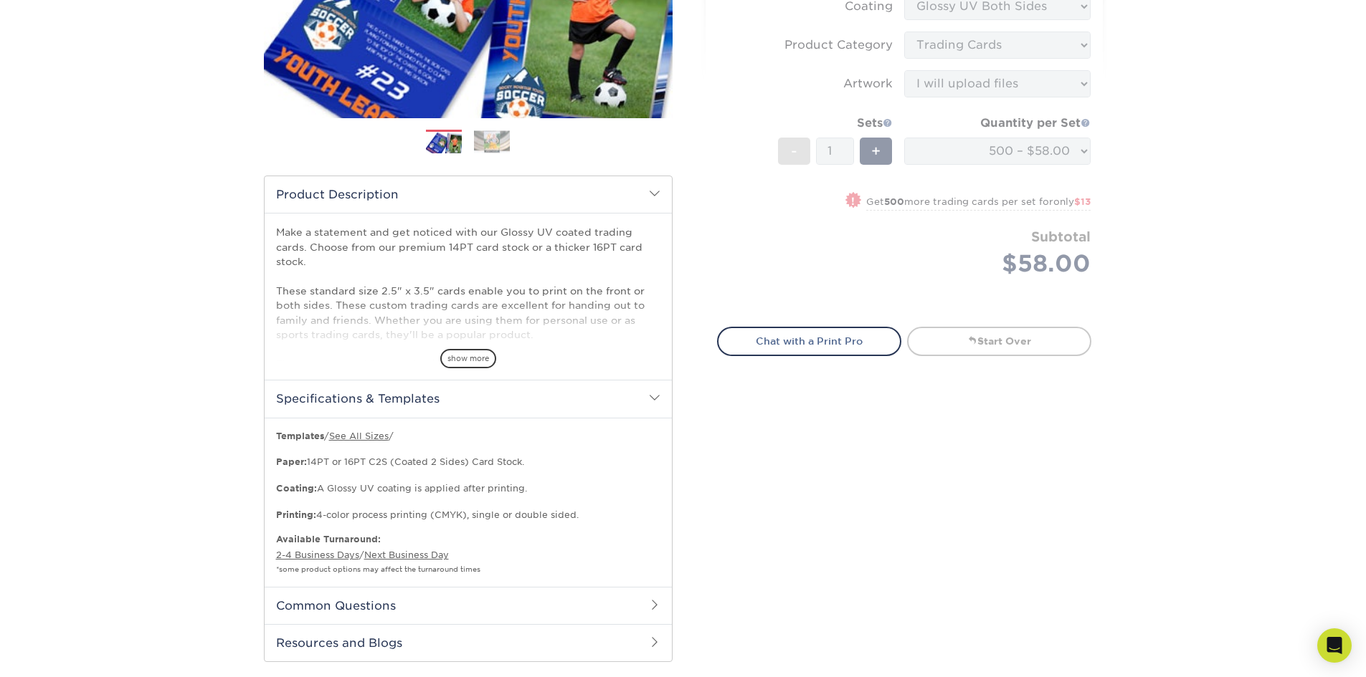
click at [659, 401] on span at bounding box center [654, 397] width 11 height 11
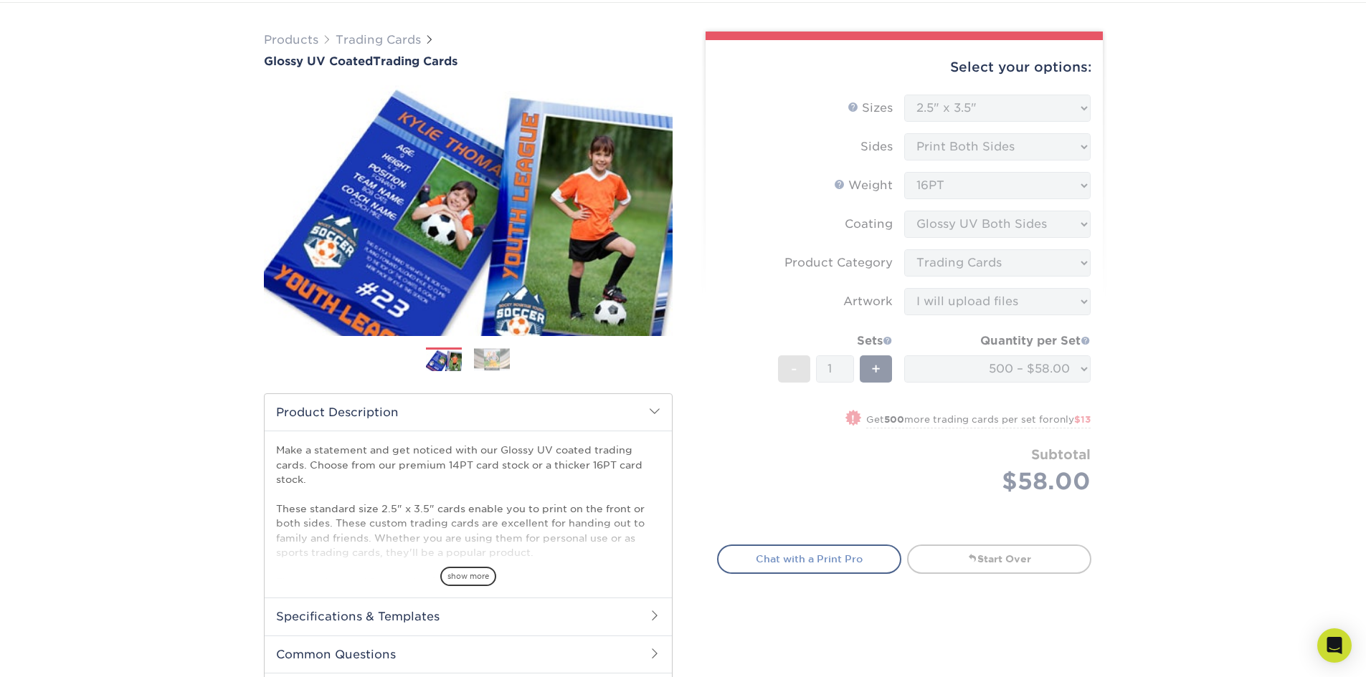
scroll to position [0, 0]
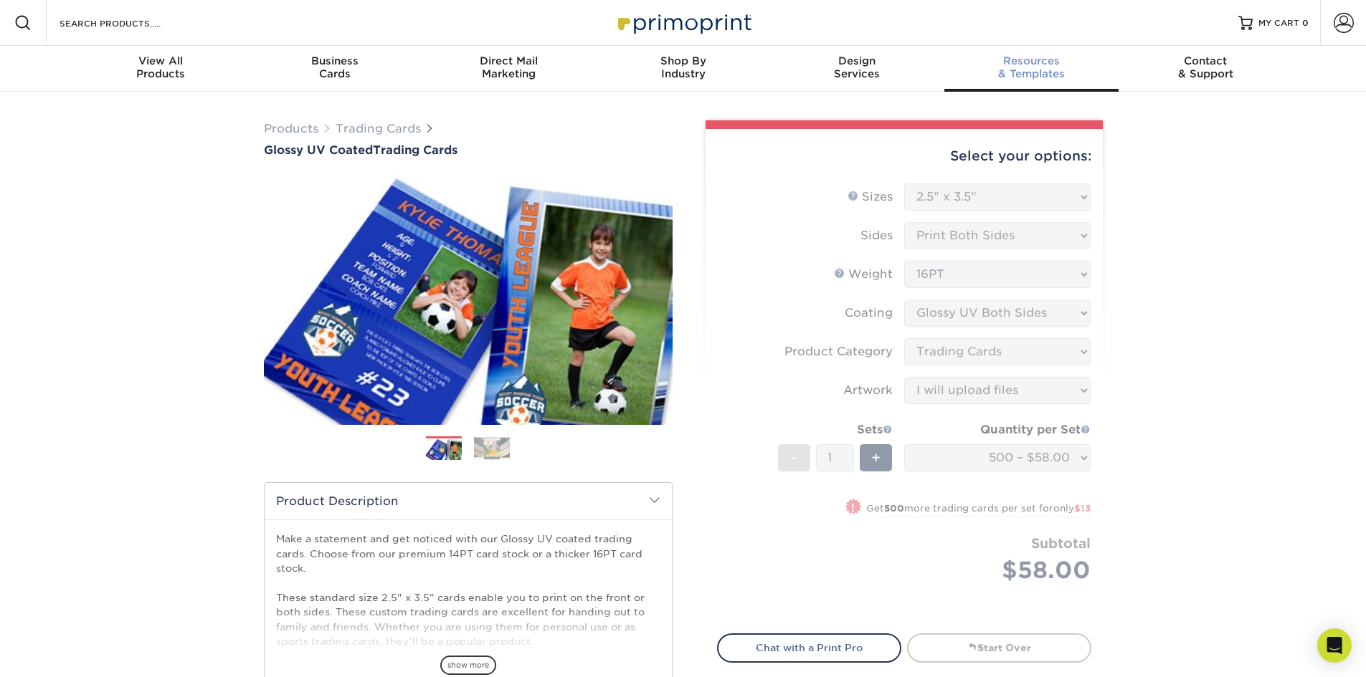
click at [1051, 77] on div "Resources & Templates" at bounding box center [1031, 67] width 174 height 26
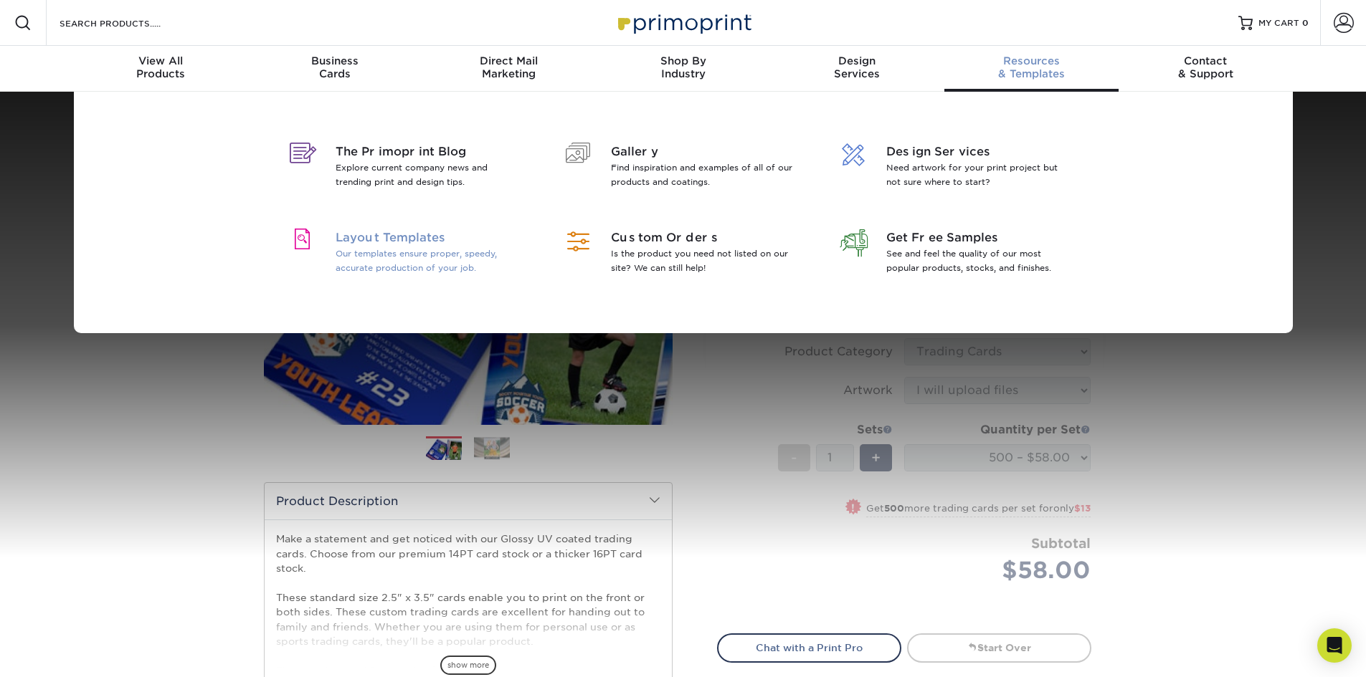
click at [365, 243] on span "Layout Templates" at bounding box center [429, 237] width 186 height 17
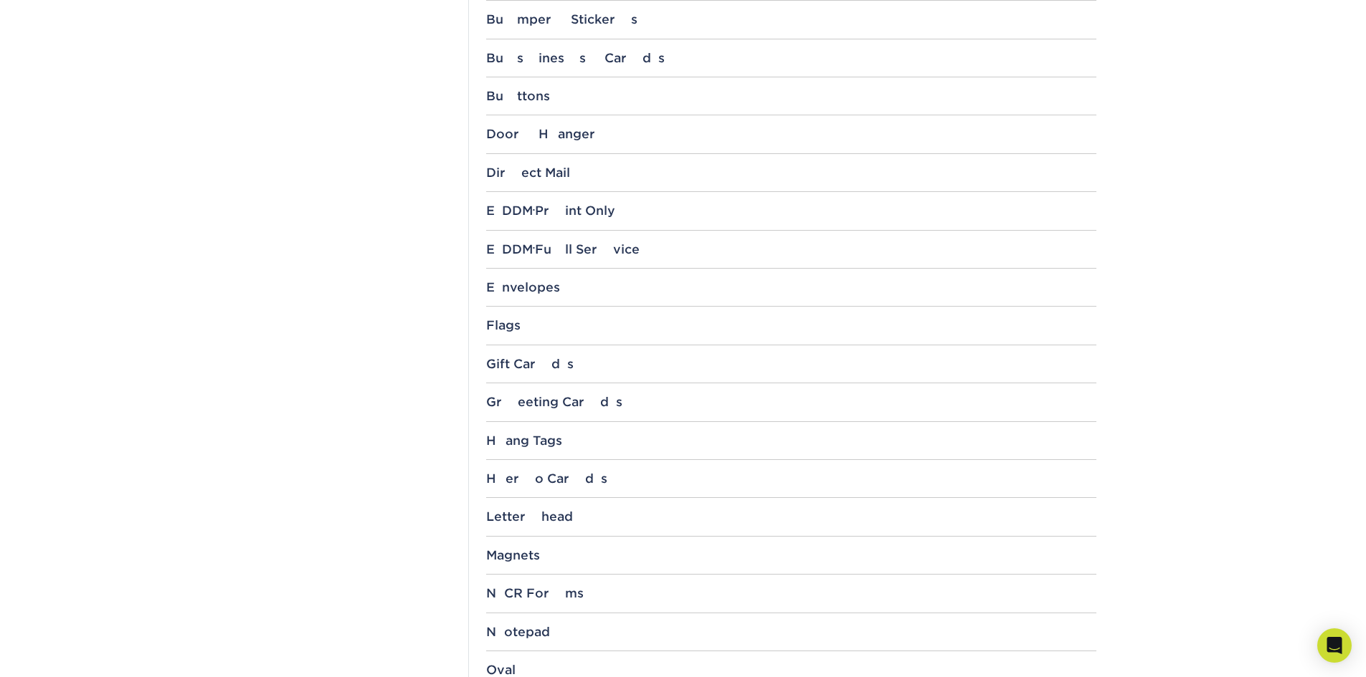
scroll to position [860, 0]
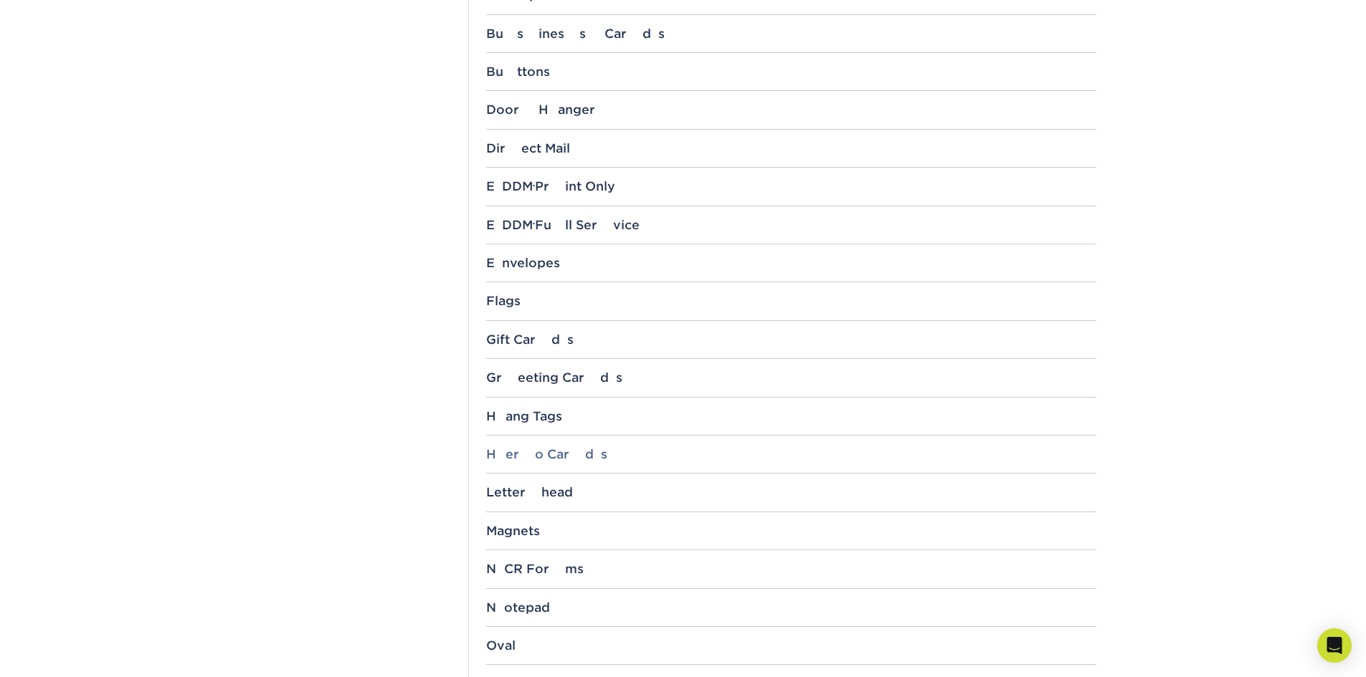
click at [537, 456] on div "Hero Cards" at bounding box center [791, 454] width 610 height 14
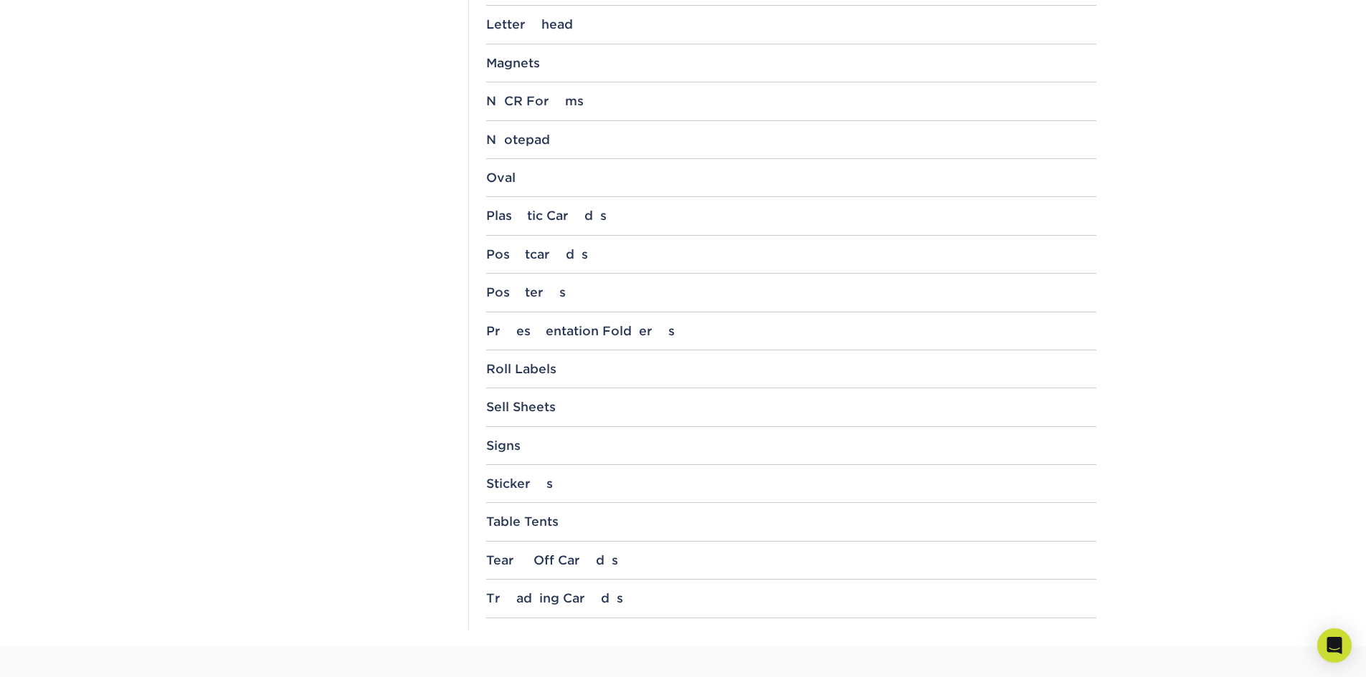
scroll to position [1362, 0]
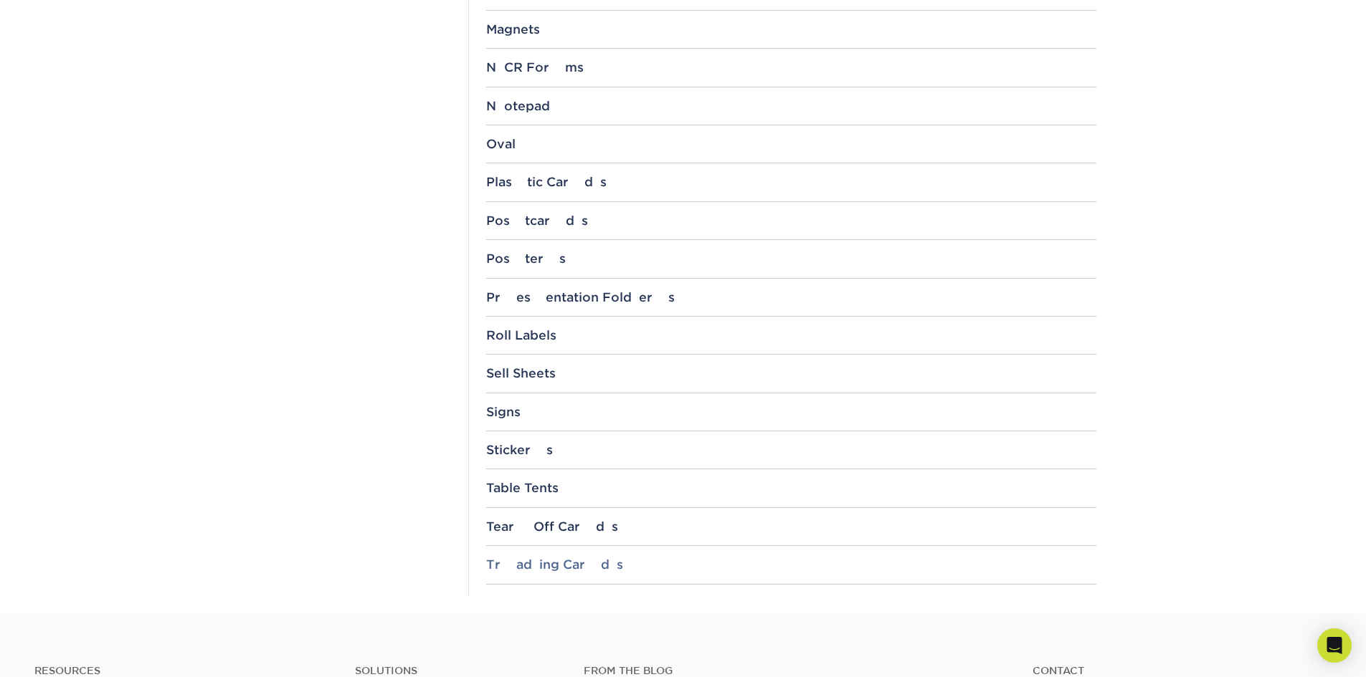
click at [563, 569] on div "Trading Cards" at bounding box center [791, 565] width 610 height 14
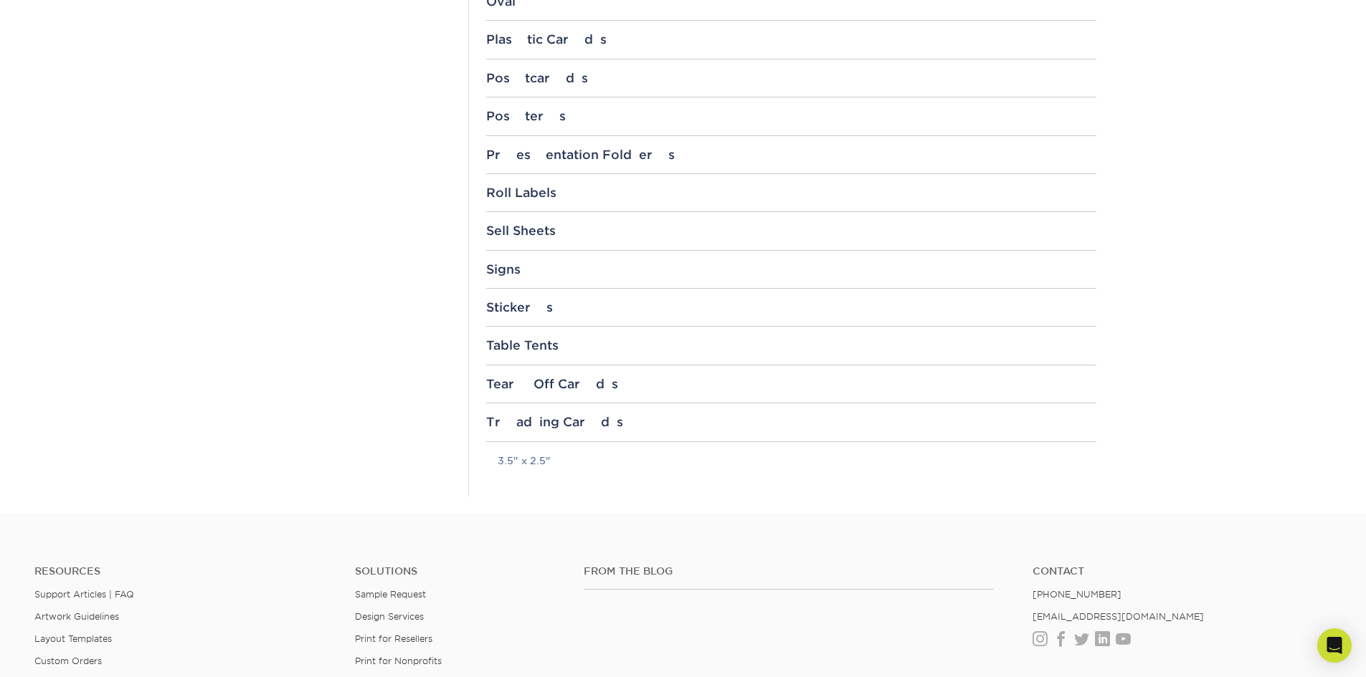
scroll to position [1506, 0]
click at [524, 462] on link "3.5" x 2.5"" at bounding box center [524, 460] width 53 height 11
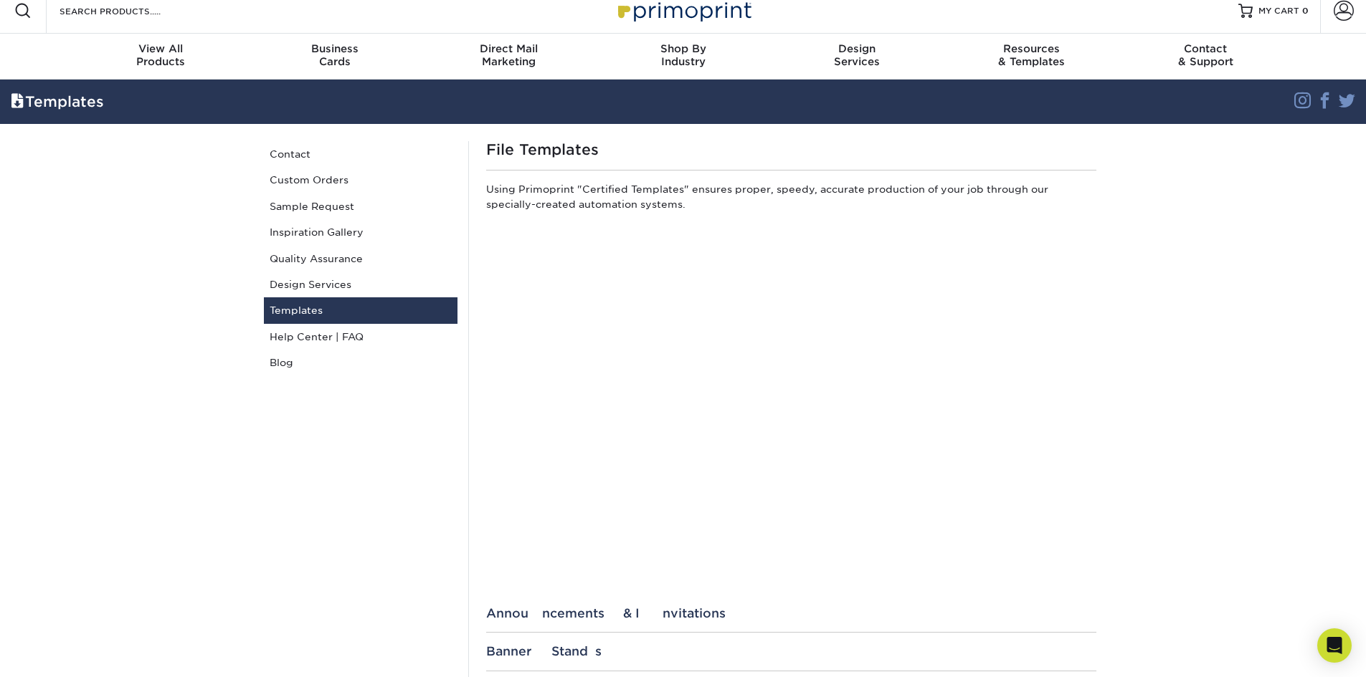
scroll to position [0, 0]
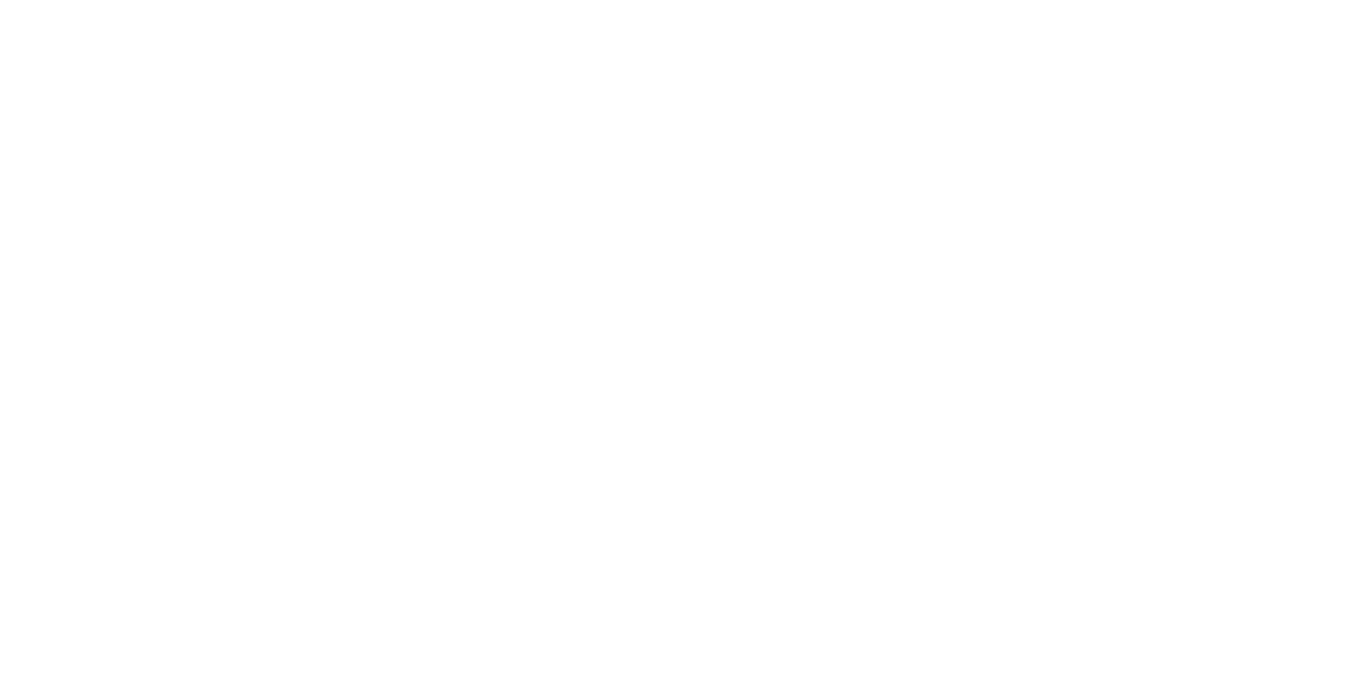
select select "2.50x3.50"
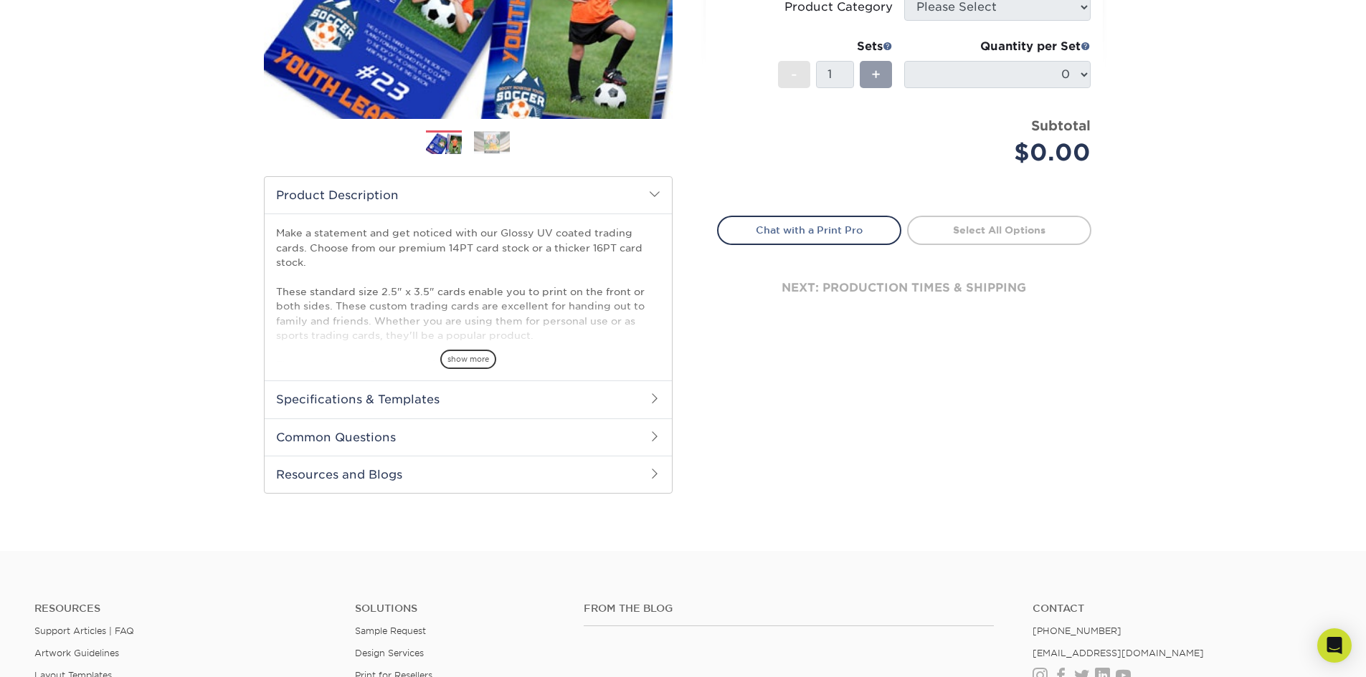
scroll to position [72, 0]
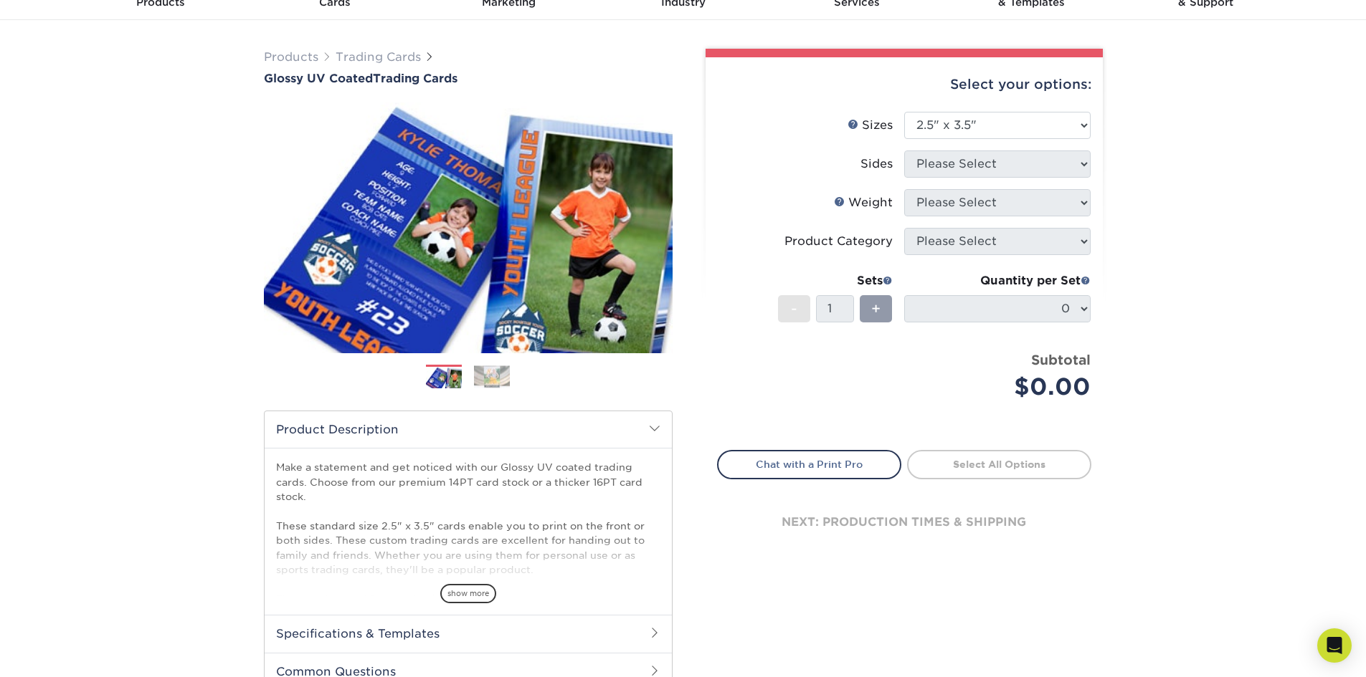
click at [727, 329] on li "Sets - 1 + Quantity per Set 0 (Price includes envelopes)" at bounding box center [904, 309] width 373 height 84
click at [1025, 131] on select "Please Select 2.5" x 3.5"" at bounding box center [997, 125] width 186 height 27
click at [904, 112] on select "Please Select 2.5" x 3.5"" at bounding box center [997, 125] width 186 height 27
click at [877, 163] on div "Sides" at bounding box center [876, 164] width 32 height 17
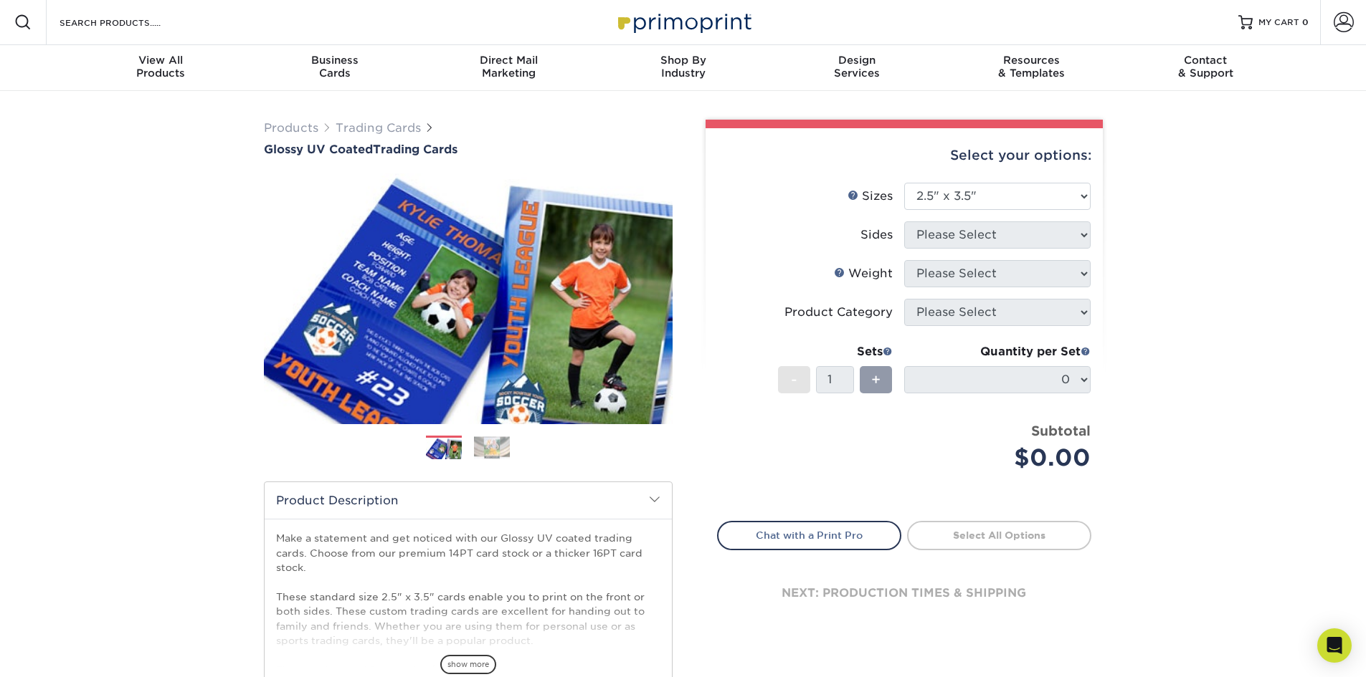
scroll to position [0, 0]
click at [1023, 295] on li "Weight Help Weight Please Select 14PT 16PT 18PTC1S" at bounding box center [904, 280] width 373 height 39
click at [1023, 291] on ul "Sizes Help Sizes Please Select 2.5" x 3.5" Sides Please Select 14PT 16PT" at bounding box center [904, 339] width 374 height 310
click at [995, 202] on select "Please Select 2.5" x 3.5"" at bounding box center [997, 197] width 186 height 27
select select "2.50x3.50"
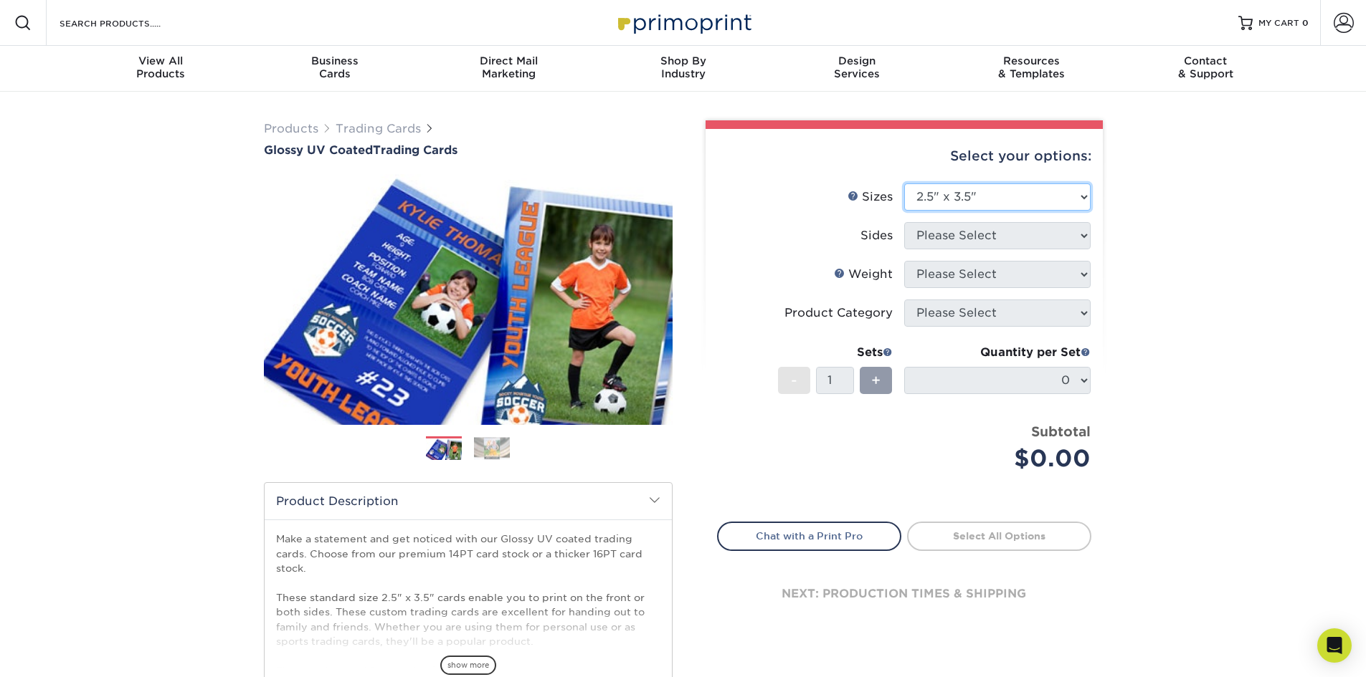
click at [904, 184] on select "Please Select 2.5" x 3.5"" at bounding box center [997, 197] width 186 height 27
click at [979, 234] on select "Please Select Print Both Sides Print Front Only" at bounding box center [997, 235] width 186 height 27
select select "13abbda7-1d64-4f25-8bb2-c179b224825d"
click at [904, 222] on select "Please Select Print Both Sides Print Front Only" at bounding box center [997, 235] width 186 height 27
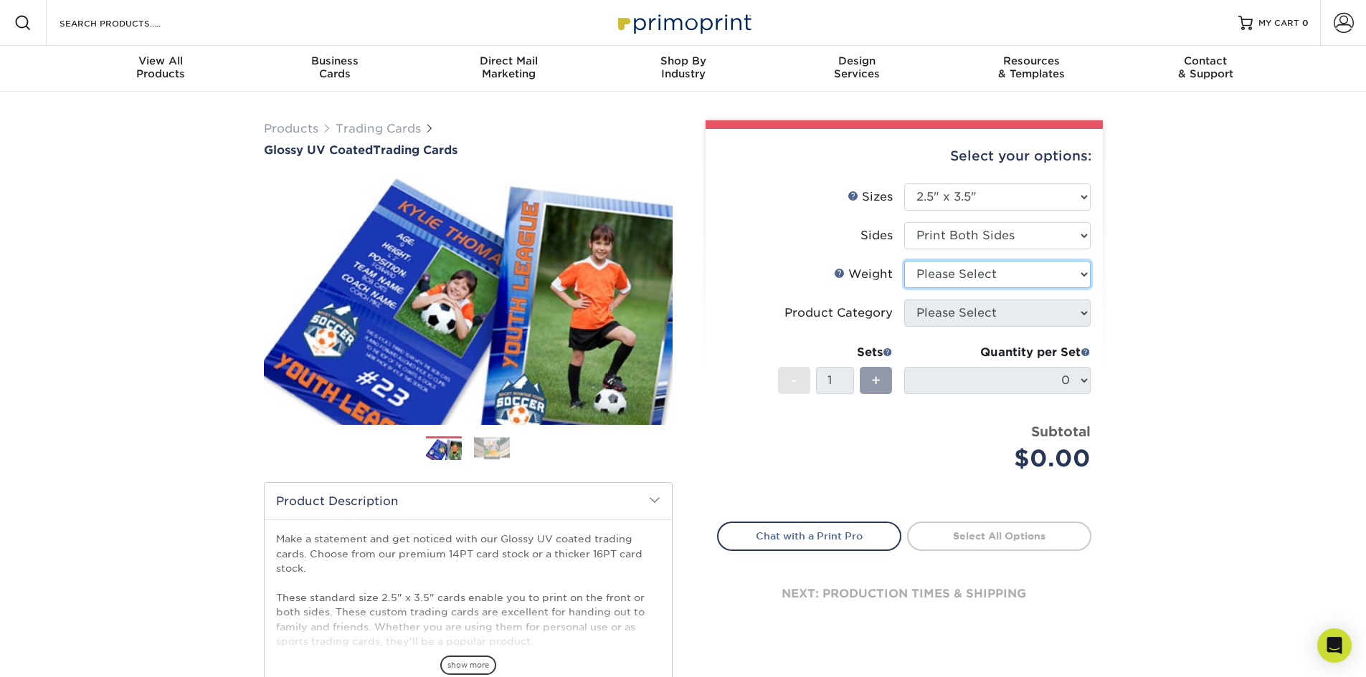
click at [981, 264] on select "Please Select 16PT 14PT 18PT C1S" at bounding box center [997, 274] width 186 height 27
select select "16PT"
click at [904, 261] on select "Please Select 16PT 14PT 18PT C1S" at bounding box center [997, 274] width 186 height 27
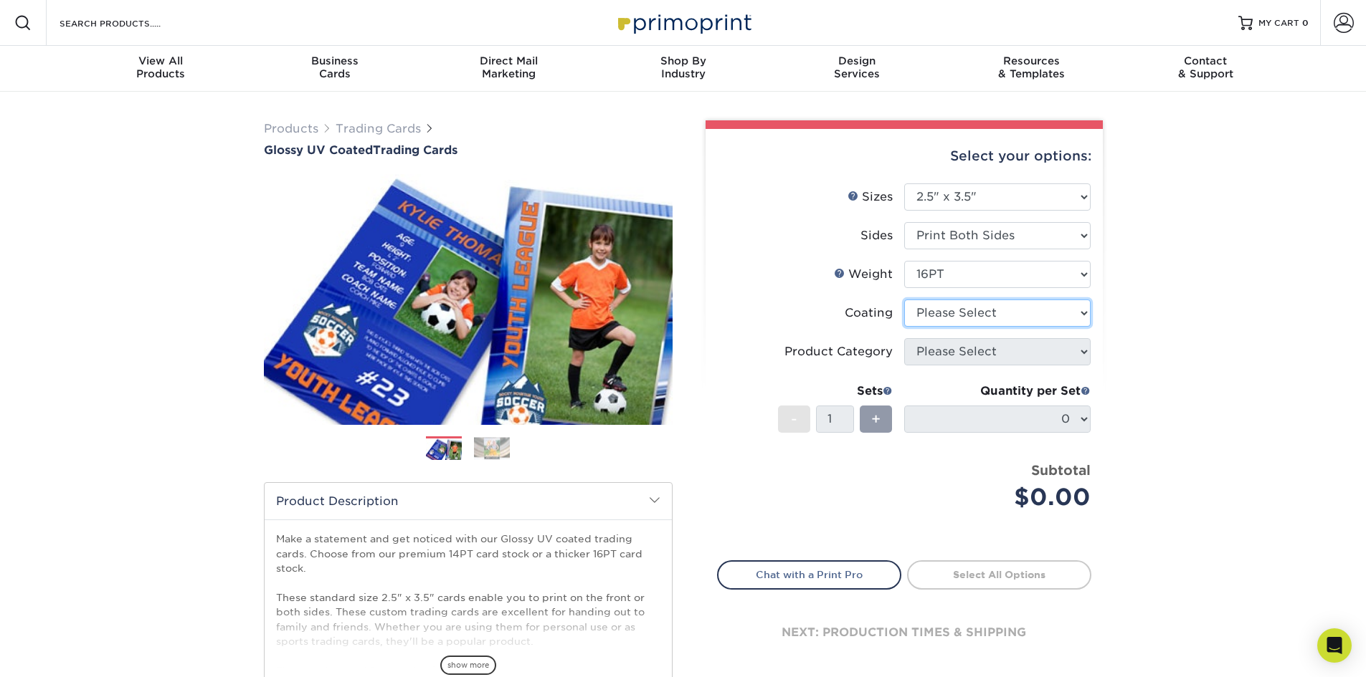
click at [960, 313] on select at bounding box center [997, 313] width 186 height 27
select select "ae367451-b2b8-45df-a344-0f05b6a12993"
click at [904, 300] on select at bounding box center [997, 313] width 186 height 27
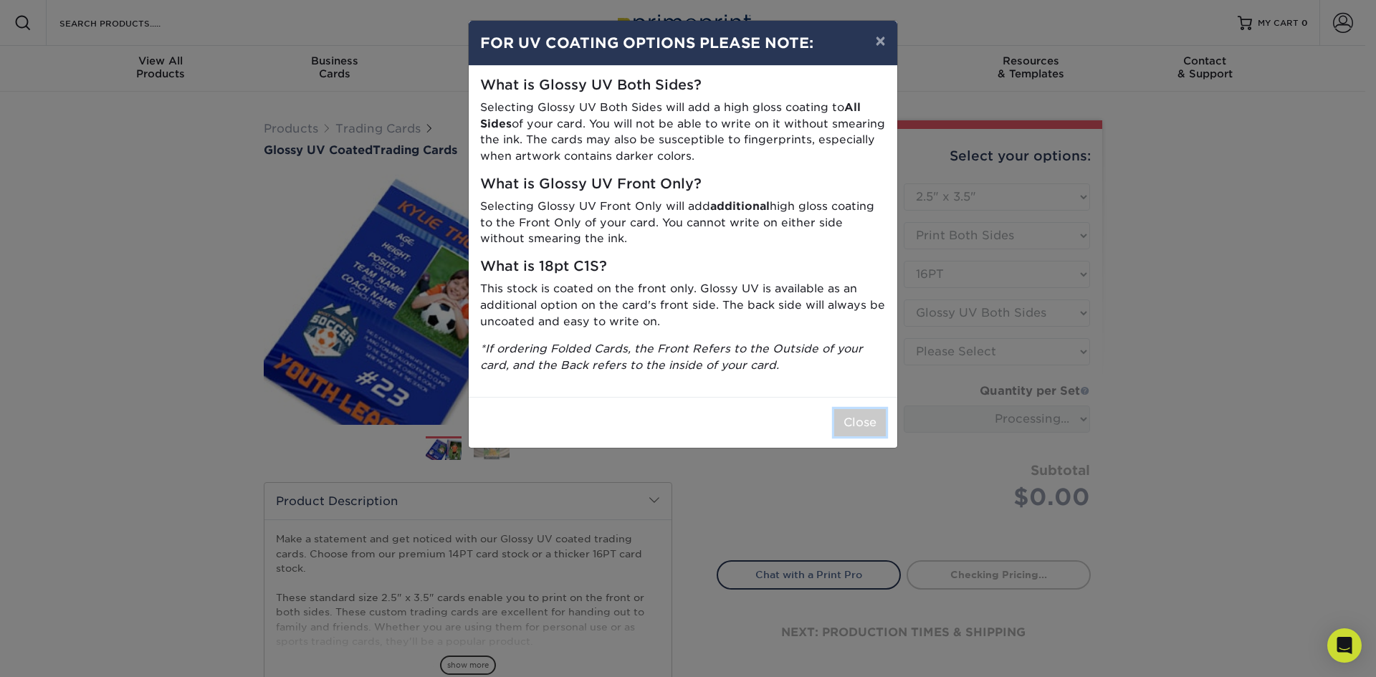
click at [865, 425] on button "Close" at bounding box center [860, 422] width 52 height 27
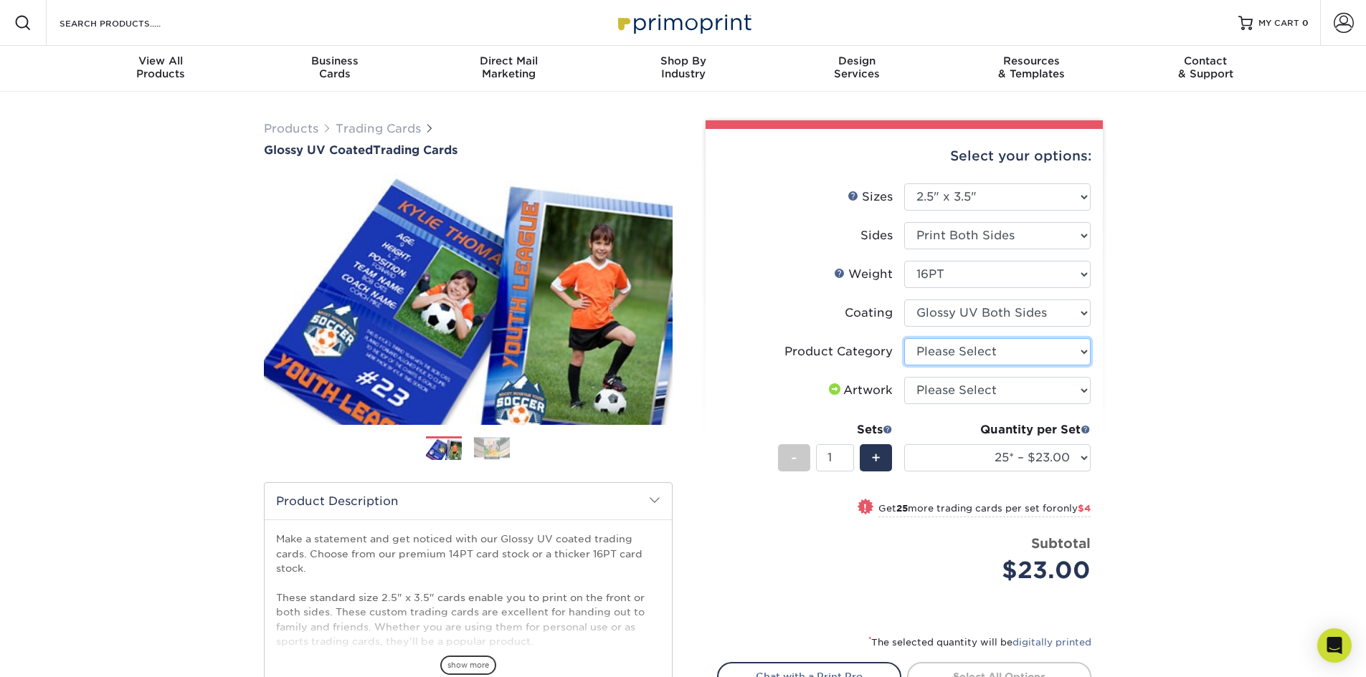
click at [971, 349] on select "Please Select Trading Cards" at bounding box center [997, 351] width 186 height 27
select select "c2f9bce9-36c2-409d-b101-c29d9d031e18"
click at [904, 338] on select "Please Select Trading Cards" at bounding box center [997, 351] width 186 height 27
click at [961, 390] on select "Please Select I will upload files I need a design - $100" at bounding box center [997, 390] width 186 height 27
select select "upload"
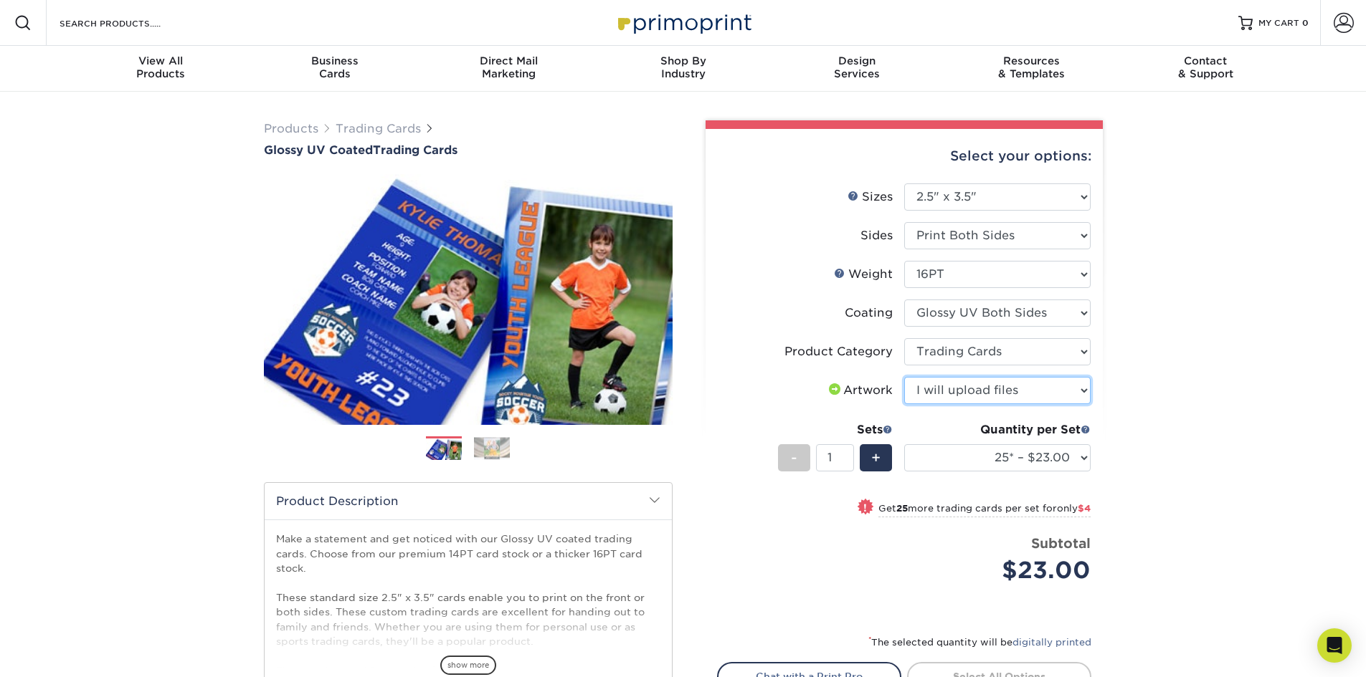
click at [904, 377] on select "Please Select I will upload files I need a design - $100" at bounding box center [997, 390] width 186 height 27
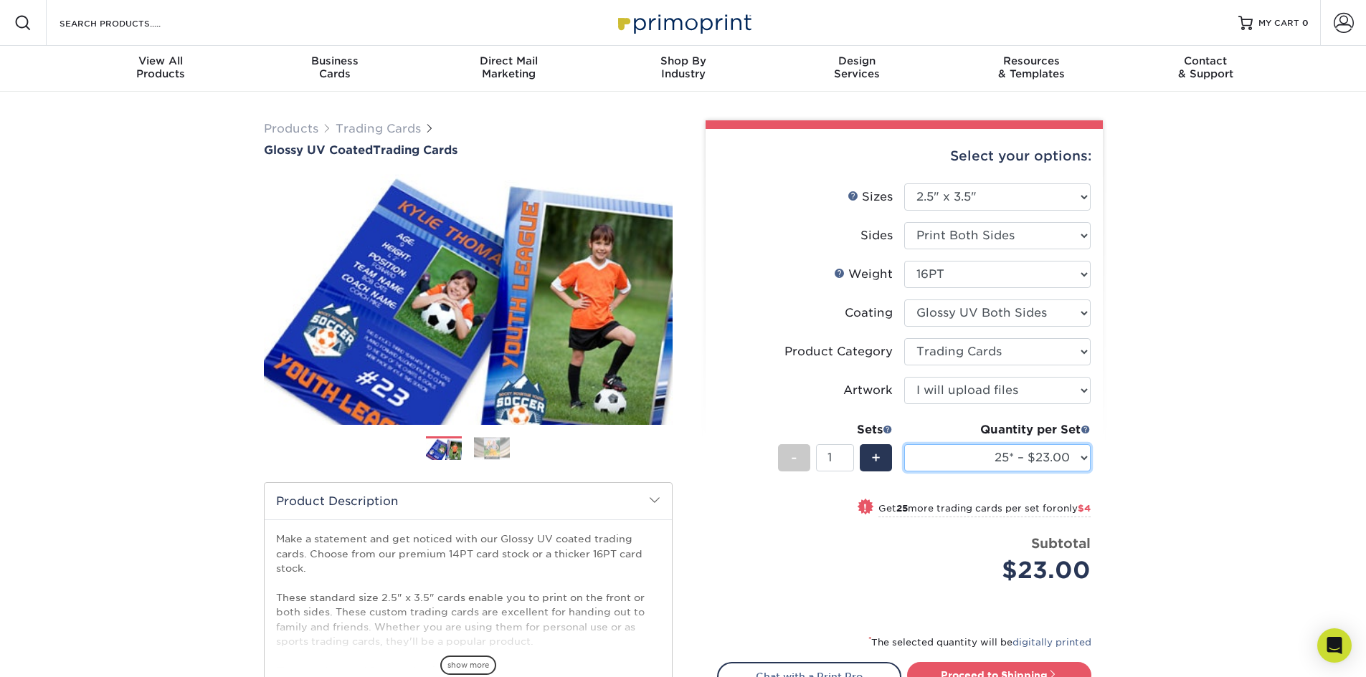
click at [1008, 458] on select "25* – $23.00 50* – $27.00 75* – $33.00 100* – $37.00 250* – $47.00 500 – $58.00…" at bounding box center [997, 457] width 186 height 27
select select "500 – $58.00"
click at [904, 444] on select "25* – $23.00 50* – $27.00 75* – $33.00 100* – $37.00 250* – $47.00 500 – $58.00…" at bounding box center [997, 457] width 186 height 27
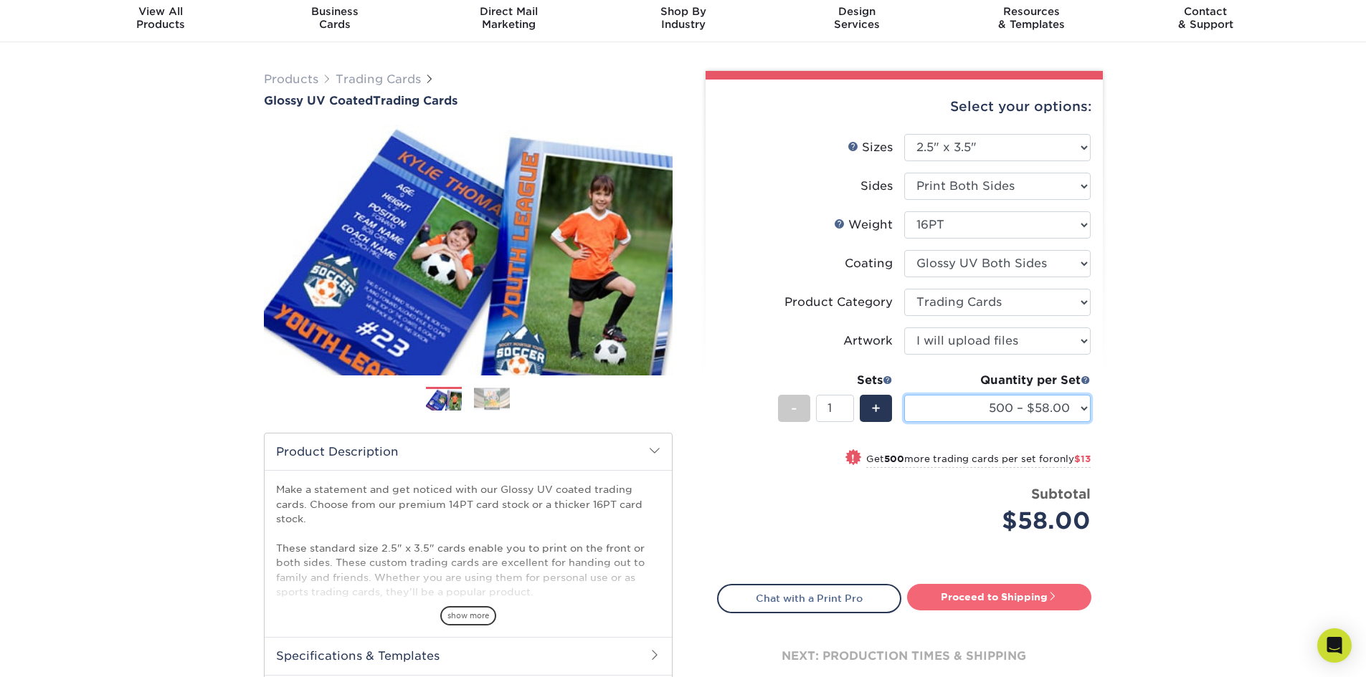
scroll to position [72, 0]
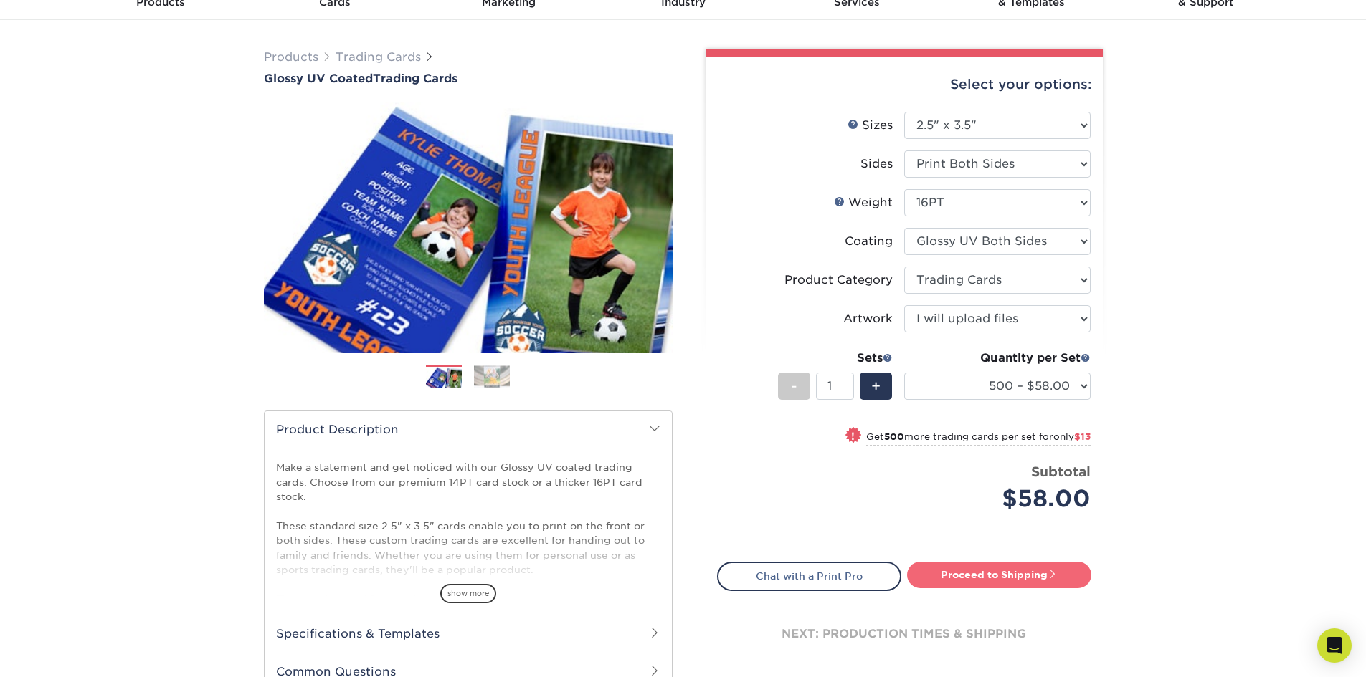
click at [979, 584] on link "Proceed to Shipping" at bounding box center [999, 575] width 184 height 26
type input "Set 1"
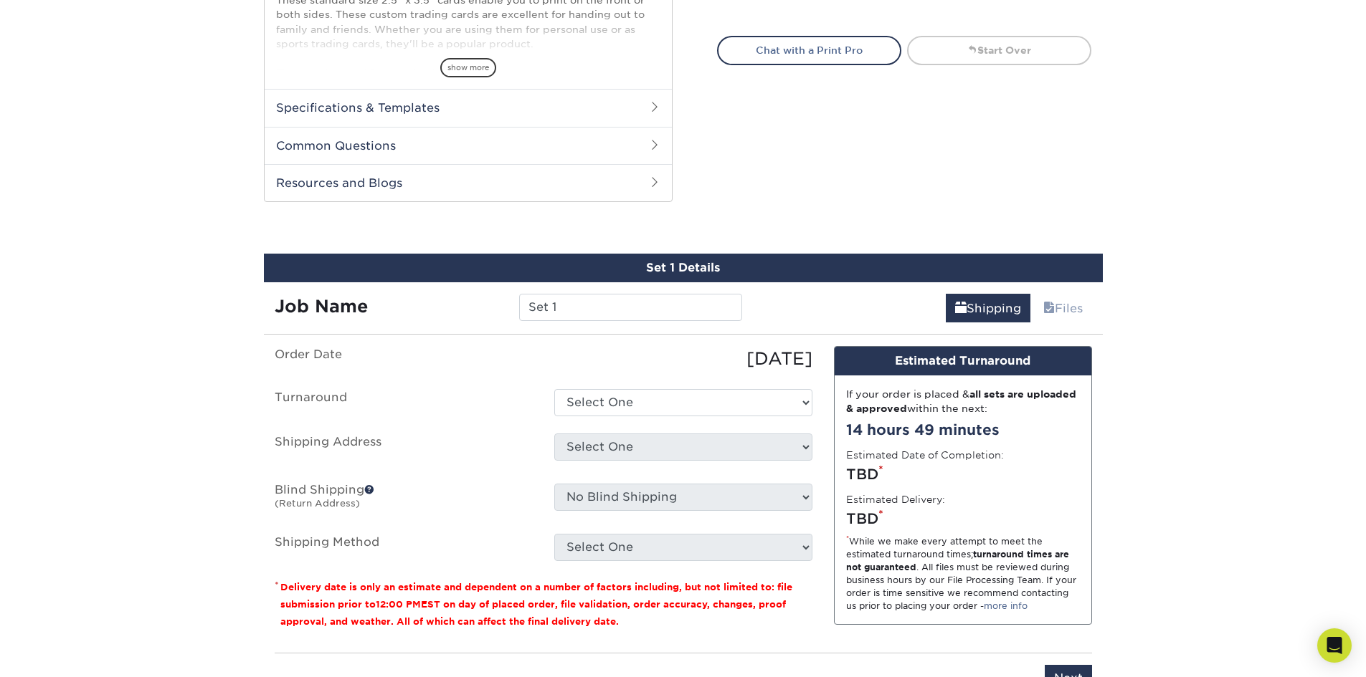
scroll to position [730, 0]
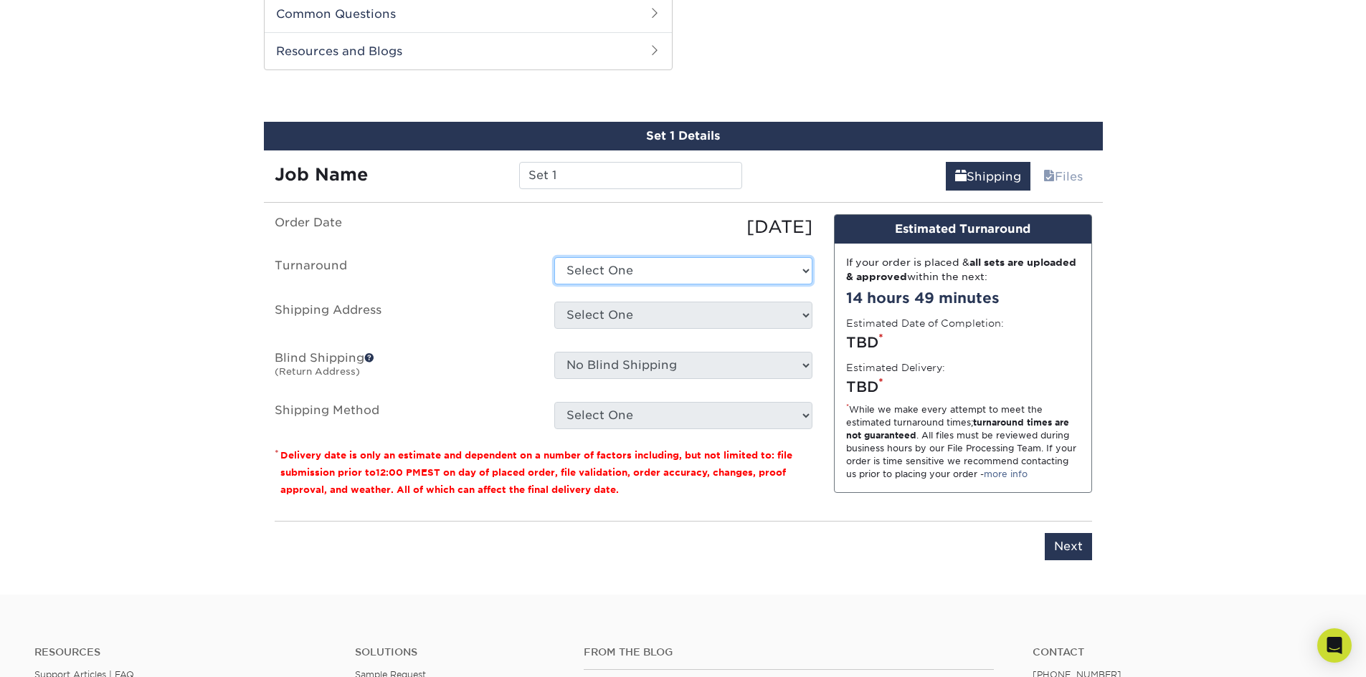
click at [648, 269] on select "Select One 2-4 Business Days 2 Day Next Business Day" at bounding box center [683, 270] width 258 height 27
click at [647, 267] on select "Select One 2-4 Business Days 2 Day Next Business Day" at bounding box center [683, 270] width 258 height 27
select select "011ce049-c86c-4d74-aa65-d0af92689019"
click at [554, 257] on select "Select One 2-4 Business Days 2 Day Next Business Day" at bounding box center [683, 270] width 258 height 27
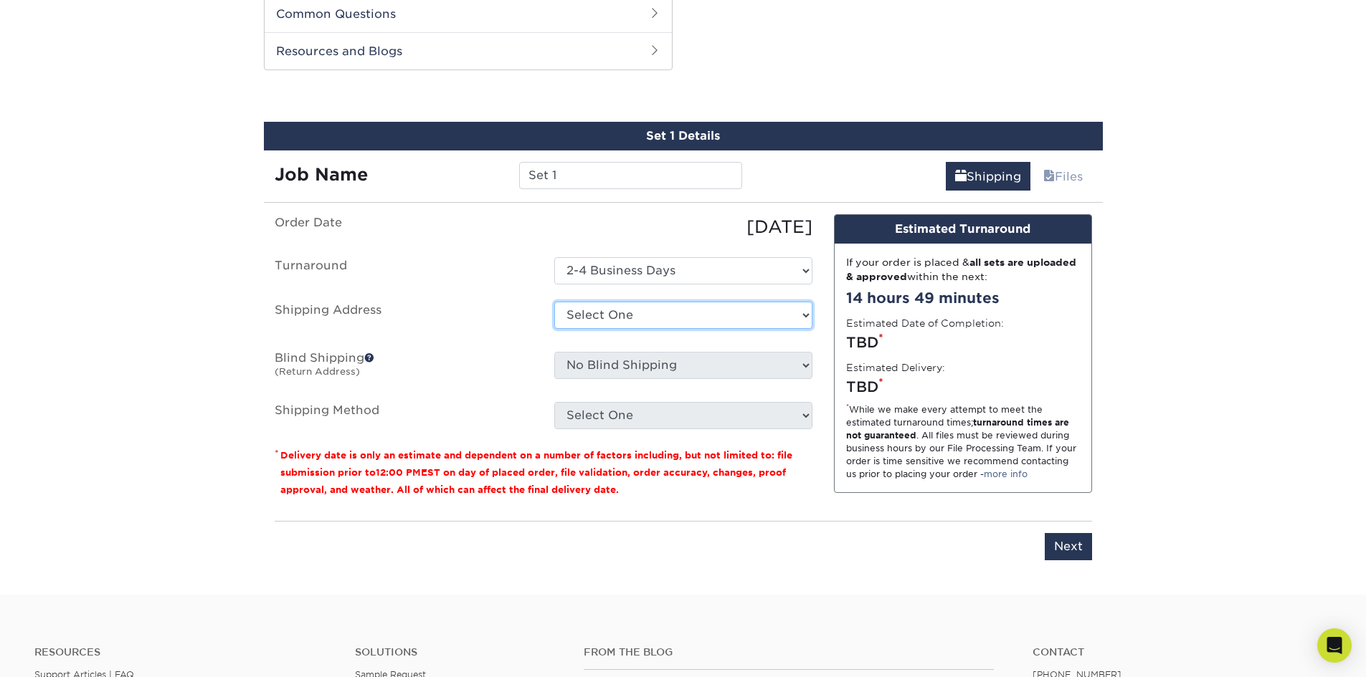
click at [690, 315] on select "Select One Home + Add New Address - Login" at bounding box center [683, 315] width 258 height 27
select select "286605"
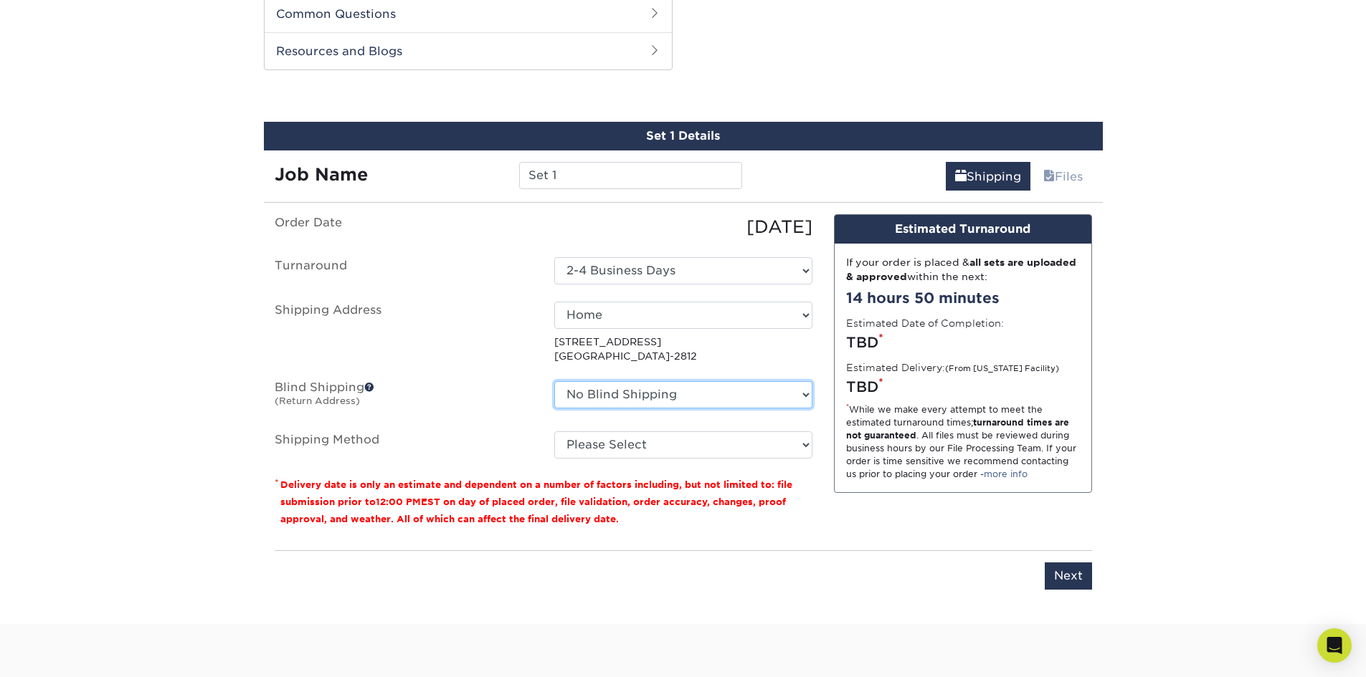
click at [662, 397] on select "No Blind Shipping Home + Add New Address" at bounding box center [683, 394] width 258 height 27
click at [554, 381] on select "No Blind Shipping Home + Add New Address" at bounding box center [683, 394] width 258 height 27
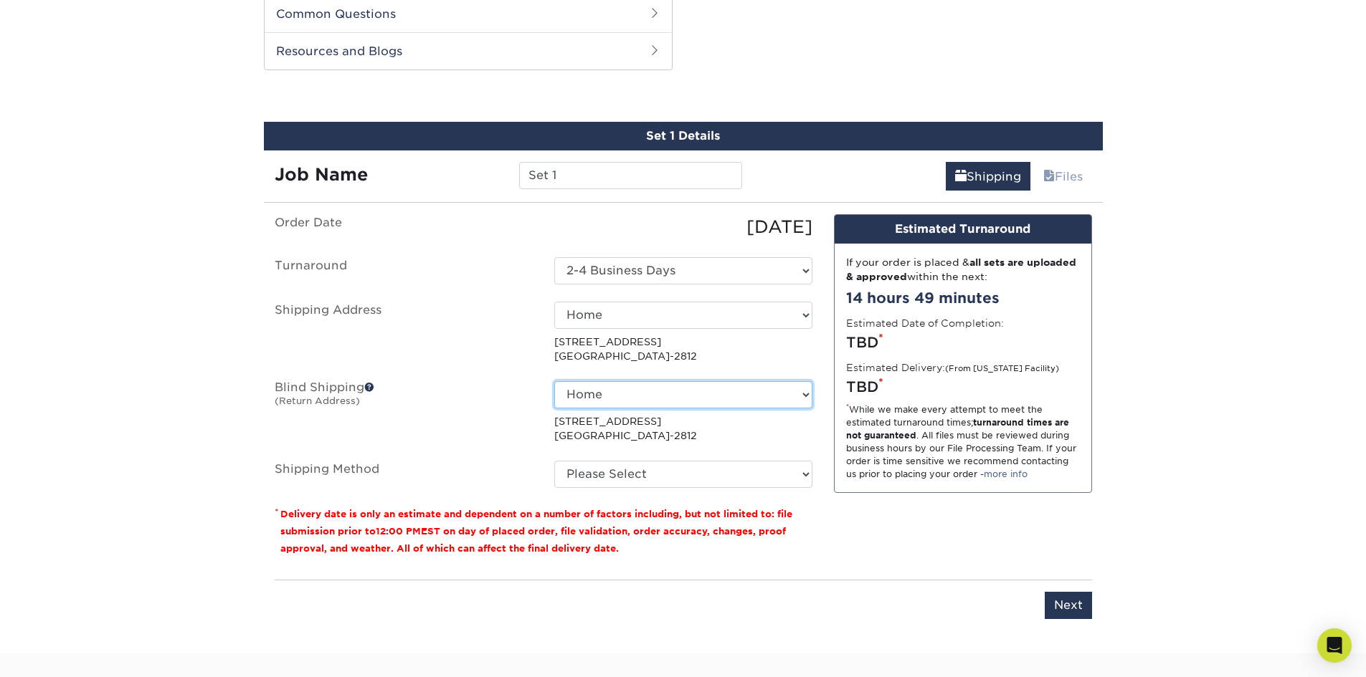
click at [629, 394] on select "No Blind Shipping Home + Add New Address" at bounding box center [683, 394] width 258 height 27
select select "-1"
click at [554, 381] on select "No Blind Shipping Home + Add New Address" at bounding box center [683, 394] width 258 height 27
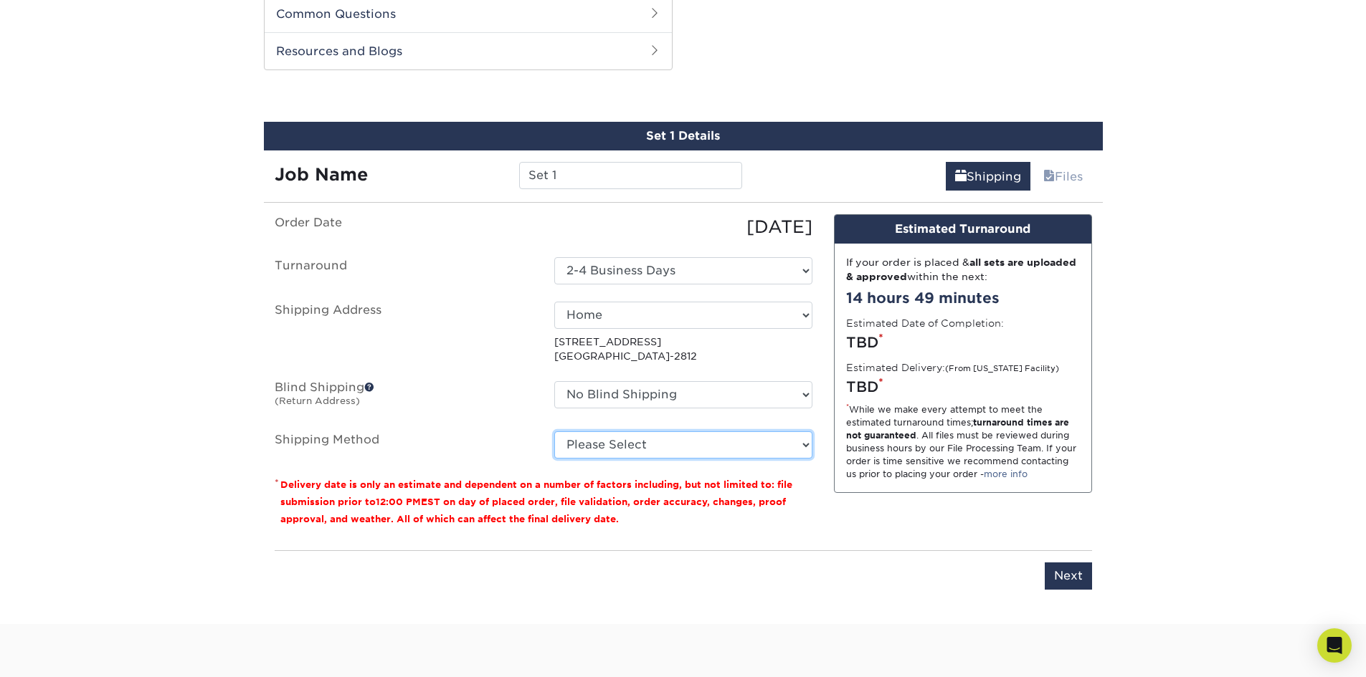
click at [605, 445] on select "Please Select 3 Day Shipping Service (+$18.92) Ground Shipping (+$19.16) 2 Day …" at bounding box center [683, 445] width 258 height 27
select select "12"
click at [554, 432] on select "Please Select 3 Day Shipping Service (+$18.92) Ground Shipping (+$19.16) 2 Day …" at bounding box center [683, 445] width 258 height 27
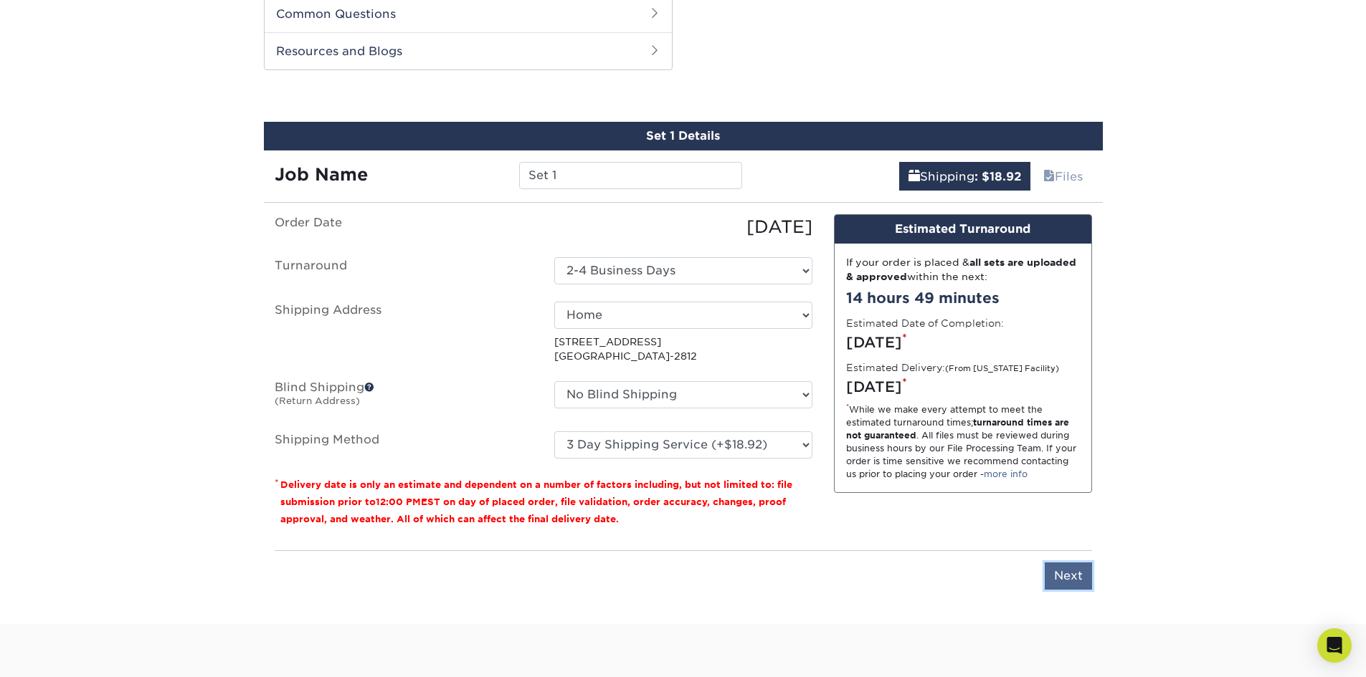
click at [1075, 575] on input "Next" at bounding box center [1068, 576] width 47 height 27
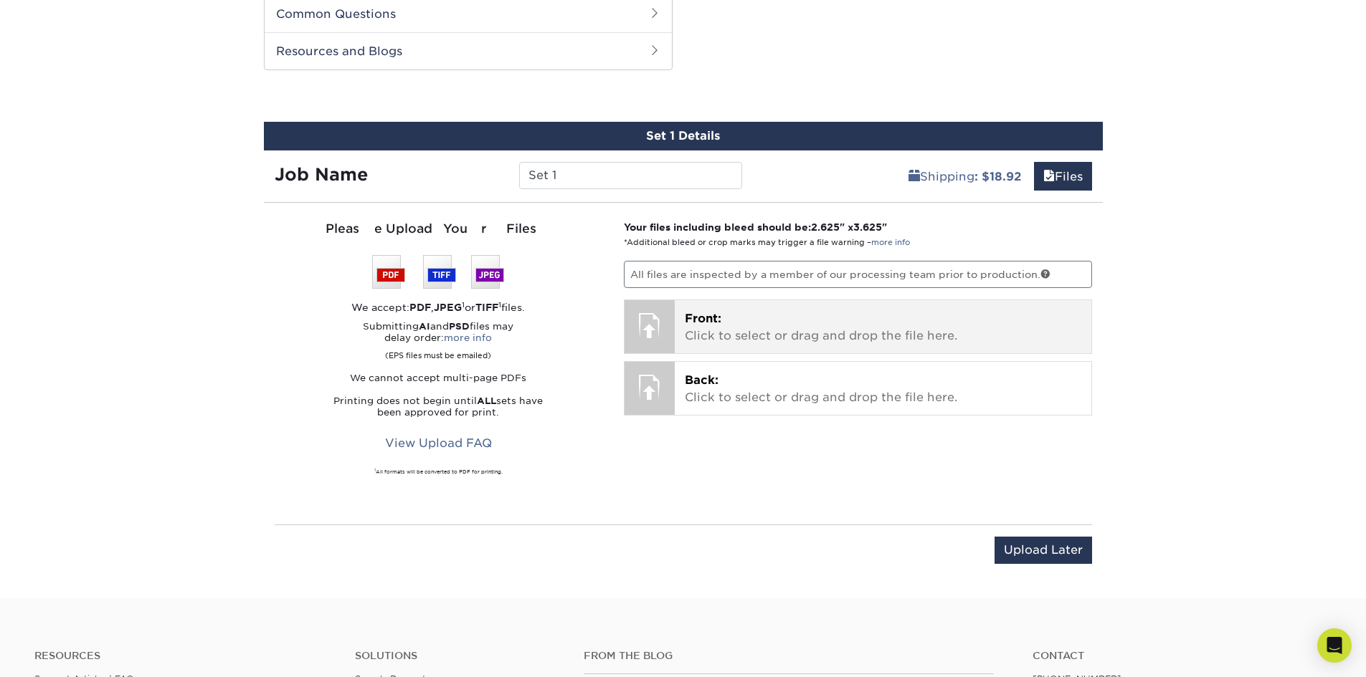
click at [741, 323] on p "Front: Click to select or drag and drop the file here." at bounding box center [883, 327] width 396 height 34
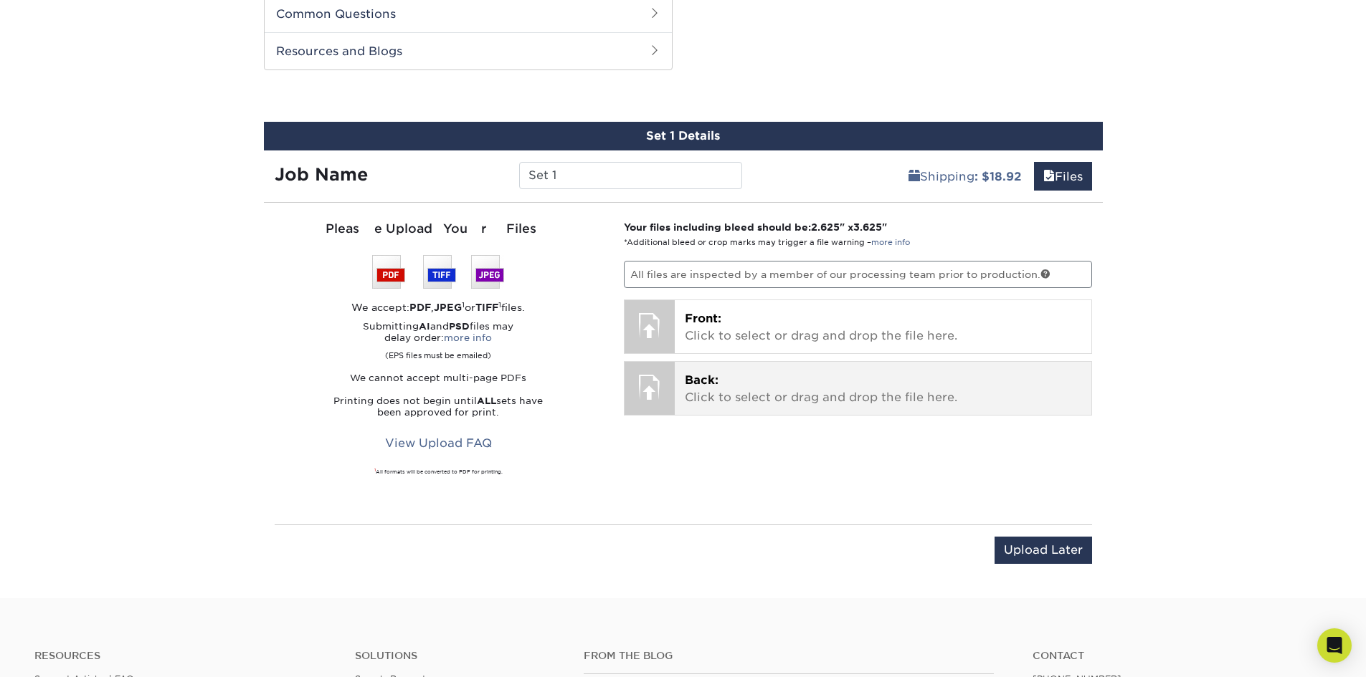
click at [725, 389] on p "Back: Click to select or drag and drop the file here." at bounding box center [883, 389] width 396 height 34
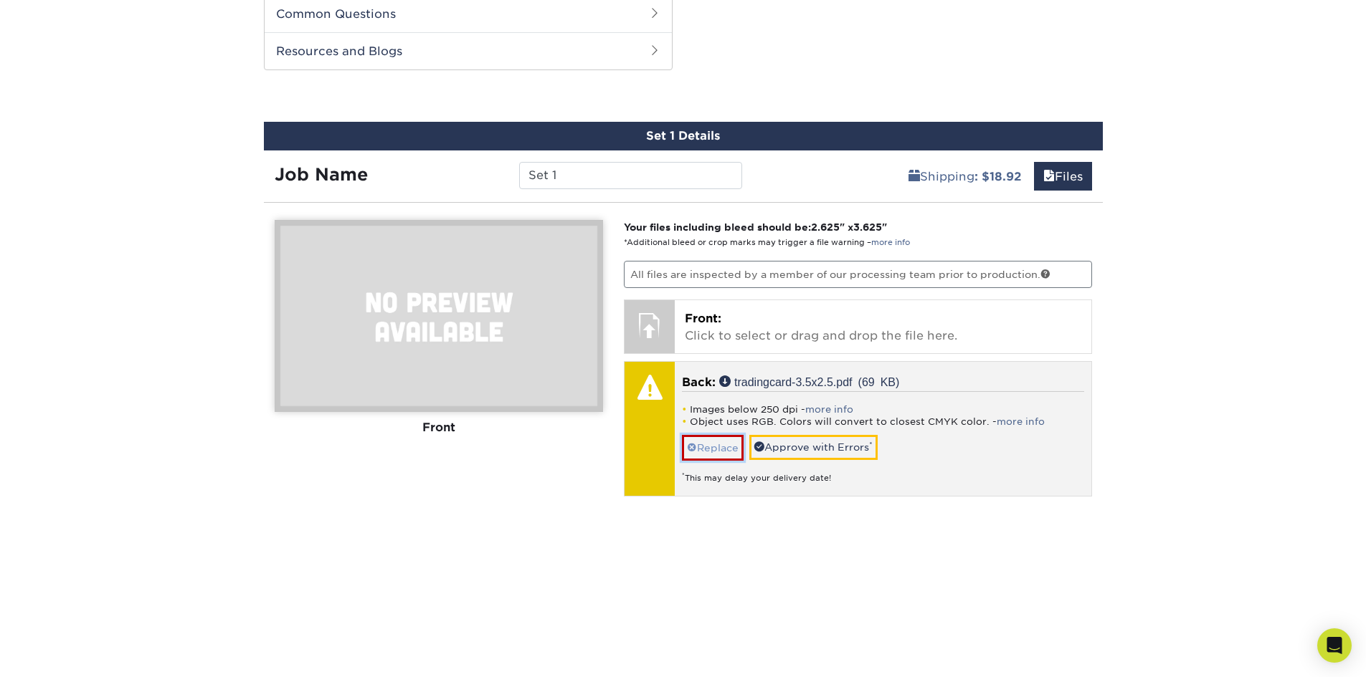
click at [718, 448] on link "Replace" at bounding box center [713, 447] width 62 height 25
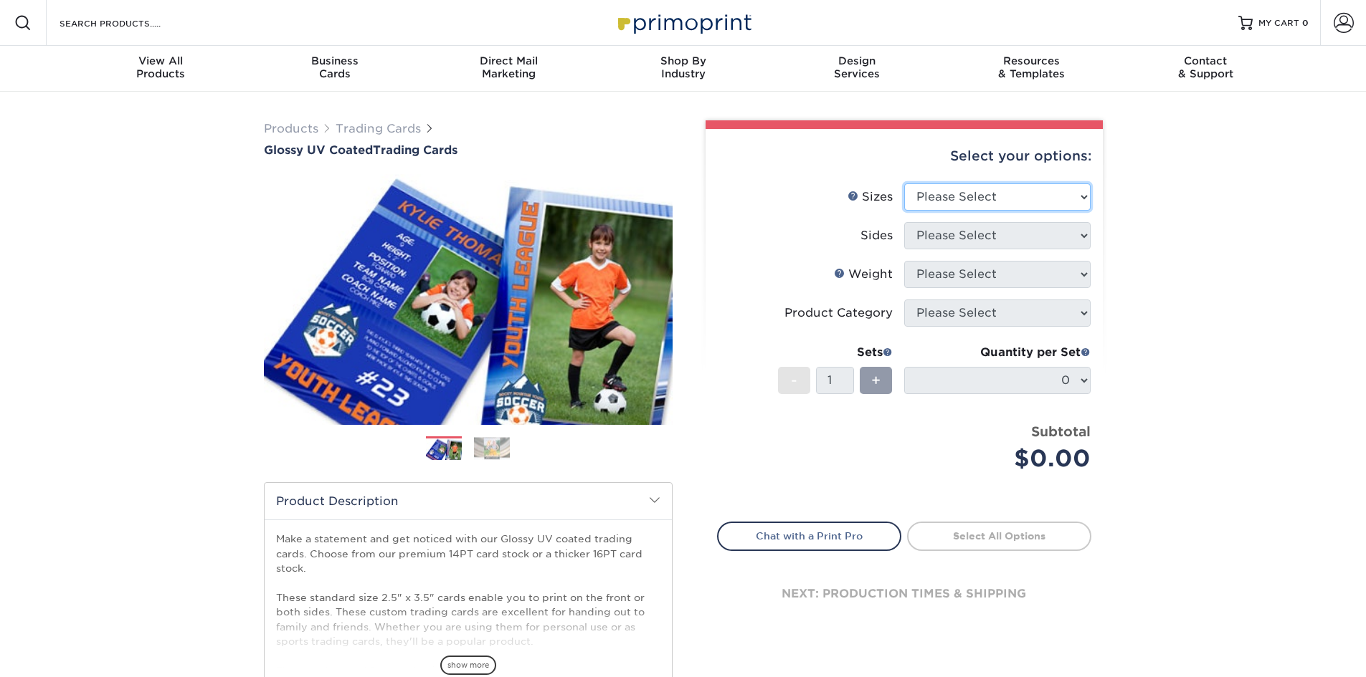
click at [997, 191] on select "Please Select 2.5" x 3.5"" at bounding box center [997, 197] width 186 height 27
select select "2.50x3.50"
click at [904, 184] on select "Please Select 2.5" x 3.5"" at bounding box center [997, 197] width 186 height 27
click at [969, 241] on select "Please Select Print Both Sides Print Front Only" at bounding box center [997, 235] width 186 height 27
select select "13abbda7-1d64-4f25-8bb2-c179b224825d"
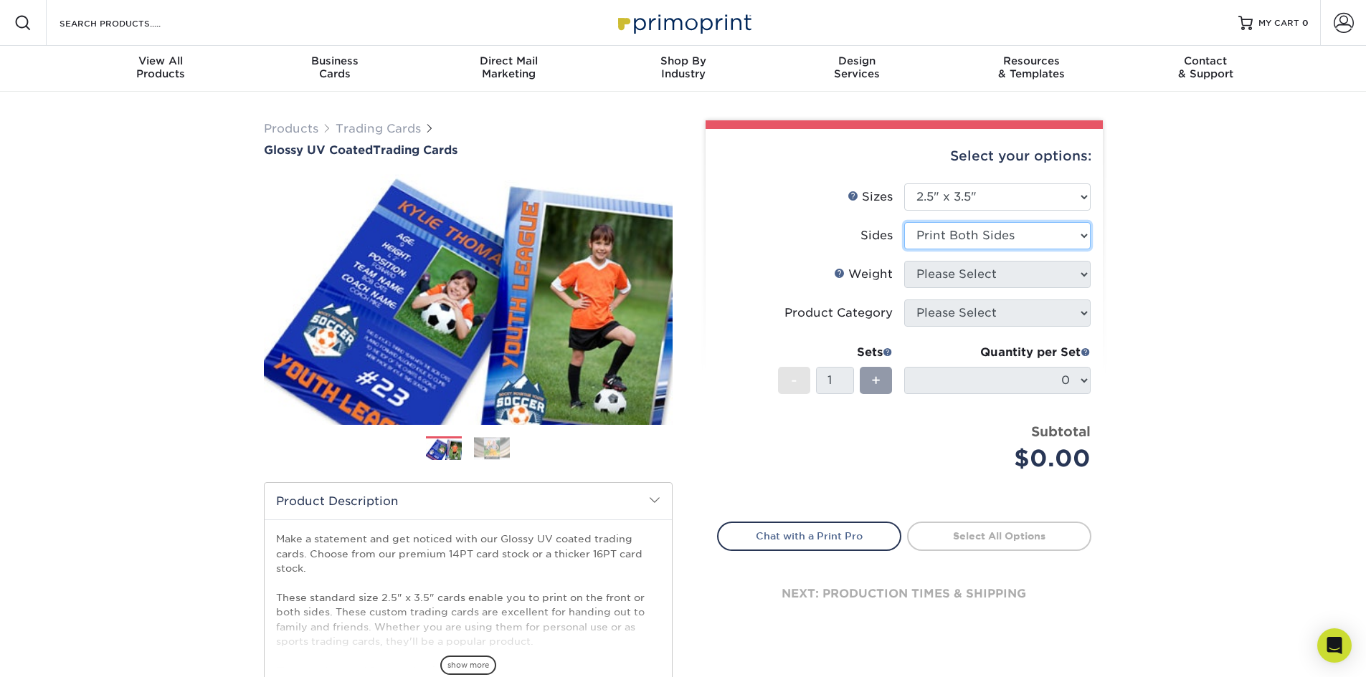
click at [904, 222] on select "Please Select Print Both Sides Print Front Only" at bounding box center [997, 235] width 186 height 27
click at [969, 273] on select "Please Select 16PT 14PT 18PT C1S" at bounding box center [997, 274] width 186 height 27
select select "16PT"
click at [904, 261] on select "Please Select 16PT 14PT 18PT C1S" at bounding box center [997, 274] width 186 height 27
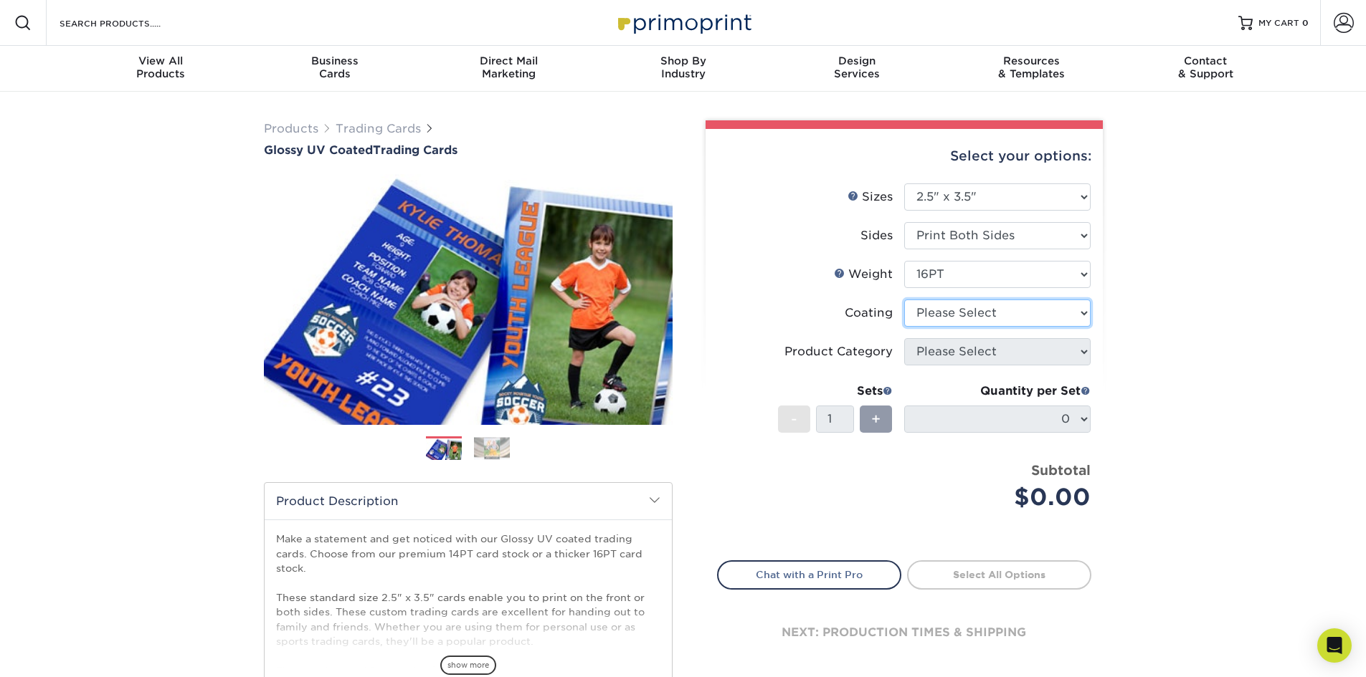
click at [951, 311] on select at bounding box center [997, 313] width 186 height 27
select select "ae367451-b2b8-45df-a344-0f05b6a12993"
click at [904, 300] on select at bounding box center [997, 313] width 186 height 27
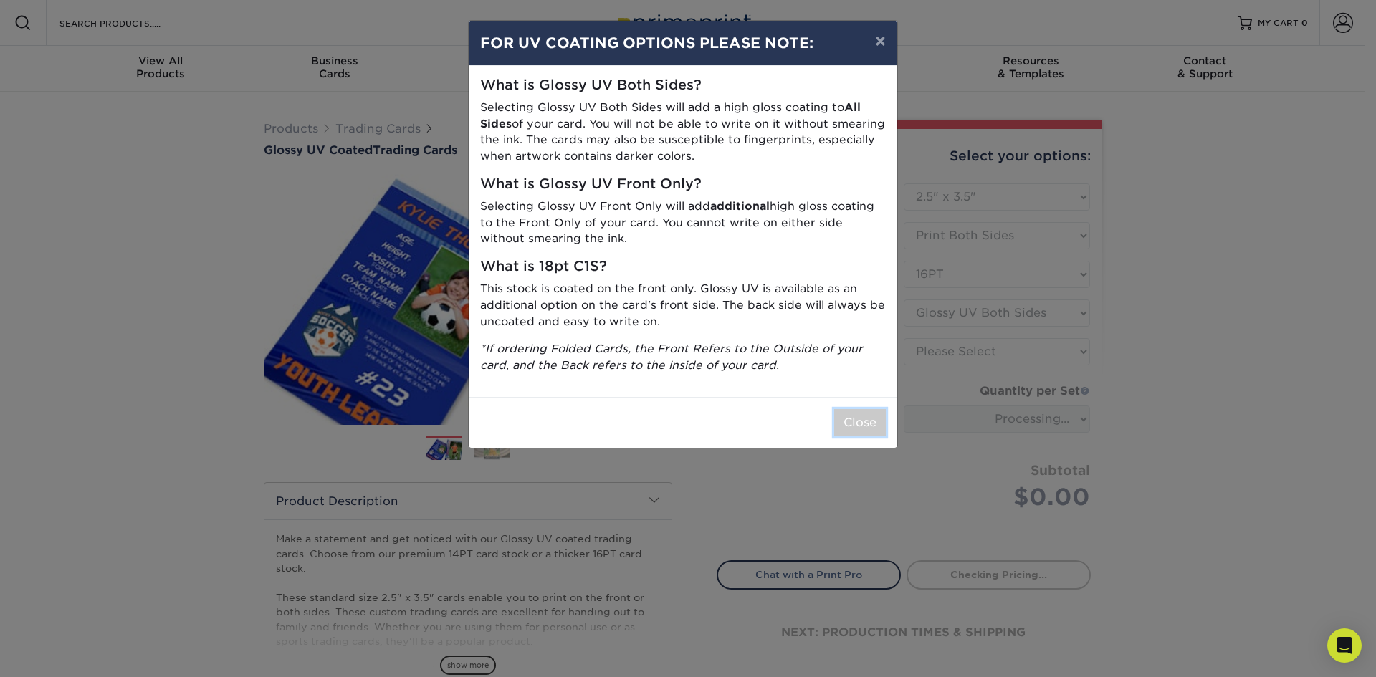
click at [854, 424] on button "Close" at bounding box center [860, 422] width 52 height 27
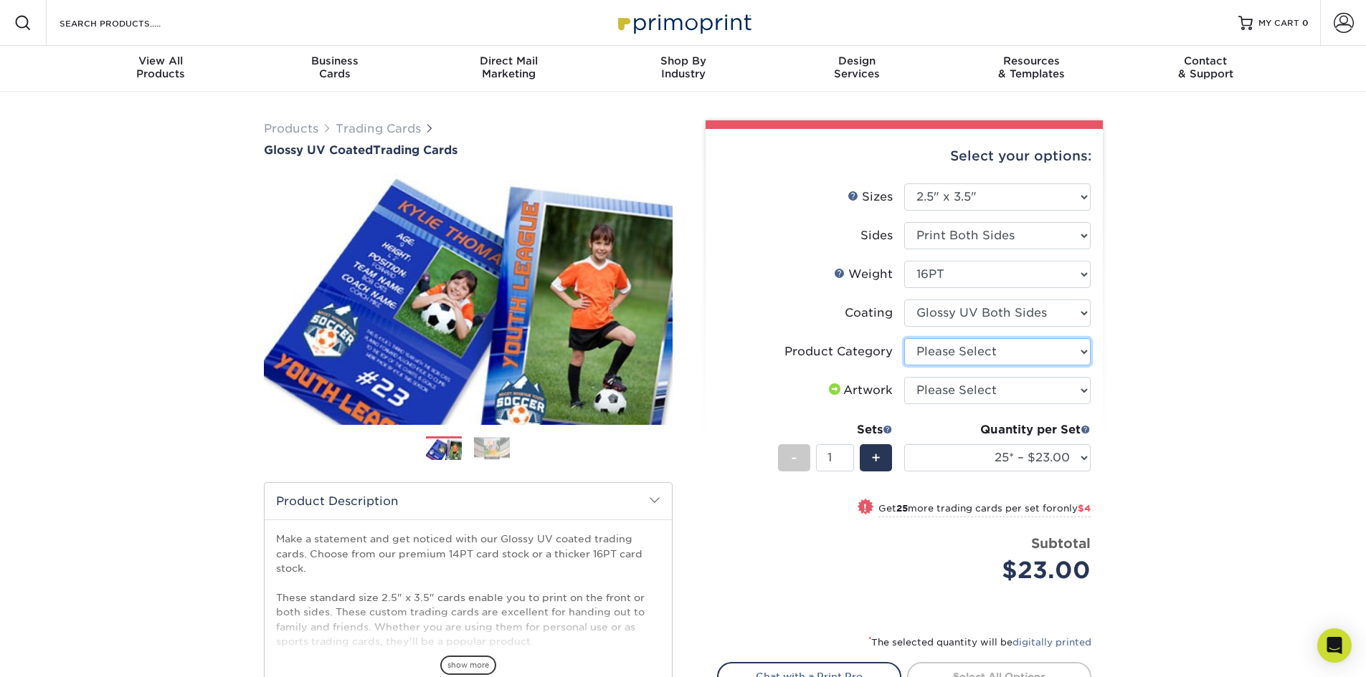
click at [992, 353] on select "Please Select Trading Cards" at bounding box center [997, 351] width 186 height 27
select select "c2f9bce9-36c2-409d-b101-c29d9d031e18"
click at [904, 338] on select "Please Select Trading Cards" at bounding box center [997, 351] width 186 height 27
click at [981, 388] on select "Please Select I will upload files I need a design - $100" at bounding box center [997, 390] width 186 height 27
select select "upload"
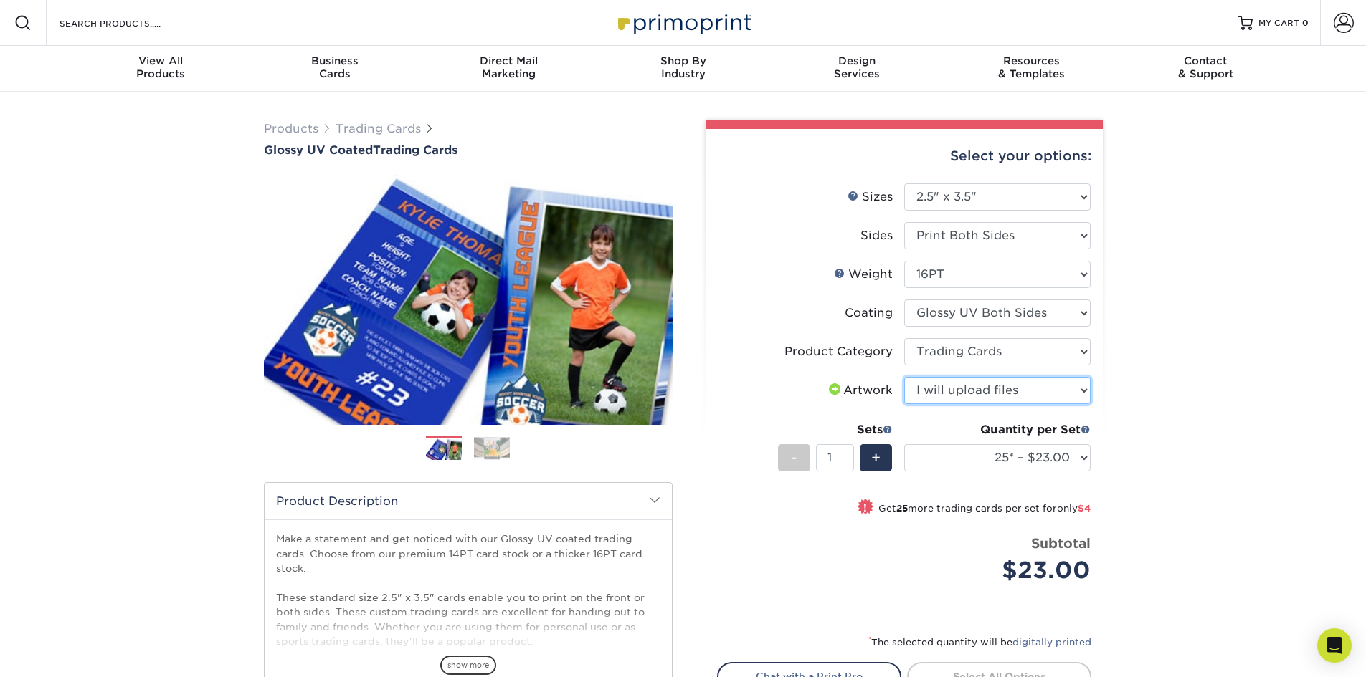
click at [904, 377] on select "Please Select I will upload files I need a design - $100" at bounding box center [997, 390] width 186 height 27
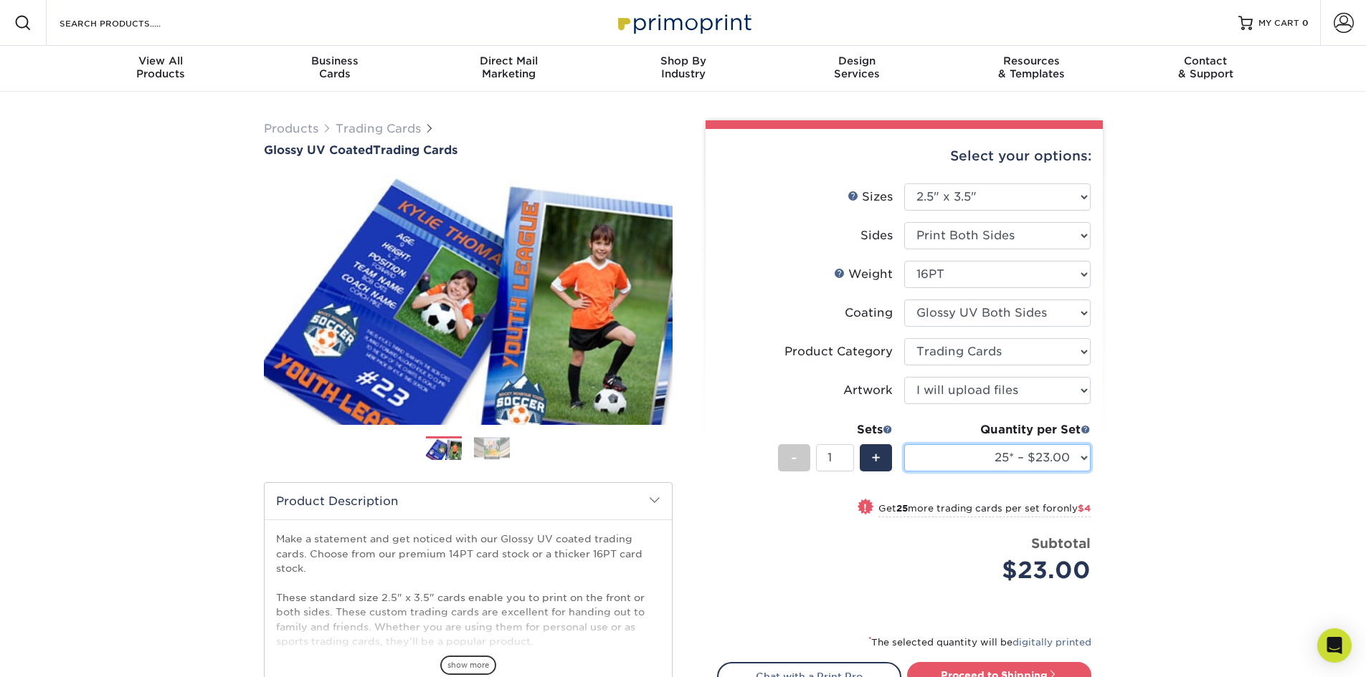
click at [990, 456] on select "25* – $23.00 50* – $27.00 75* – $33.00 100* – $37.00 250* – $47.00 500 – $58.00…" at bounding box center [997, 457] width 186 height 27
select select "500 – $58.00"
click at [904, 444] on select "25* – $23.00 50* – $27.00 75* – $33.00 100* – $37.00 250* – $47.00 500 – $58.00…" at bounding box center [997, 457] width 186 height 27
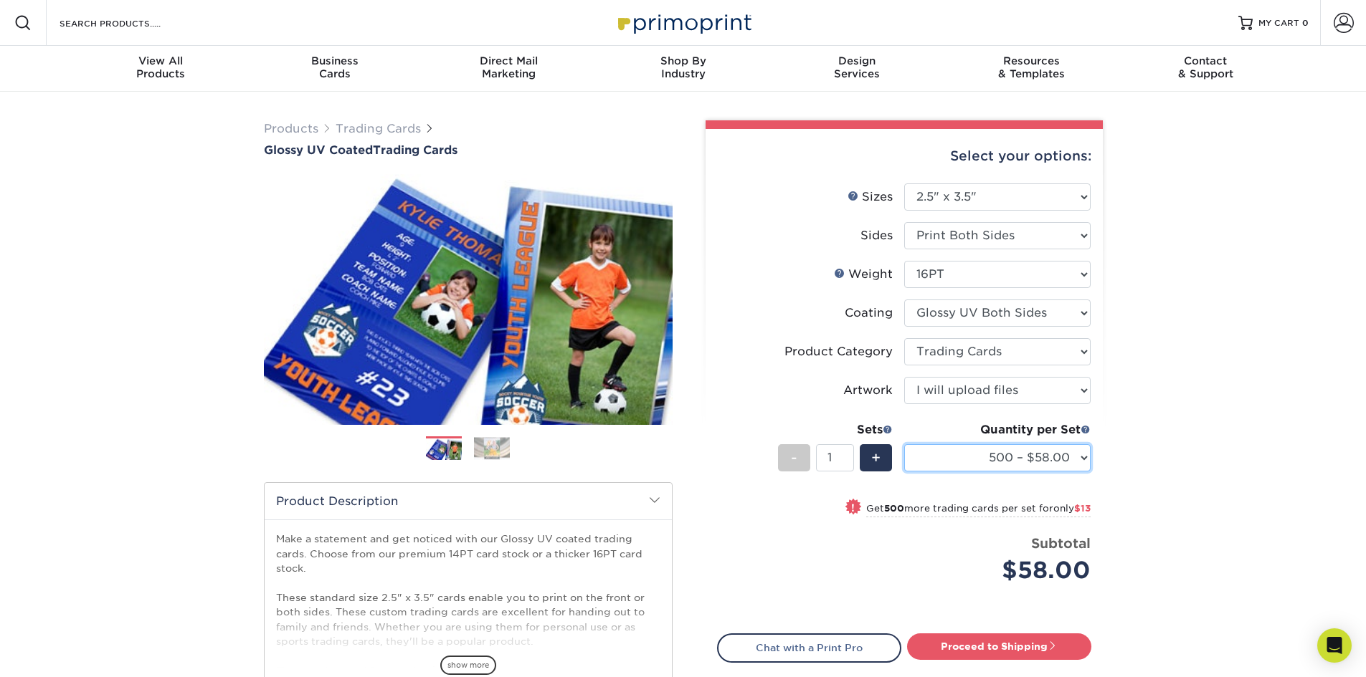
scroll to position [72, 0]
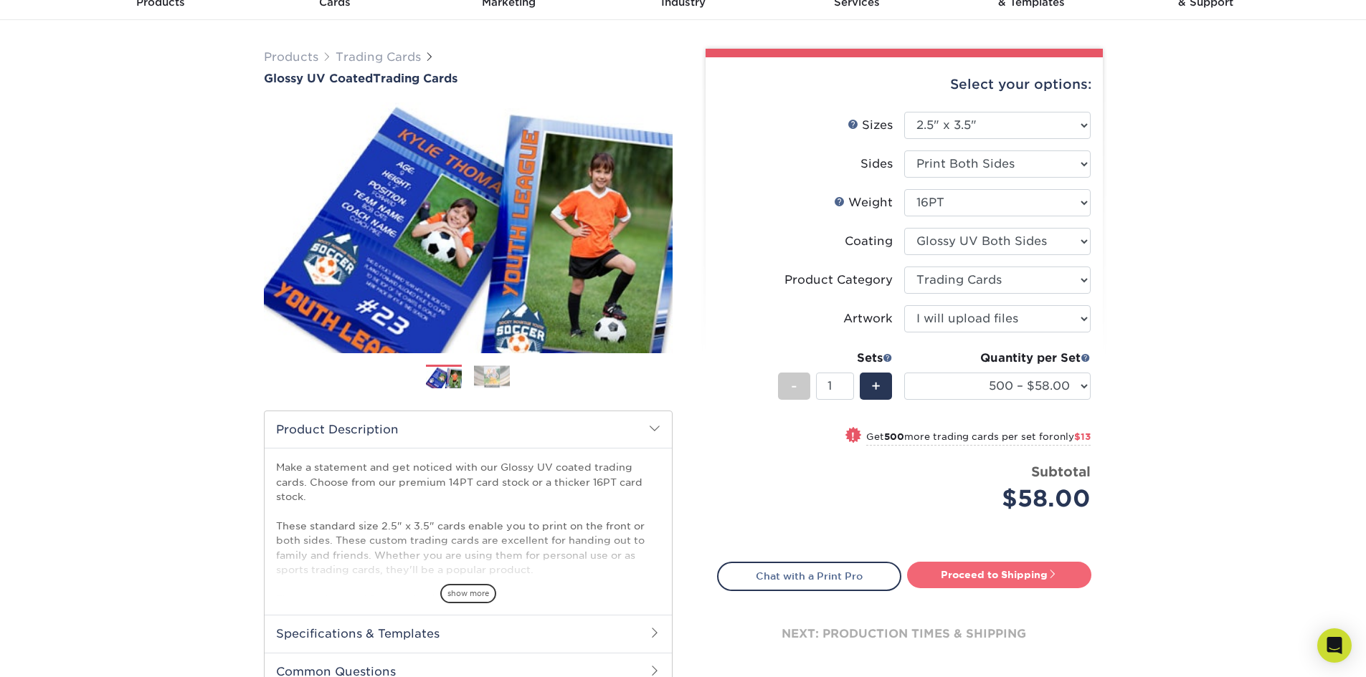
click at [976, 572] on link "Proceed to Shipping" at bounding box center [999, 575] width 184 height 26
type input "Set 1"
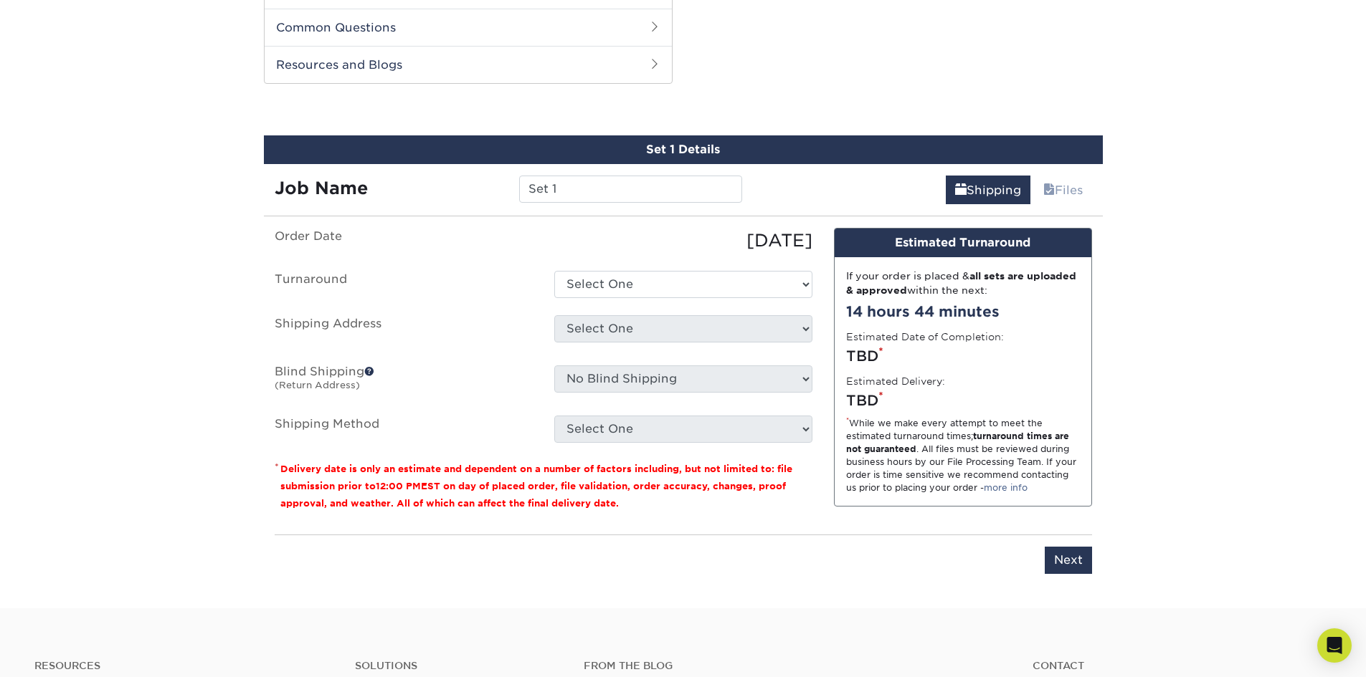
scroll to position [730, 0]
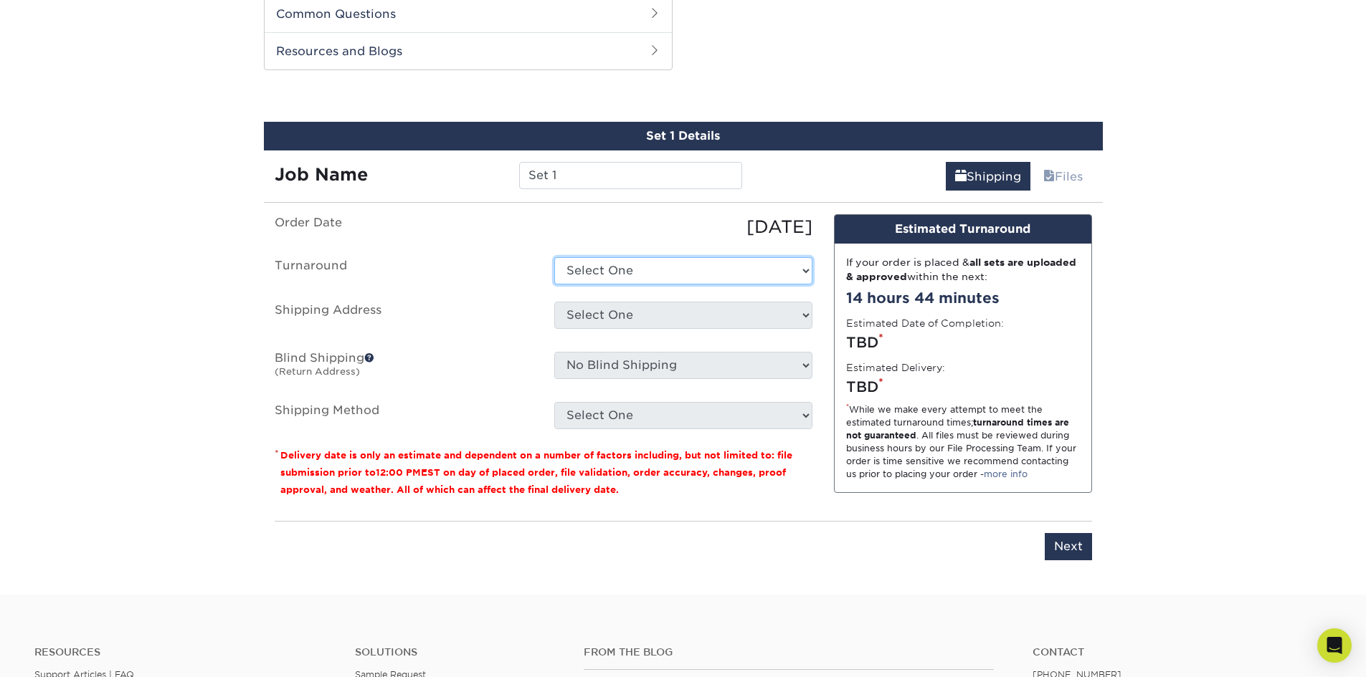
click at [609, 261] on select "Select One 2-4 Business Days 2 Day Next Business Day" at bounding box center [683, 270] width 258 height 27
select select "011ce049-c86c-4d74-aa65-d0af92689019"
click at [554, 257] on select "Select One 2-4 Business Days 2 Day Next Business Day" at bounding box center [683, 270] width 258 height 27
click at [607, 313] on select "Select One Home + Add New Address - Login" at bounding box center [683, 315] width 258 height 27
select select "286605"
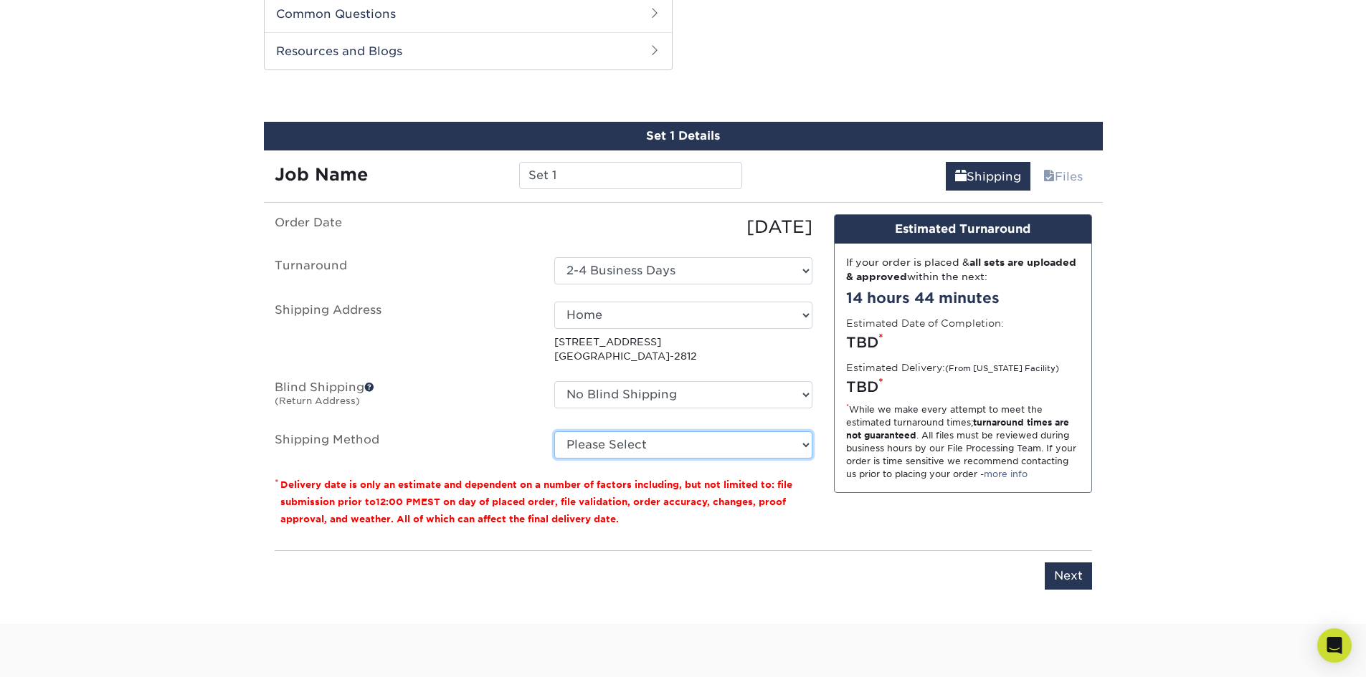
click at [636, 439] on select "Please Select 3 Day Shipping Service (+$18.92) Ground Shipping (+$19.16) 2 Day …" at bounding box center [683, 445] width 258 height 27
select select "12"
click at [554, 432] on select "Please Select 3 Day Shipping Service (+$18.92) Ground Shipping (+$19.16) 2 Day …" at bounding box center [683, 445] width 258 height 27
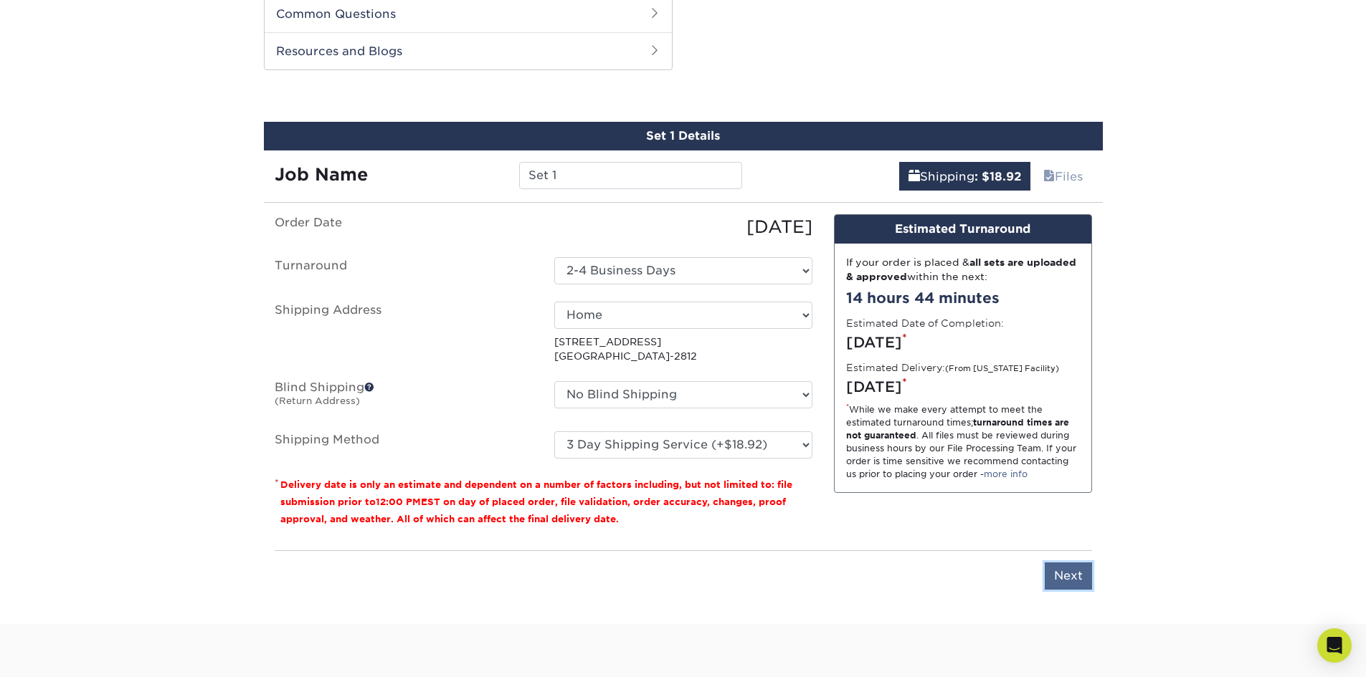
click at [1078, 579] on input "Next" at bounding box center [1068, 576] width 47 height 27
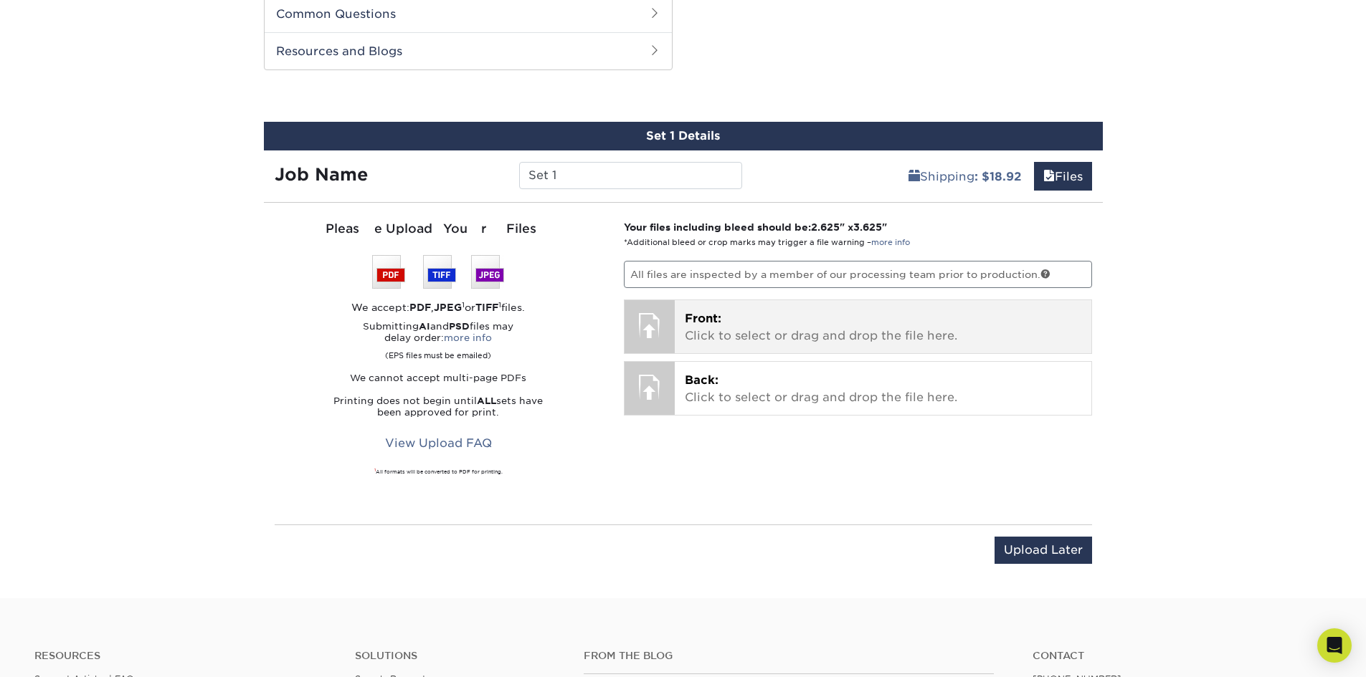
click at [731, 317] on p "Front: Click to select or drag and drop the file here." at bounding box center [883, 327] width 396 height 34
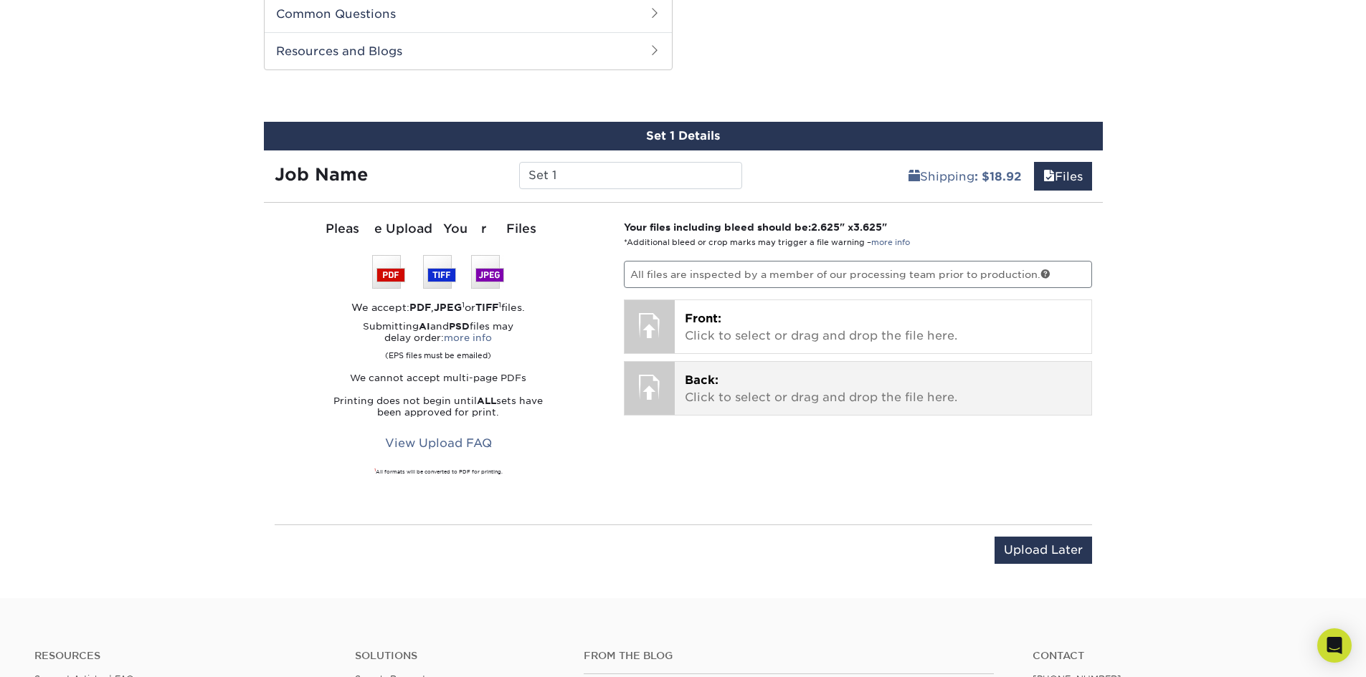
click at [698, 385] on span "Back:" at bounding box center [702, 381] width 34 height 14
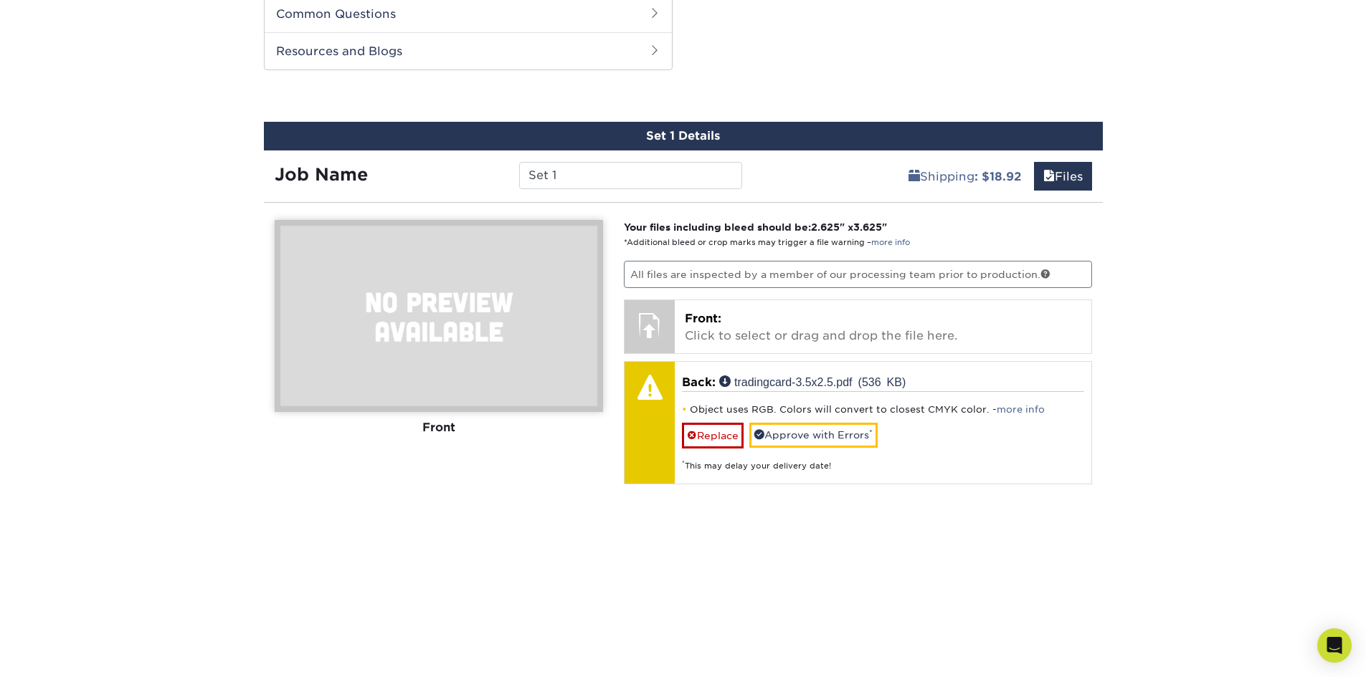
click at [432, 307] on img at bounding box center [439, 316] width 328 height 192
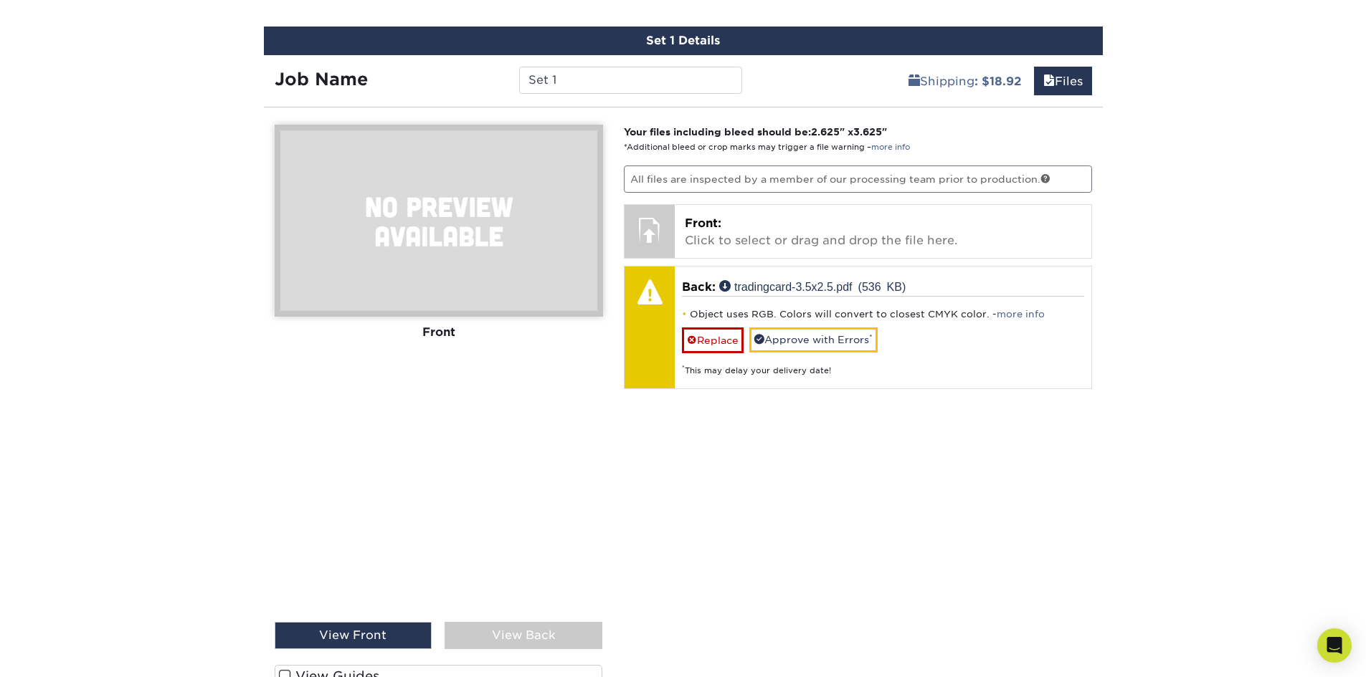
scroll to position [802, 0]
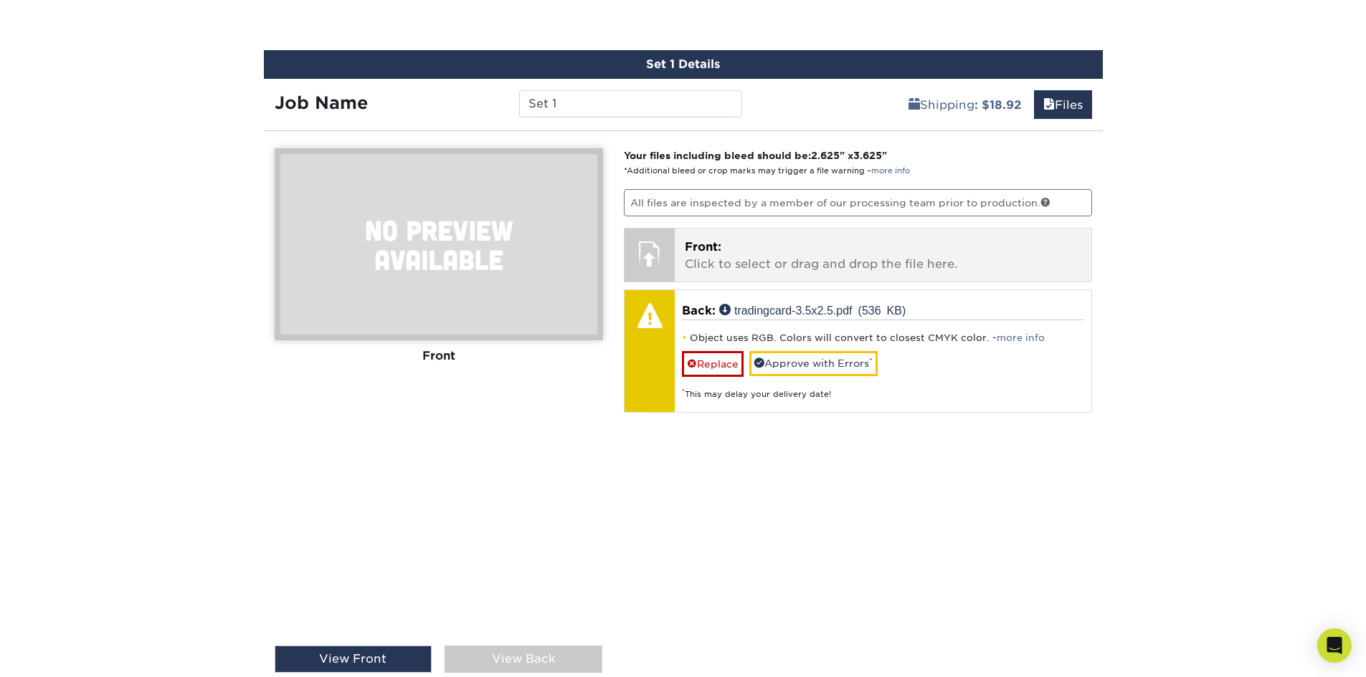
click at [759, 249] on p "Front: Click to select or drag and drop the file here." at bounding box center [883, 256] width 396 height 34
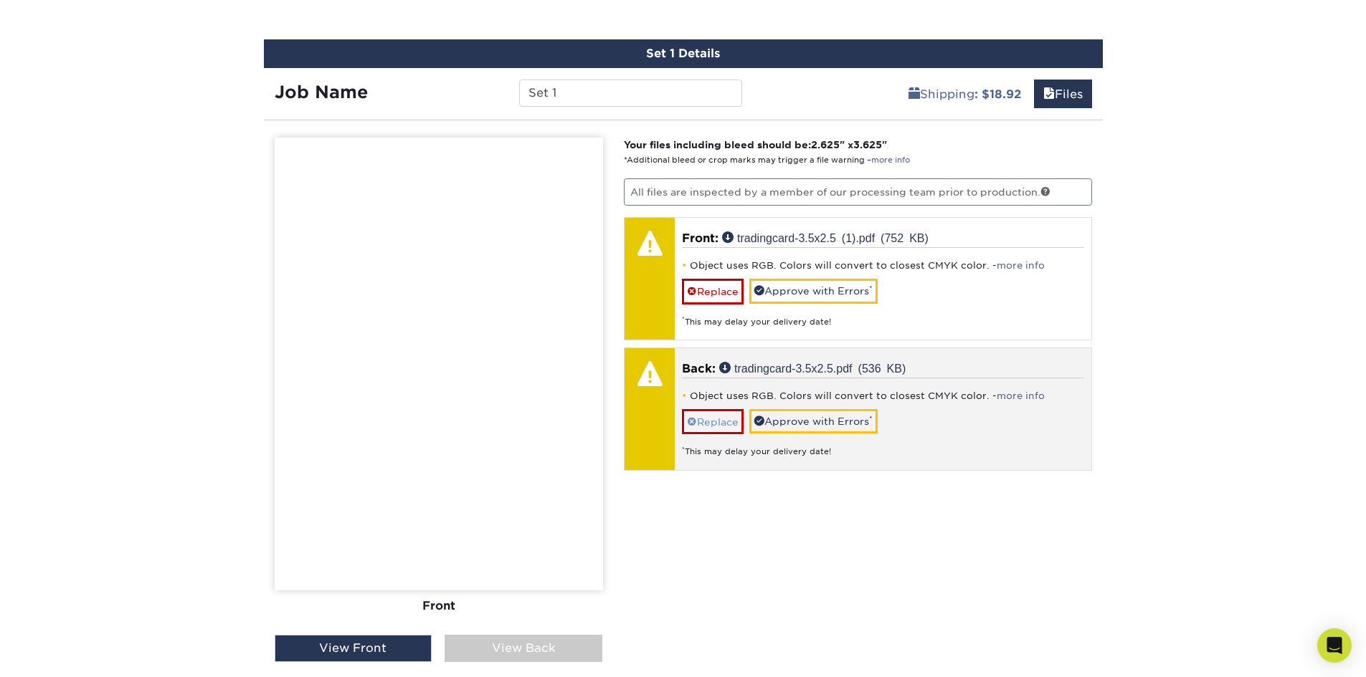
scroll to position [1160, 0]
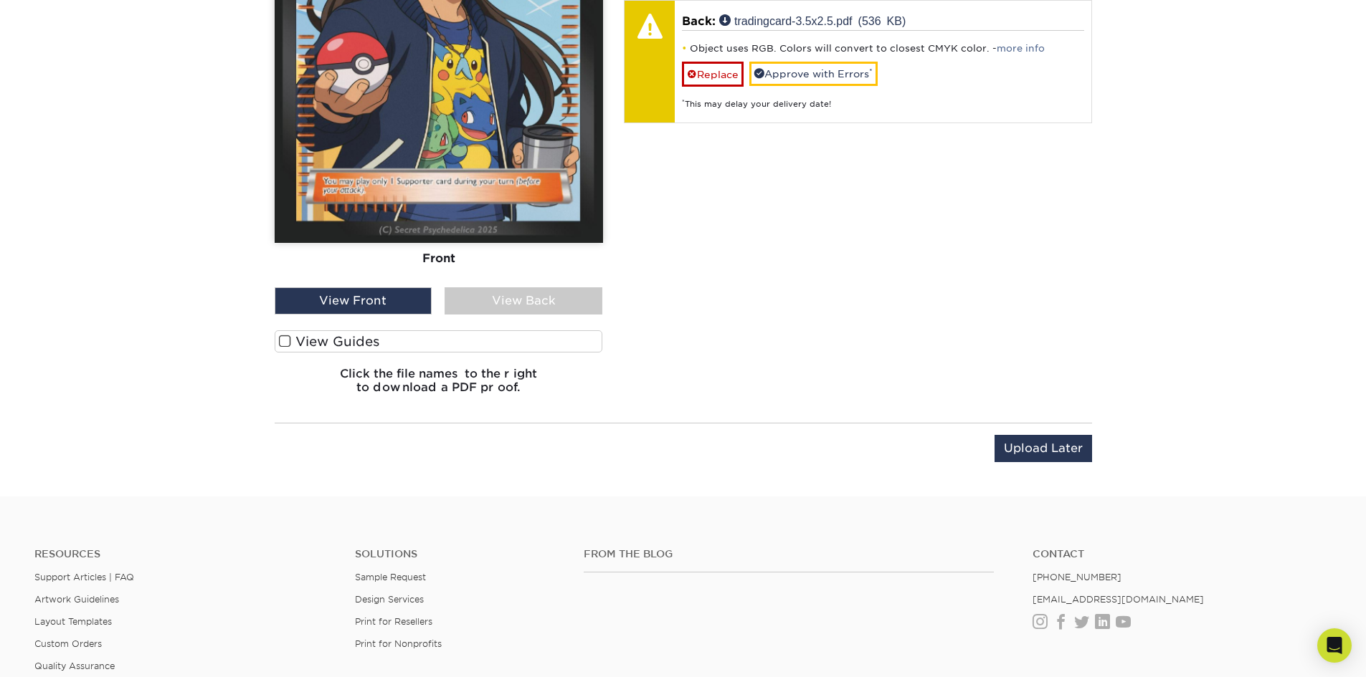
click at [523, 297] on div "View Back" at bounding box center [523, 300] width 158 height 27
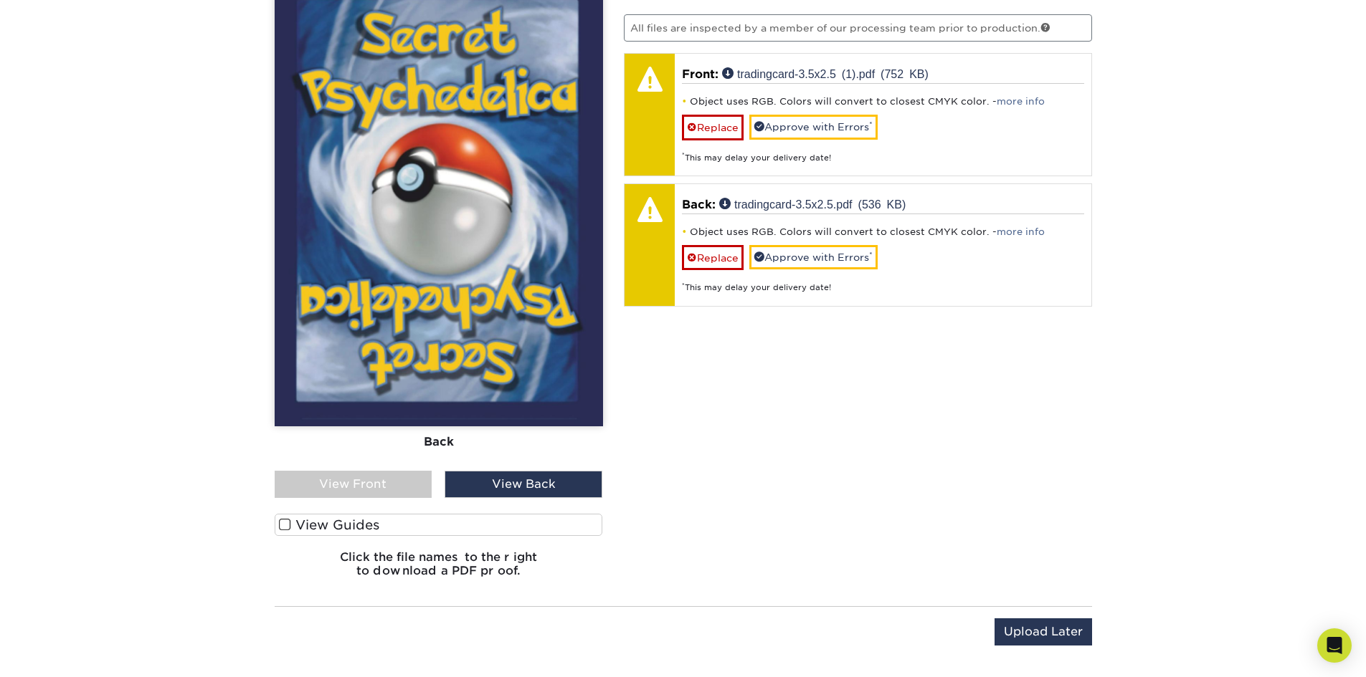
scroll to position [945, 0]
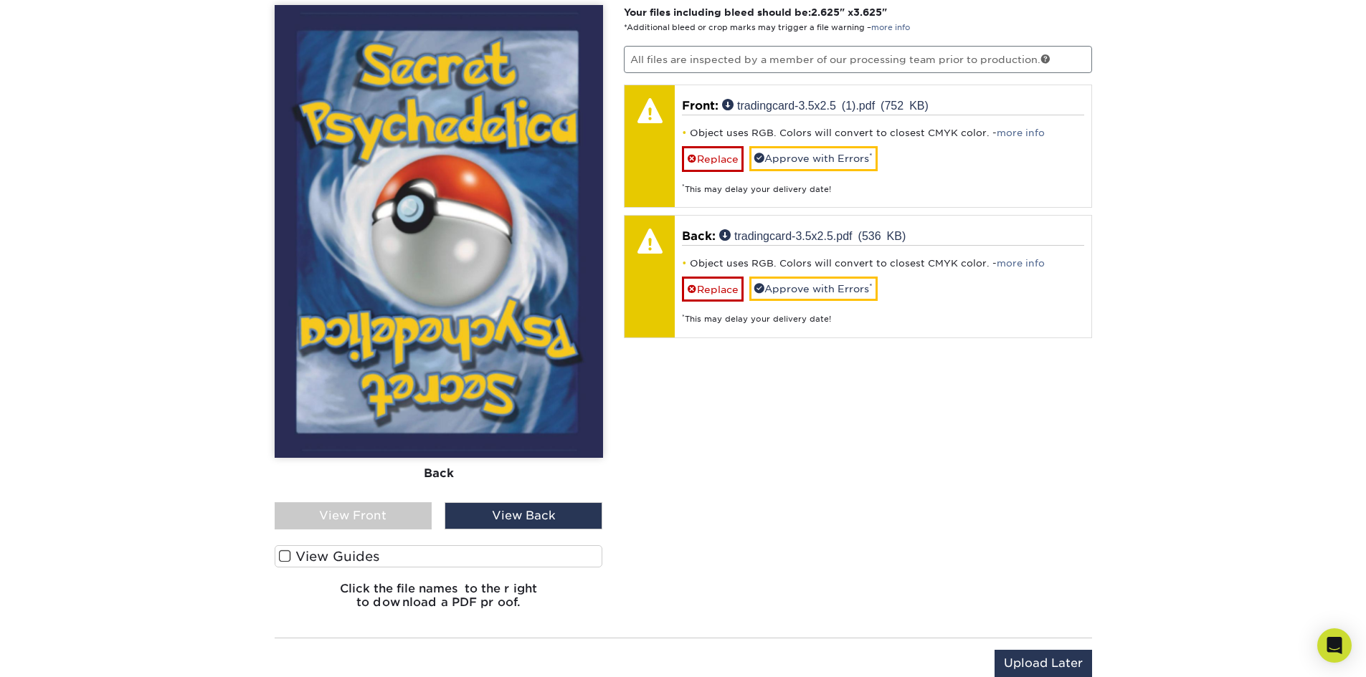
click at [346, 516] on div "View Front" at bounding box center [354, 516] width 158 height 27
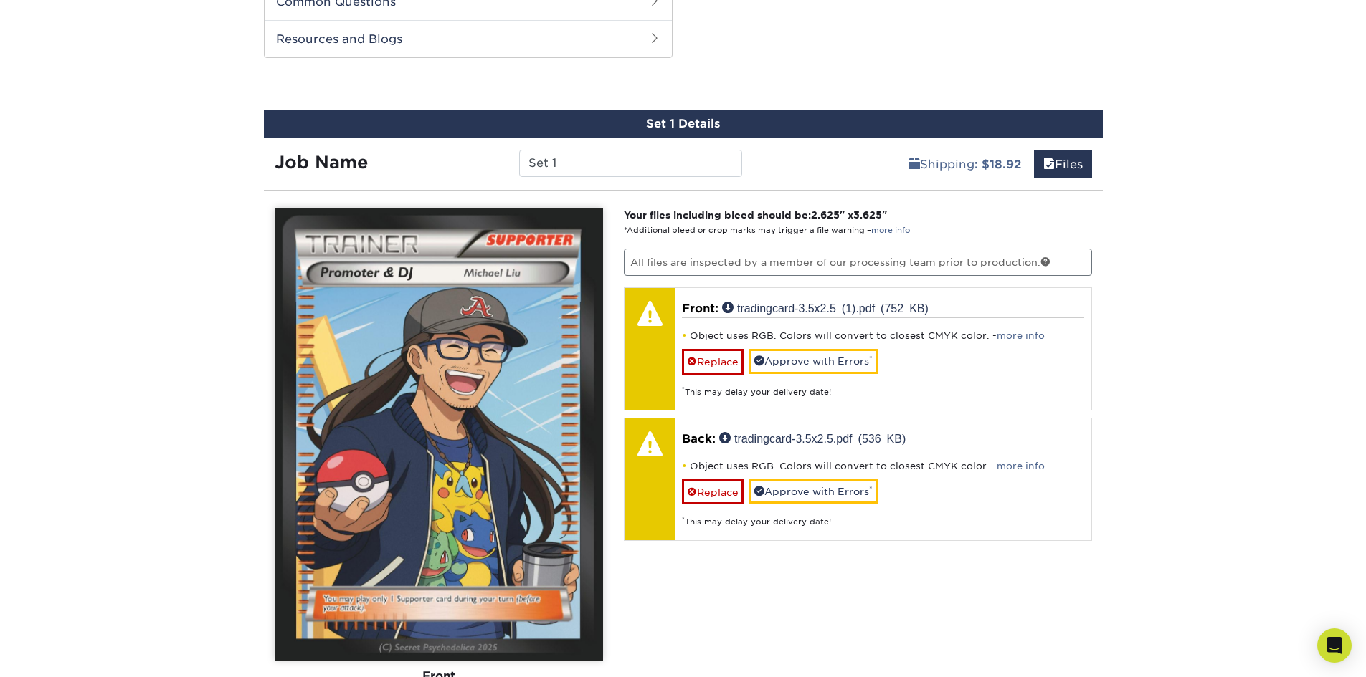
scroll to position [730, 0]
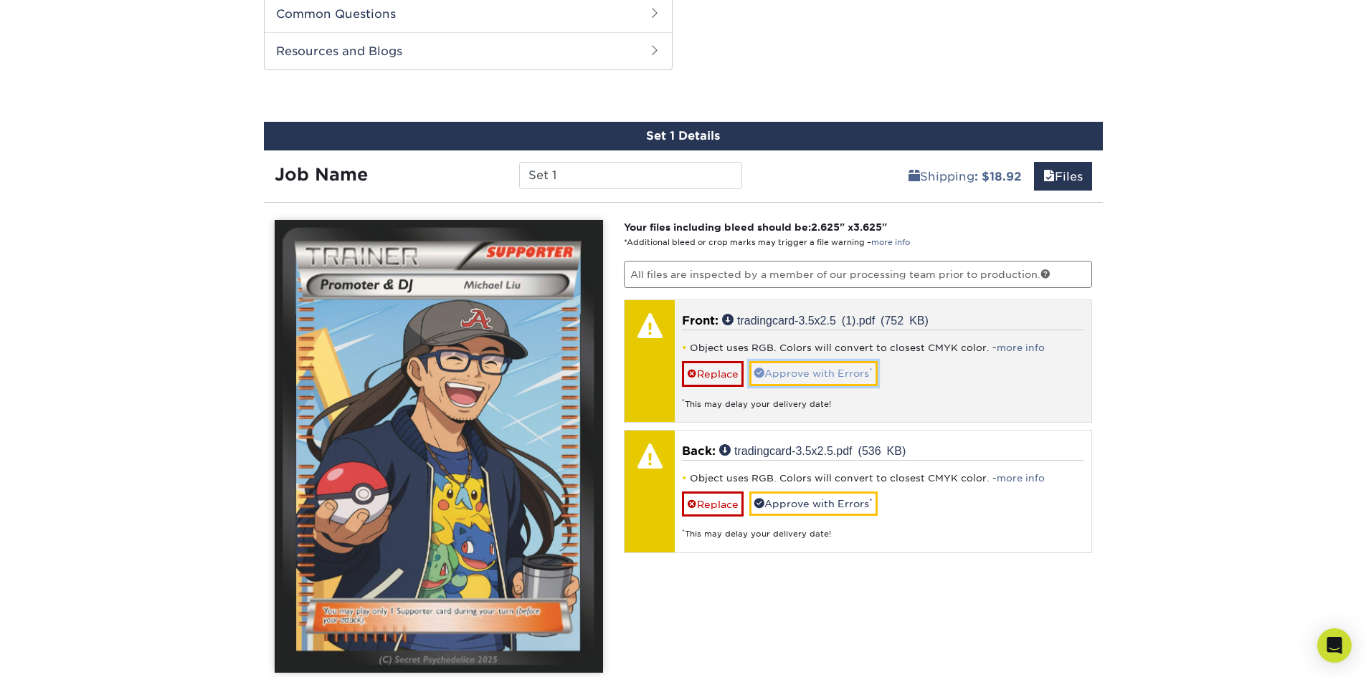
click at [801, 370] on link "Approve with Errors *" at bounding box center [813, 373] width 128 height 24
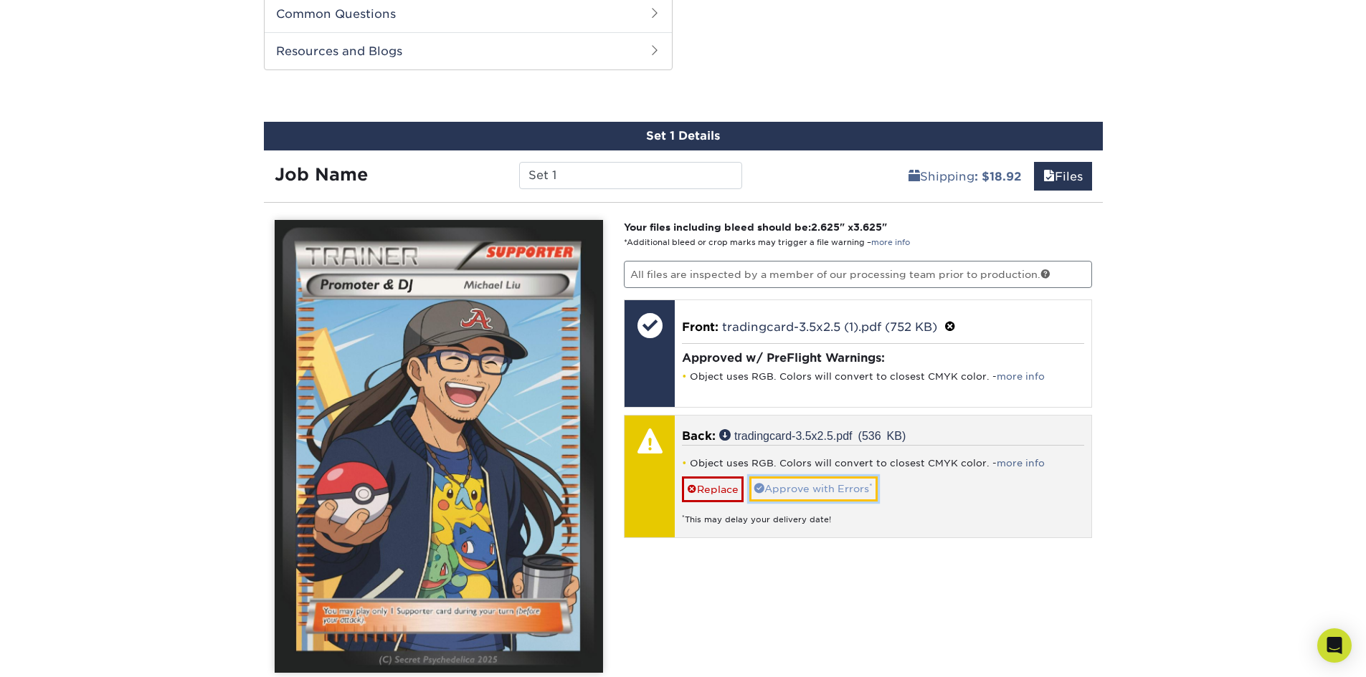
click at [804, 487] on link "Approve with Errors *" at bounding box center [813, 489] width 128 height 24
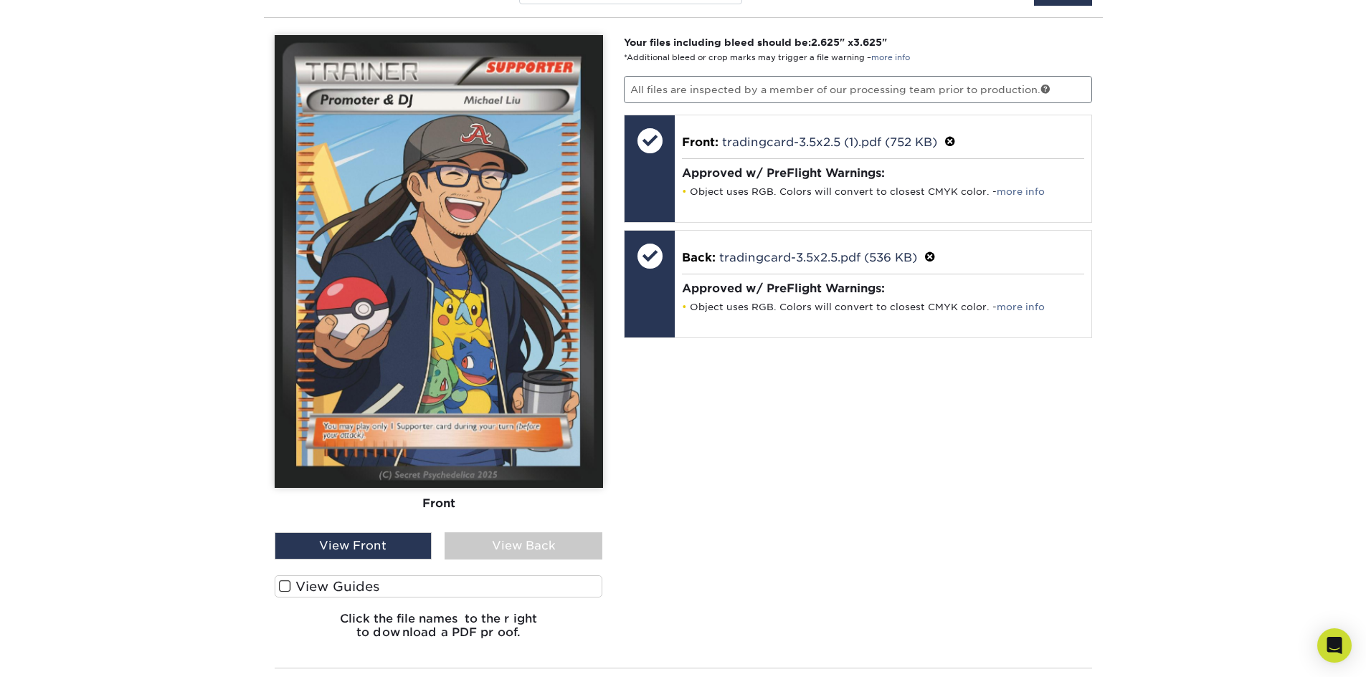
scroll to position [1088, 0]
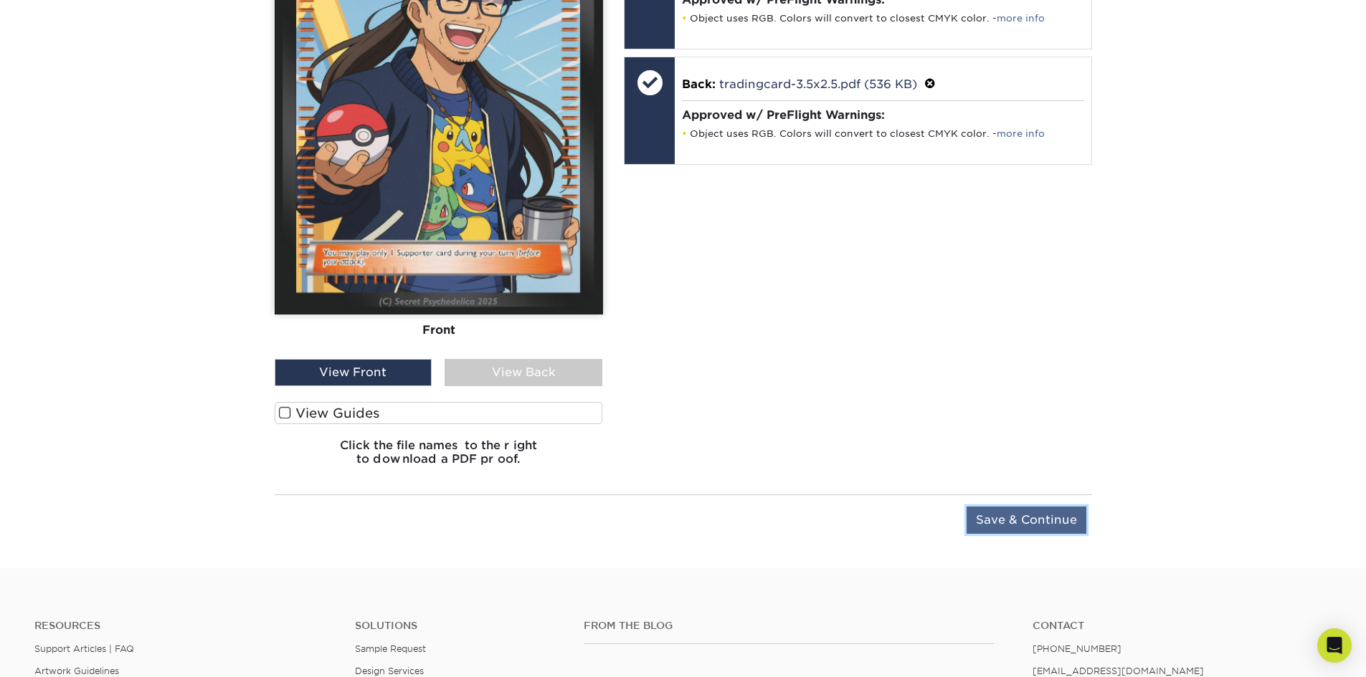
click at [1031, 518] on input "Save & Continue" at bounding box center [1026, 520] width 120 height 27
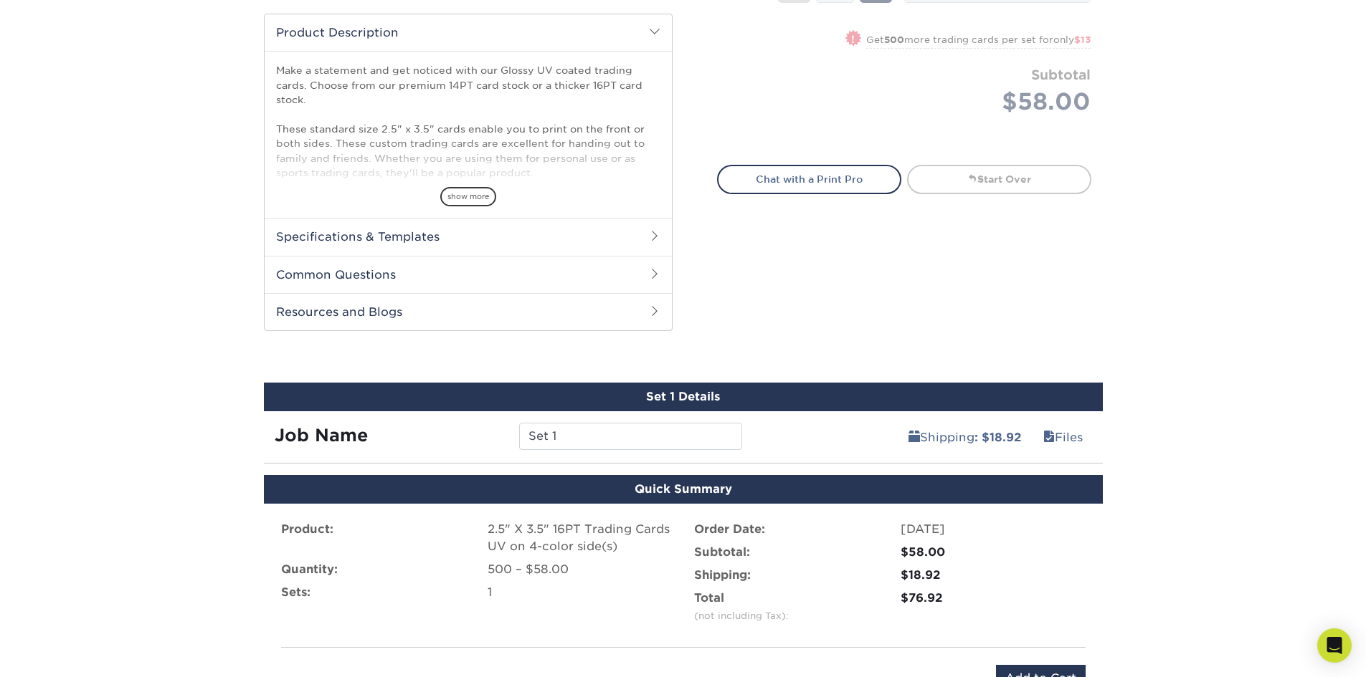
scroll to position [651, 0]
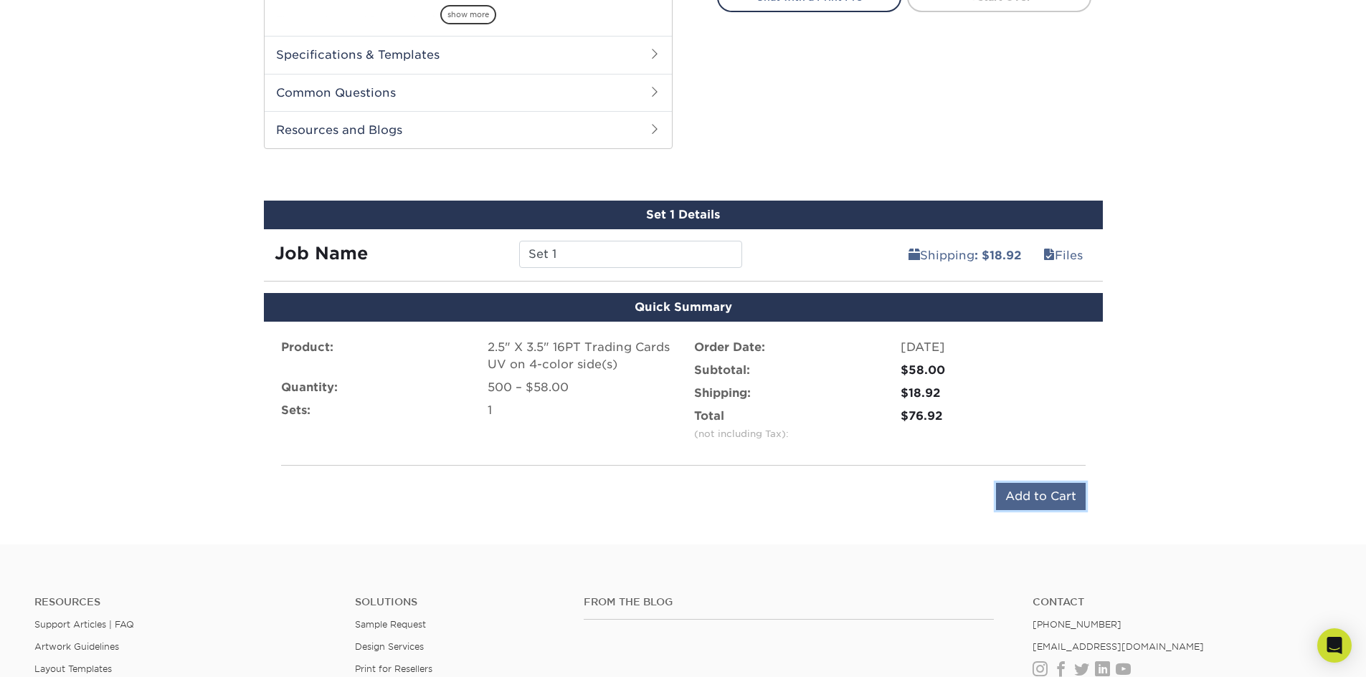
click at [1049, 496] on input "Add to Cart" at bounding box center [1041, 496] width 90 height 27
